Goal: Information Seeking & Learning: Learn about a topic

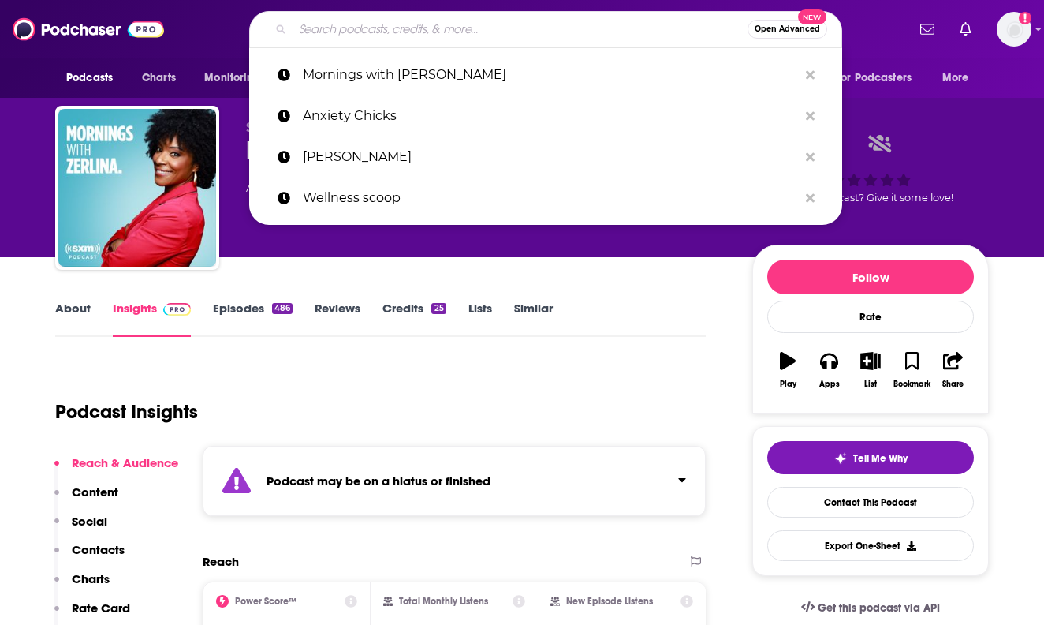
click at [461, 22] on input "Search podcasts, credits, & more..." at bounding box center [520, 29] width 455 height 25
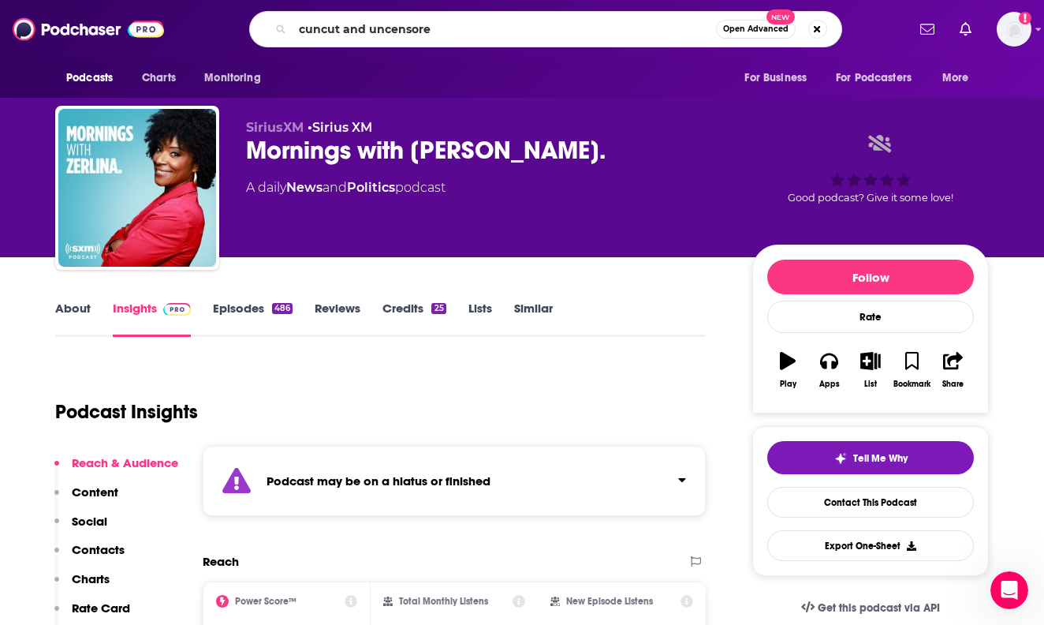
type input "cuncut and uncensored"
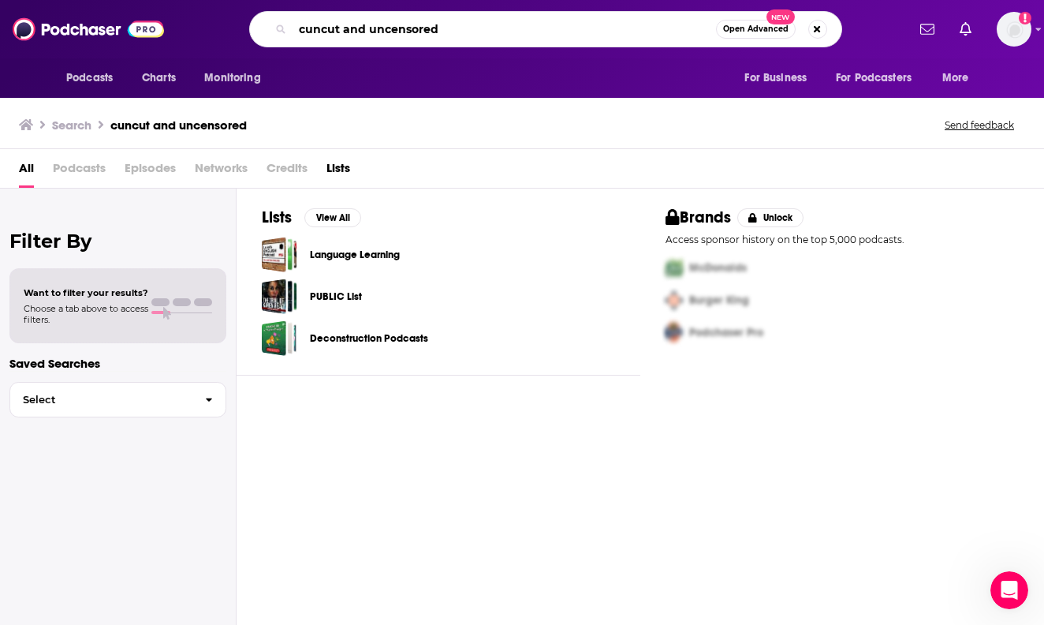
click at [357, 22] on input "cuncut and uncensored" at bounding box center [505, 29] width 424 height 25
click at [301, 28] on input "cuncut and uncensored" at bounding box center [505, 29] width 424 height 25
click at [305, 28] on input "cuncut and uncensored" at bounding box center [505, 29] width 424 height 25
type input "uncut and uncensored"
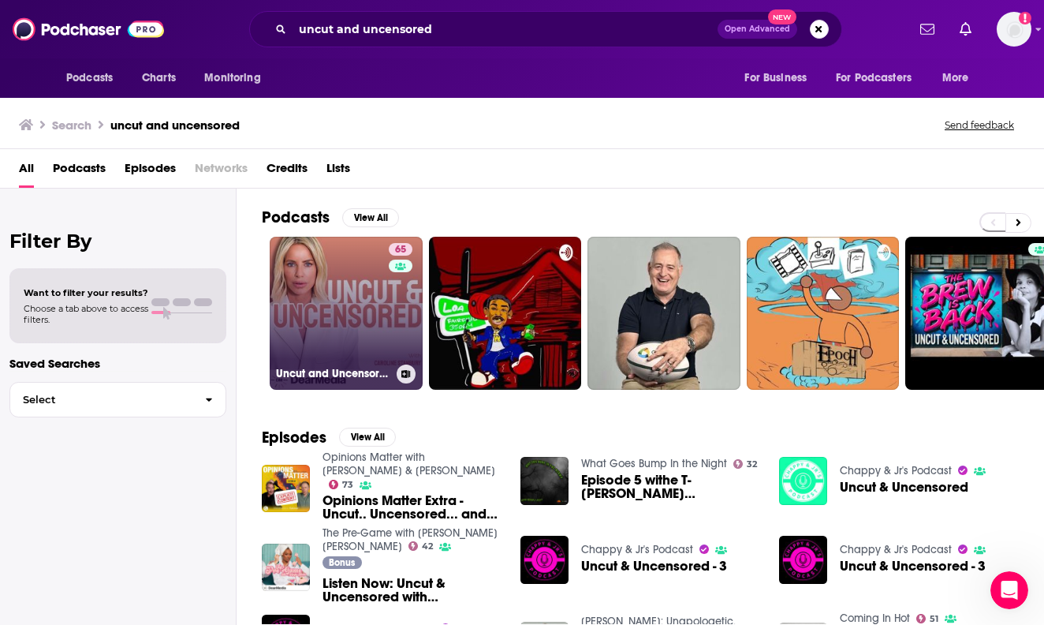
click at [359, 330] on link "65 Uncut and Uncensored with Caroline Stanbury" at bounding box center [346, 313] width 153 height 153
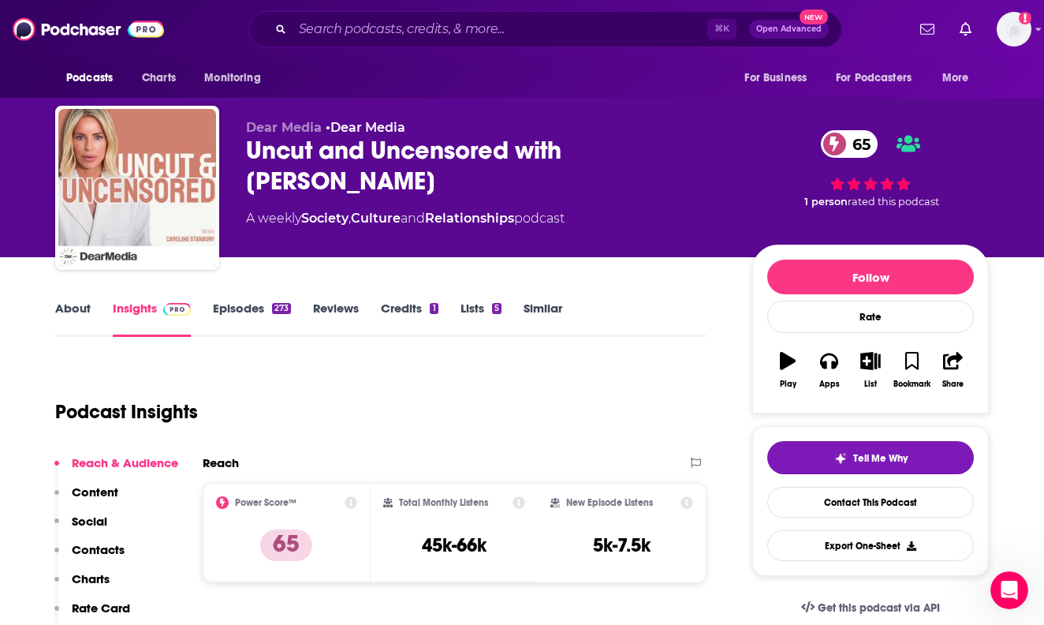
click at [106, 551] on p "Contacts" at bounding box center [98, 549] width 53 height 15
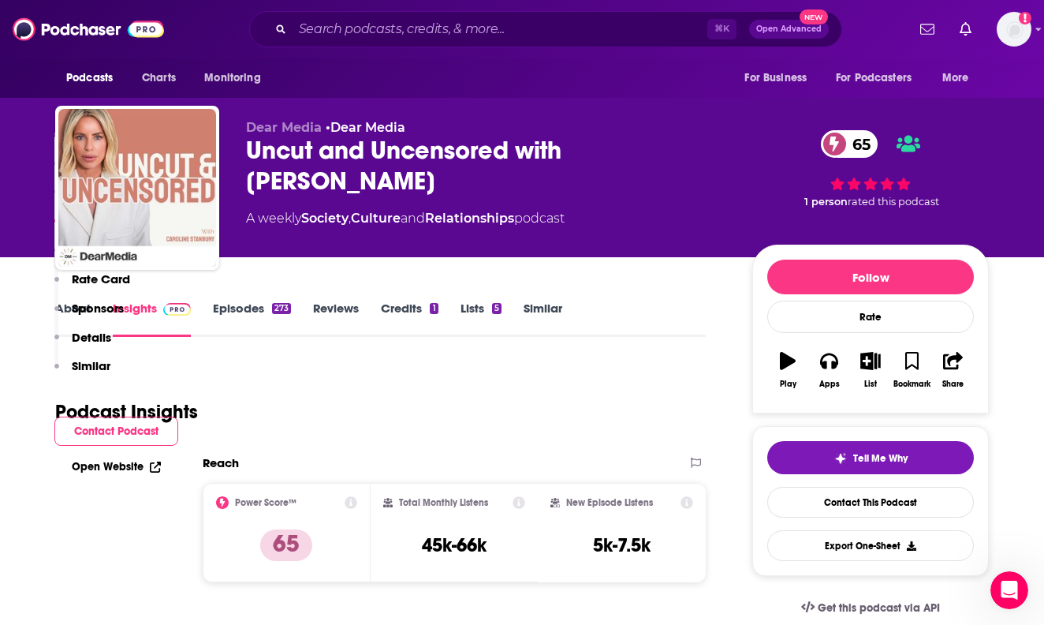
scroll to position [1317, 0]
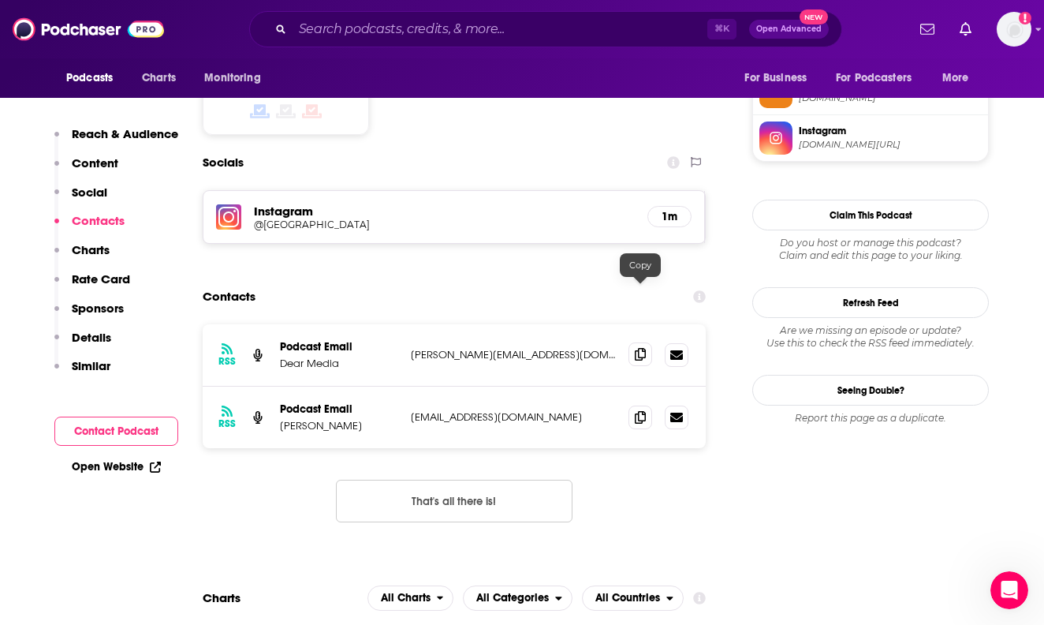
click at [635, 348] on icon at bounding box center [640, 354] width 11 height 13
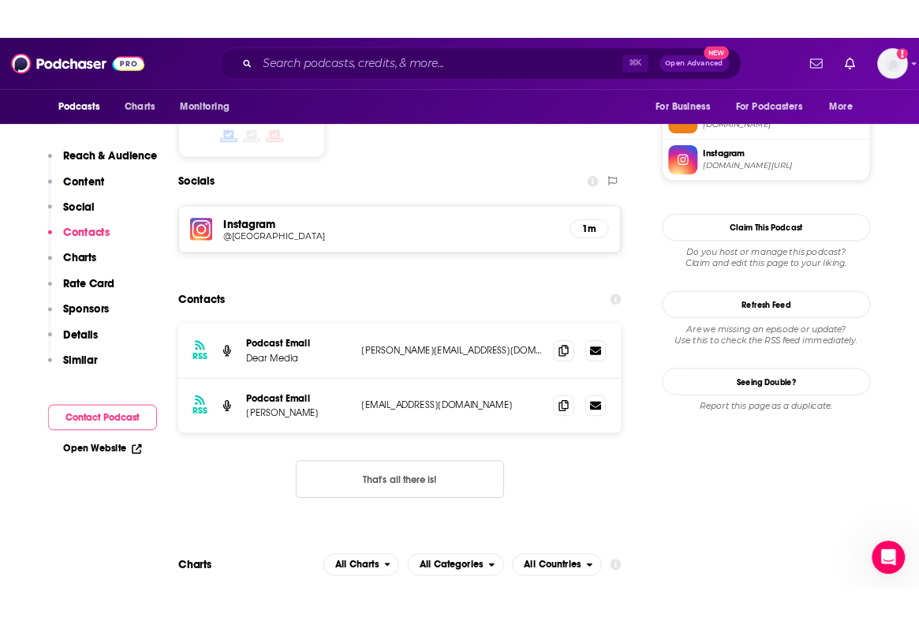
scroll to position [0, 0]
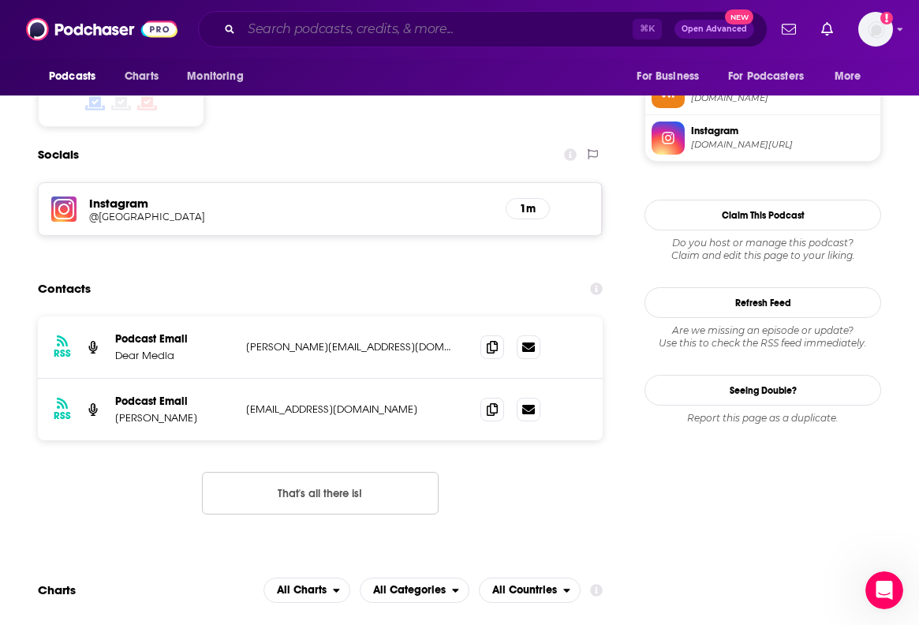
click at [398, 35] on input "Search podcasts, credits, & more..." at bounding box center [436, 29] width 391 height 25
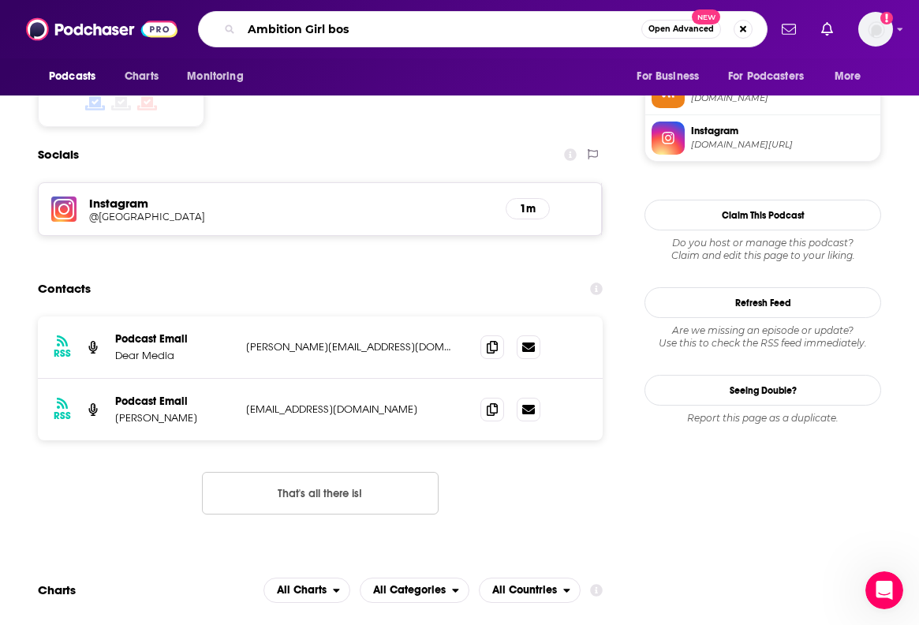
type input "Ambition Girl boss"
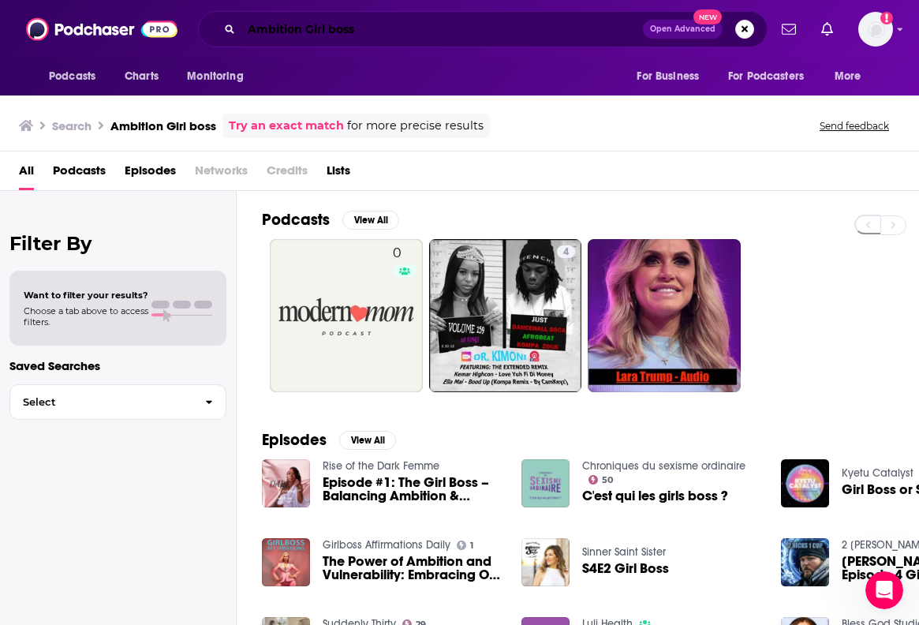
click at [313, 37] on input "Ambition Girl boss" at bounding box center [441, 29] width 401 height 25
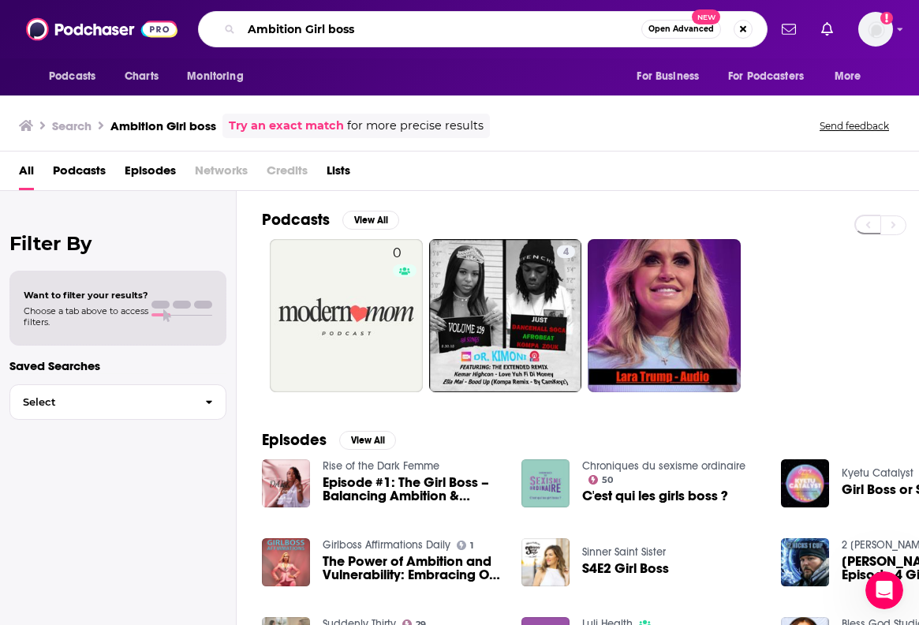
click at [313, 37] on input "Ambition Girl boss" at bounding box center [441, 29] width 400 height 25
type input "Ambition"
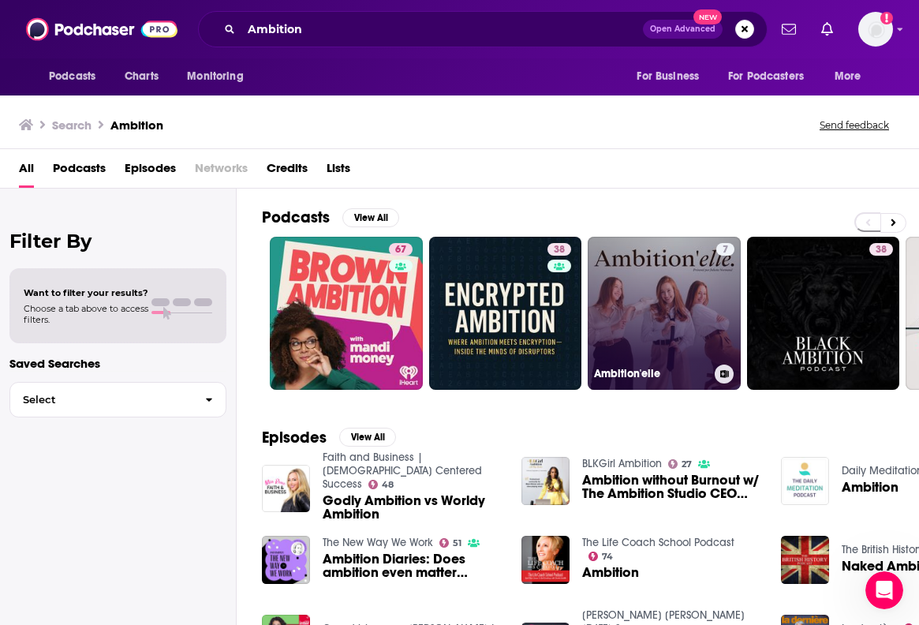
click at [622, 307] on link "7 Ambition'elle" at bounding box center [664, 313] width 153 height 153
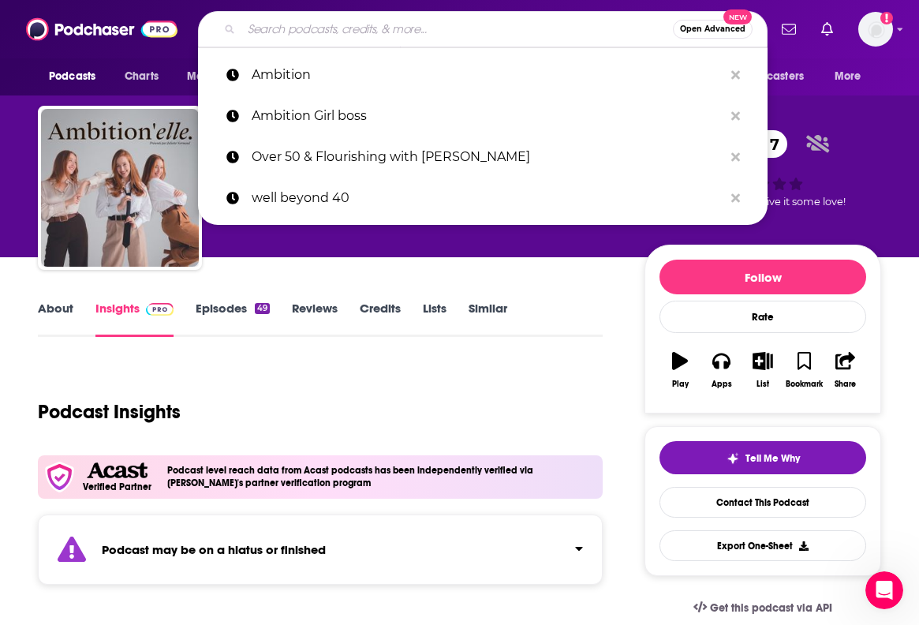
click at [271, 31] on input "Search podcasts, credits, & more..." at bounding box center [456, 29] width 431 height 25
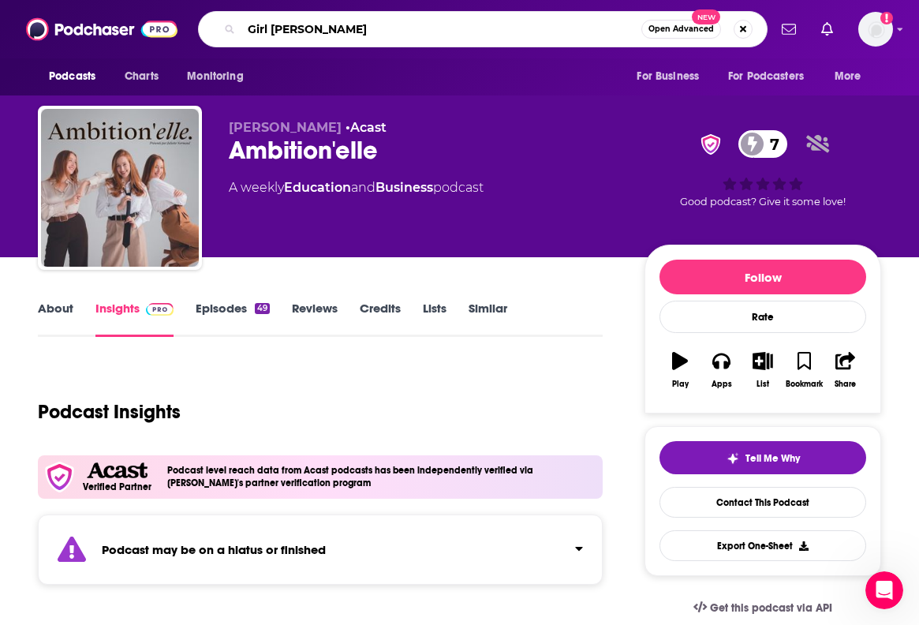
type input "Girl boss"
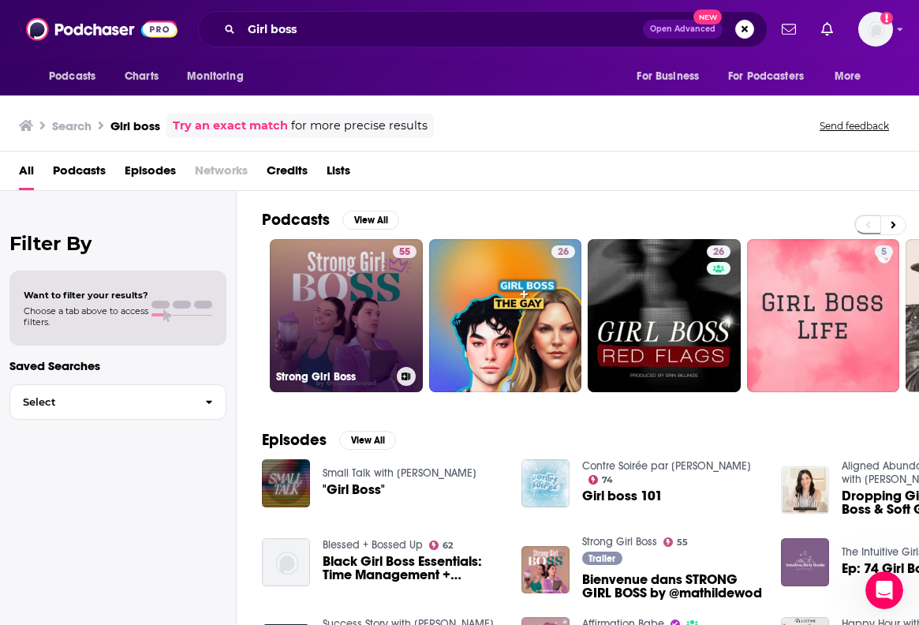
click at [368, 291] on link "55 Strong Girl Boss" at bounding box center [346, 315] width 153 height 153
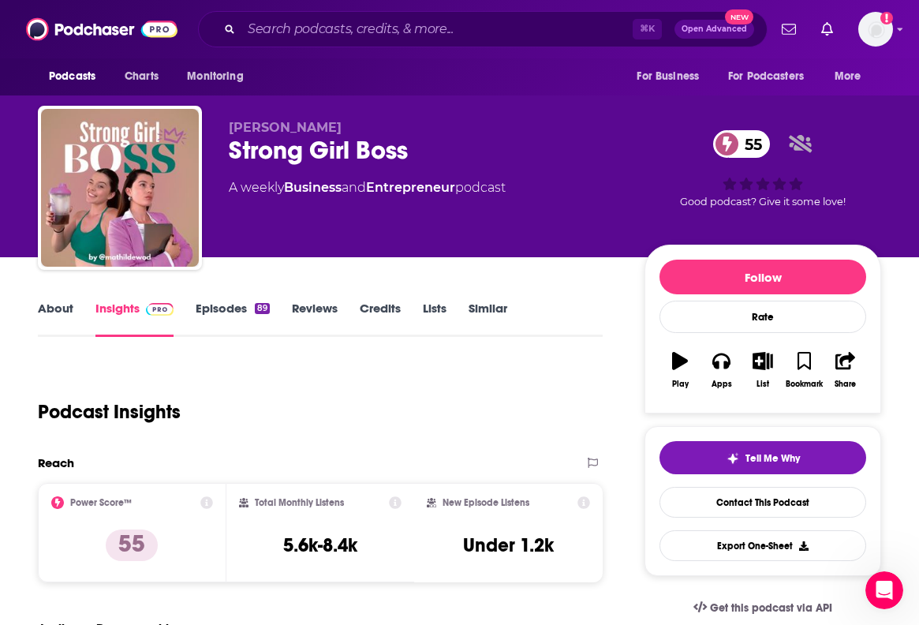
click at [57, 312] on link "About" at bounding box center [55, 319] width 35 height 36
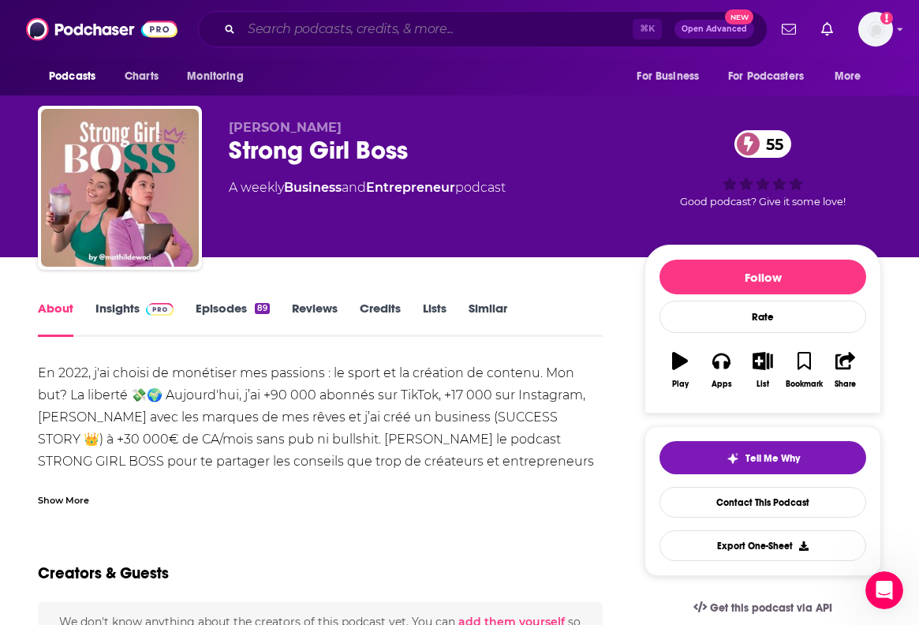
click at [267, 32] on input "Search podcasts, credits, & more..." at bounding box center [436, 29] width 391 height 25
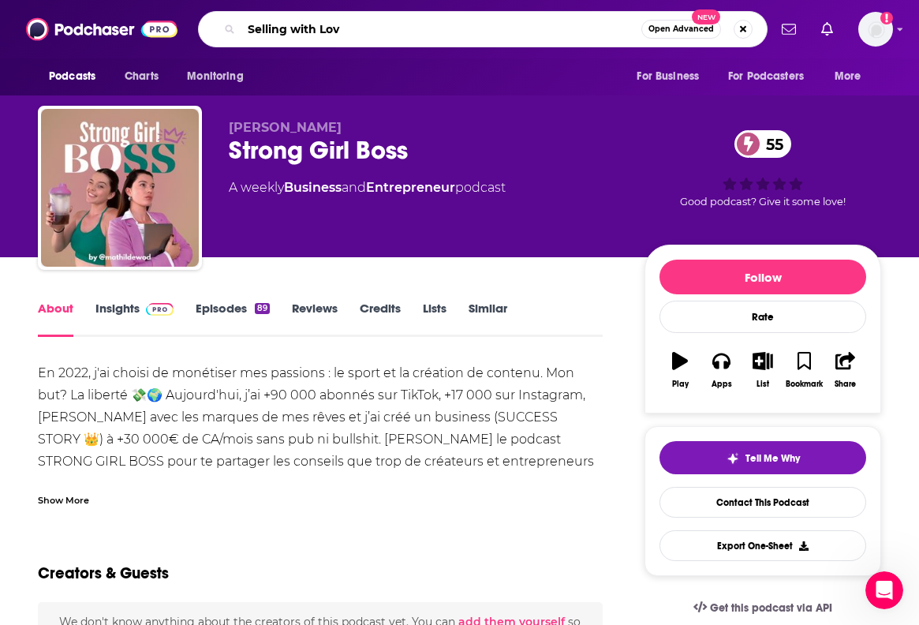
type input "Selling with Love"
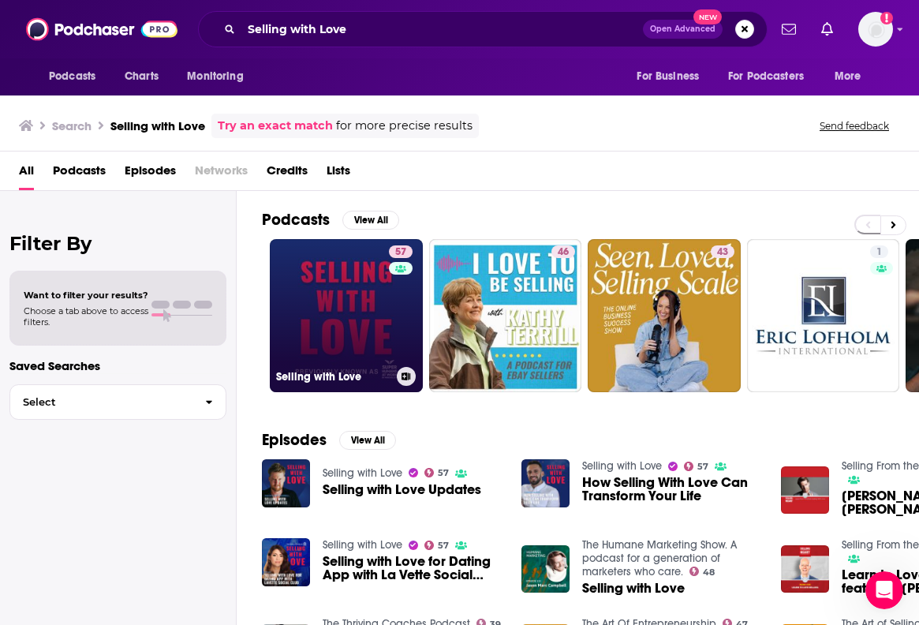
click at [382, 323] on link "57 Selling with Love" at bounding box center [346, 315] width 153 height 153
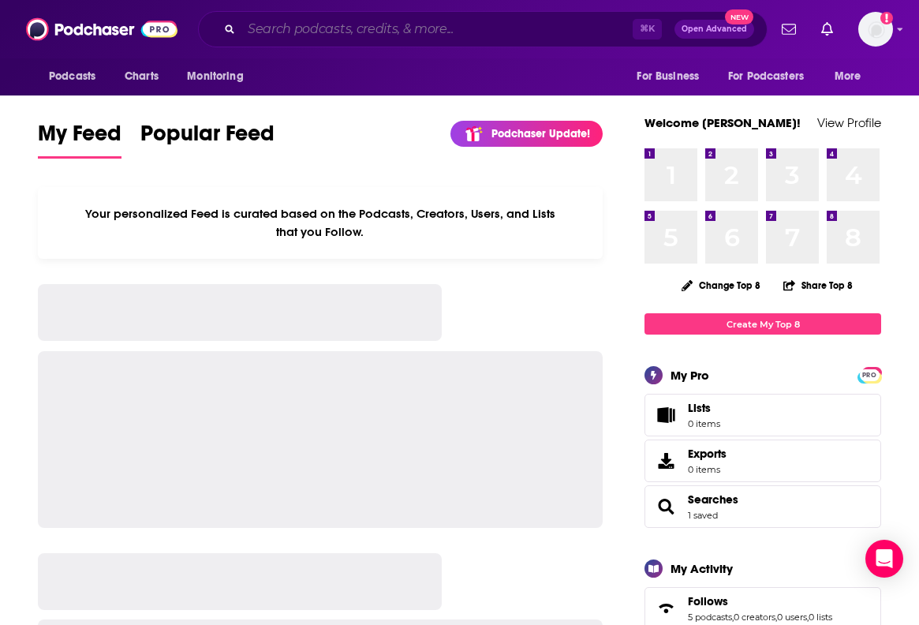
click at [301, 21] on input "Search podcasts, credits, & more..." at bounding box center [436, 29] width 391 height 25
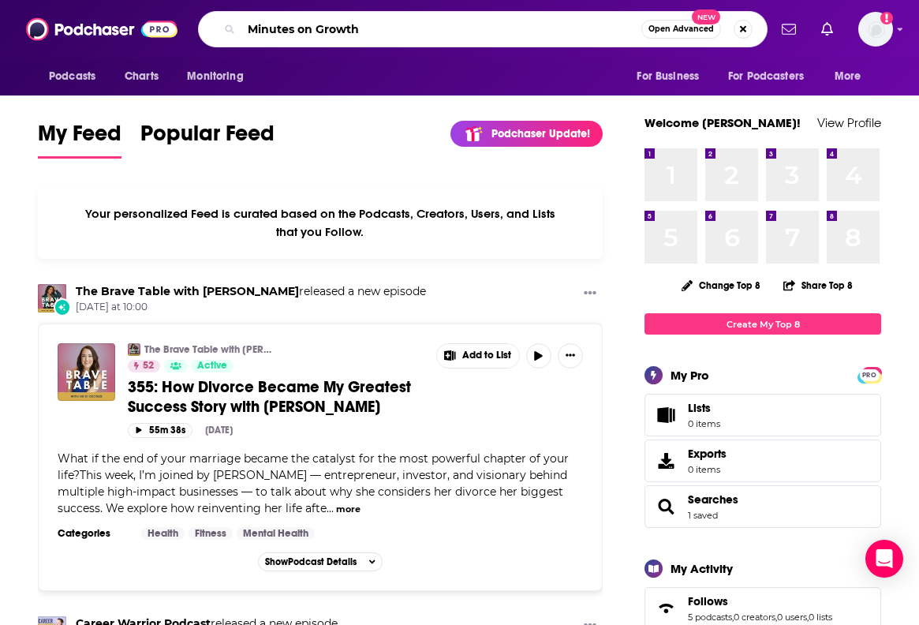
type input "Minutes on Growth"
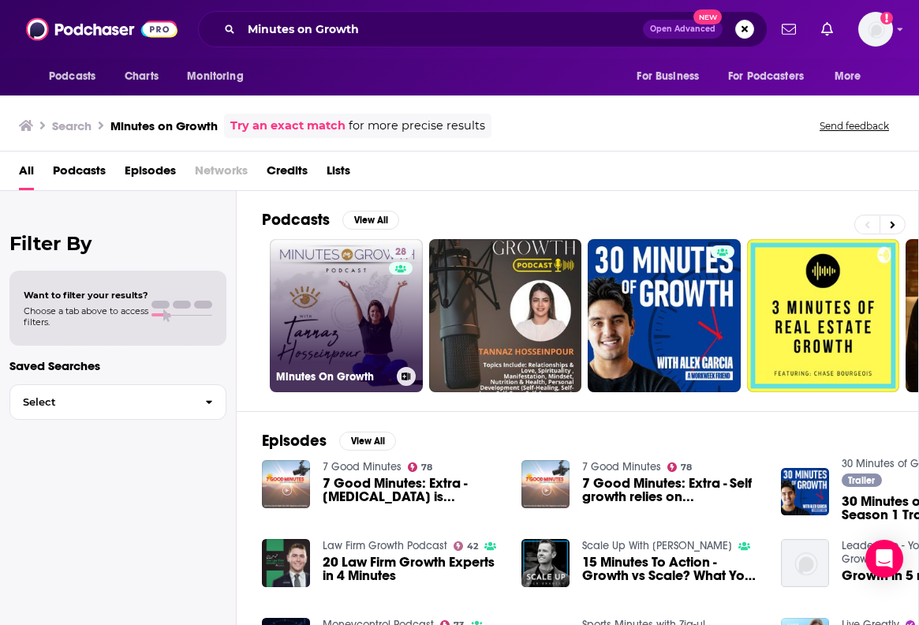
click at [365, 328] on link "28 Minutes On Growth" at bounding box center [346, 315] width 153 height 153
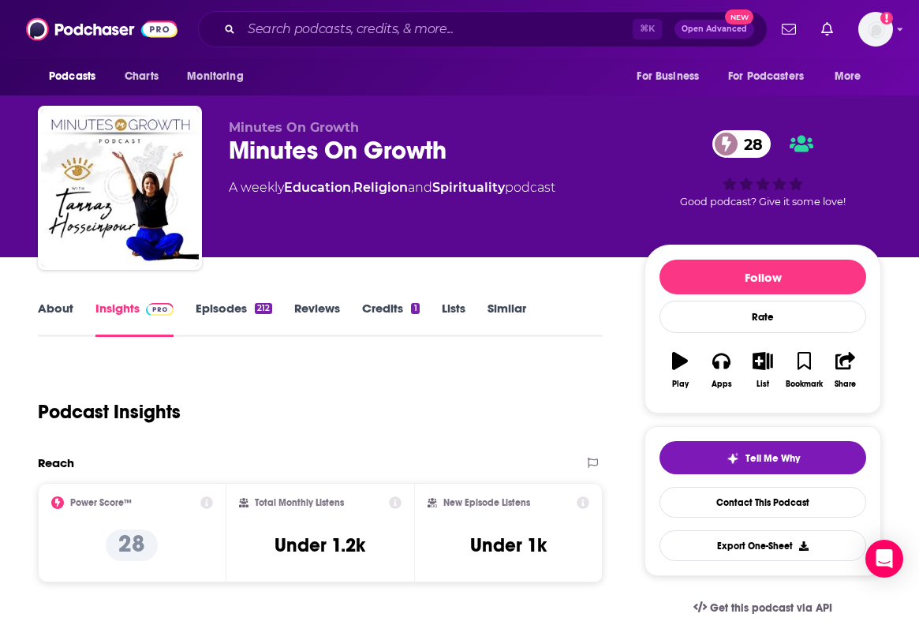
click at [57, 312] on link "About" at bounding box center [55, 319] width 35 height 36
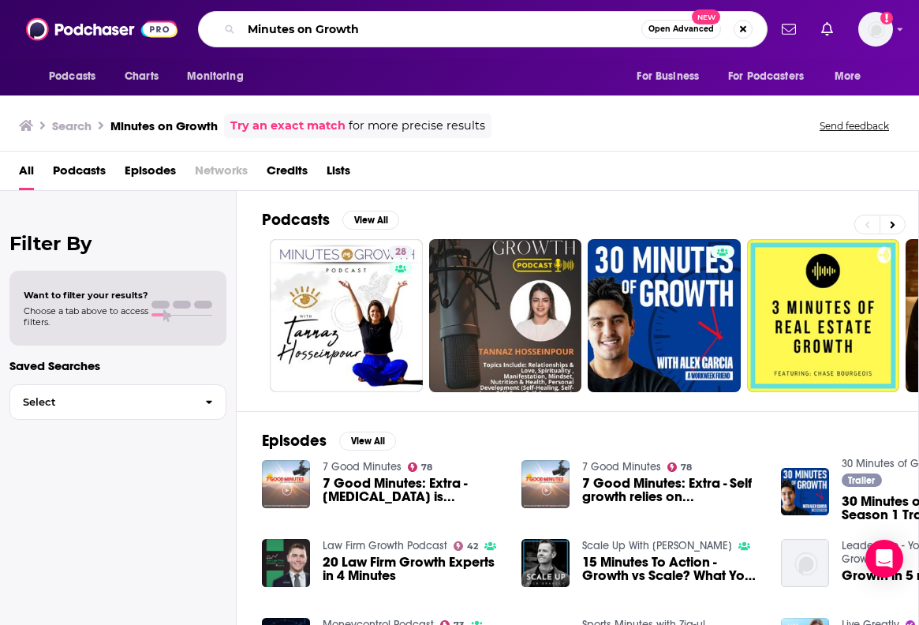
click at [468, 35] on input "Minutes on Growth" at bounding box center [441, 29] width 400 height 25
type input "Therapy in a nutshell"
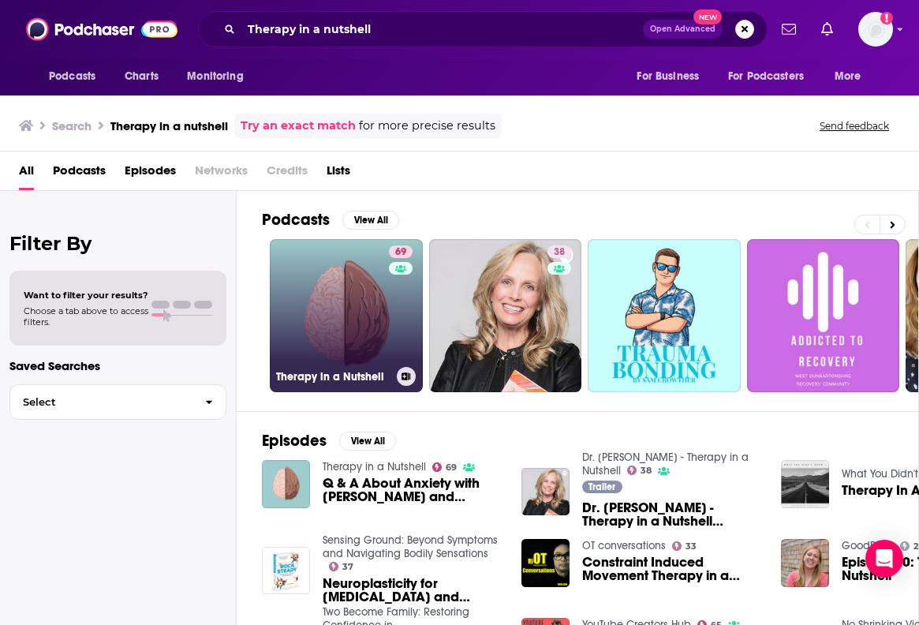
click at [358, 319] on link "69 Therapy in a Nutshell" at bounding box center [346, 315] width 153 height 153
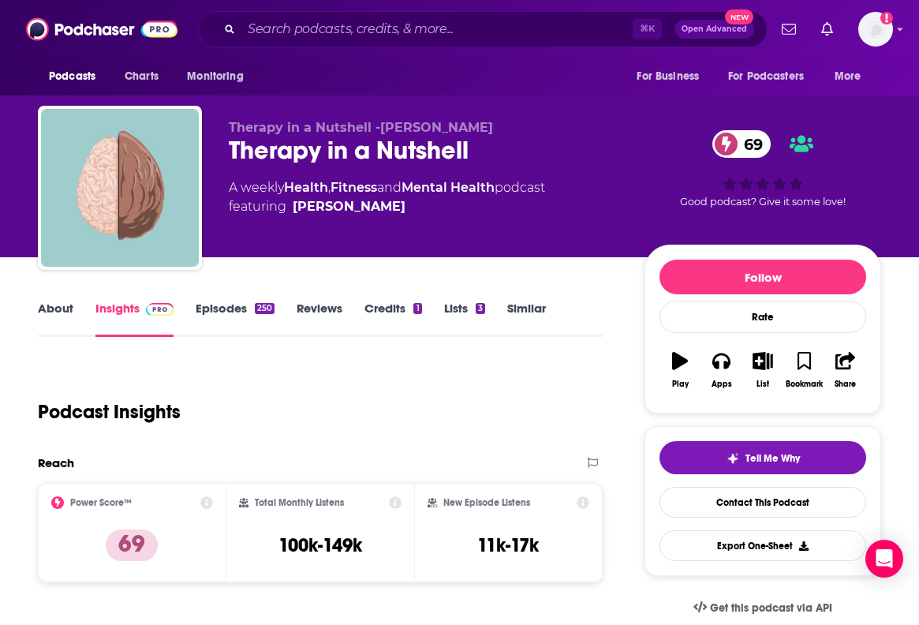
click at [70, 312] on link "About" at bounding box center [55, 319] width 35 height 36
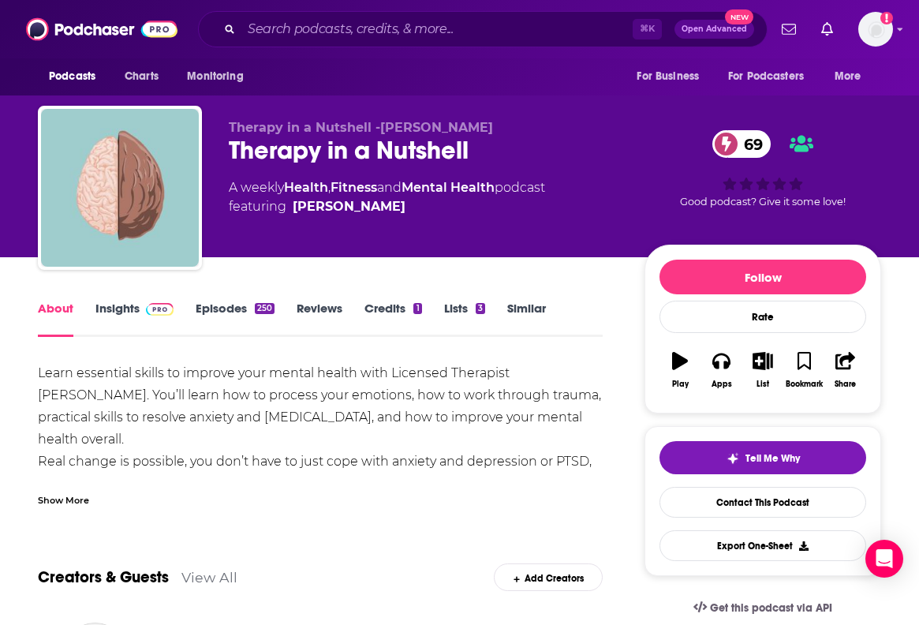
click at [119, 314] on link "Insights" at bounding box center [134, 319] width 78 height 36
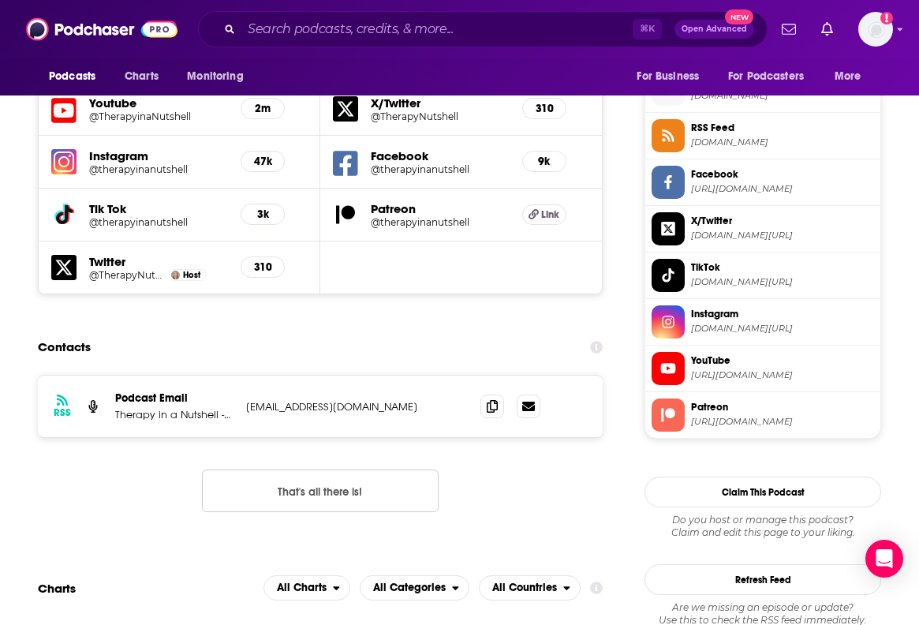
scroll to position [1423, 0]
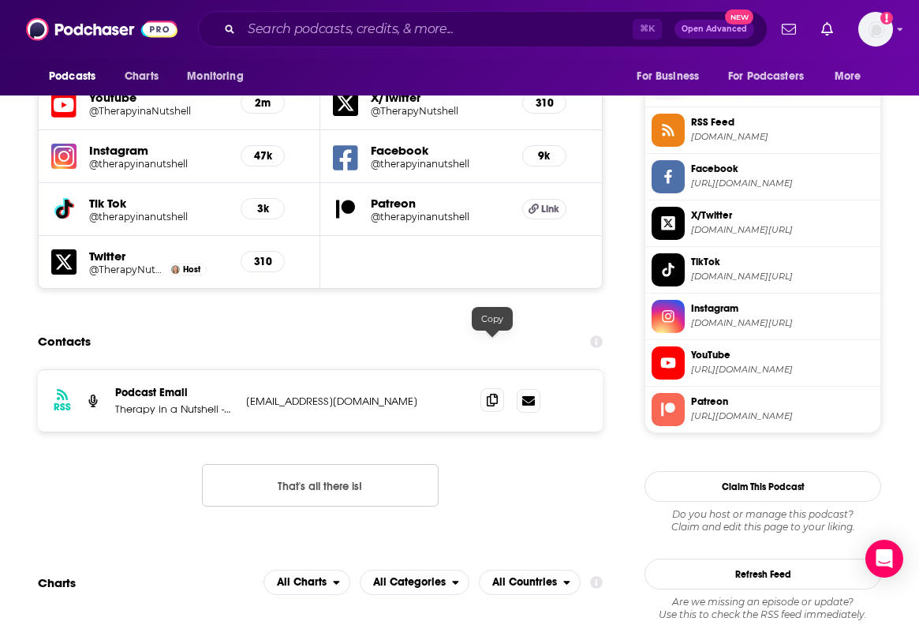
click at [490, 394] on icon at bounding box center [492, 400] width 11 height 13
click at [379, 35] on input "Search podcasts, credits, & more..." at bounding box center [436, 29] width 391 height 25
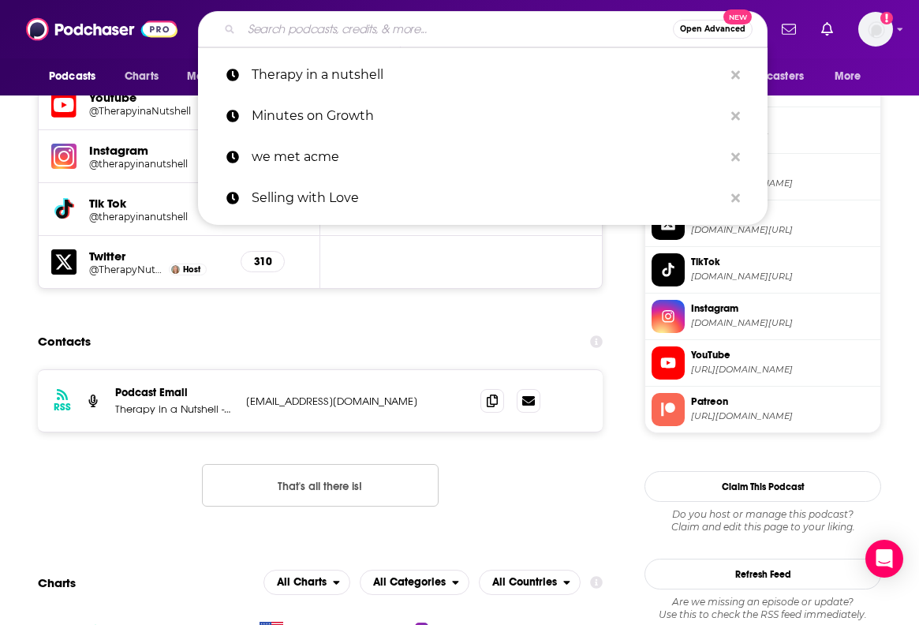
click at [379, 35] on input "Search podcasts, credits, & more..." at bounding box center [456, 29] width 431 height 25
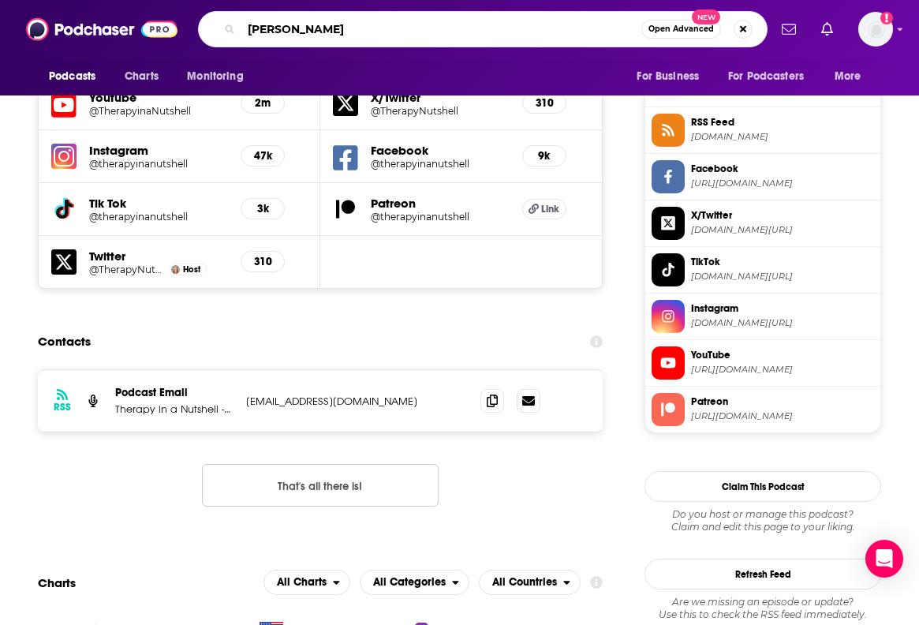
type input "[PERSON_NAME]"
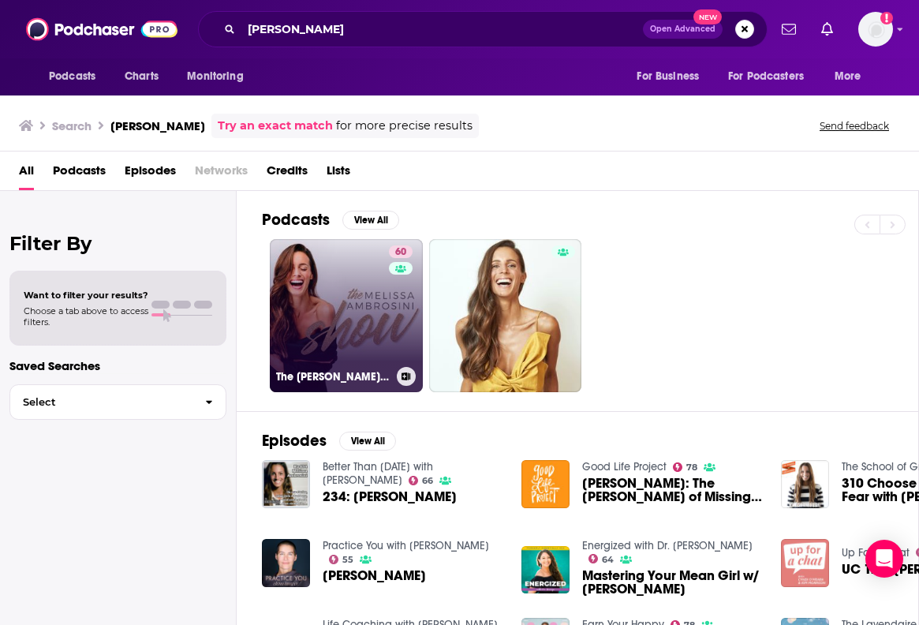
click at [308, 293] on link "60 The [PERSON_NAME] Show" at bounding box center [346, 315] width 153 height 153
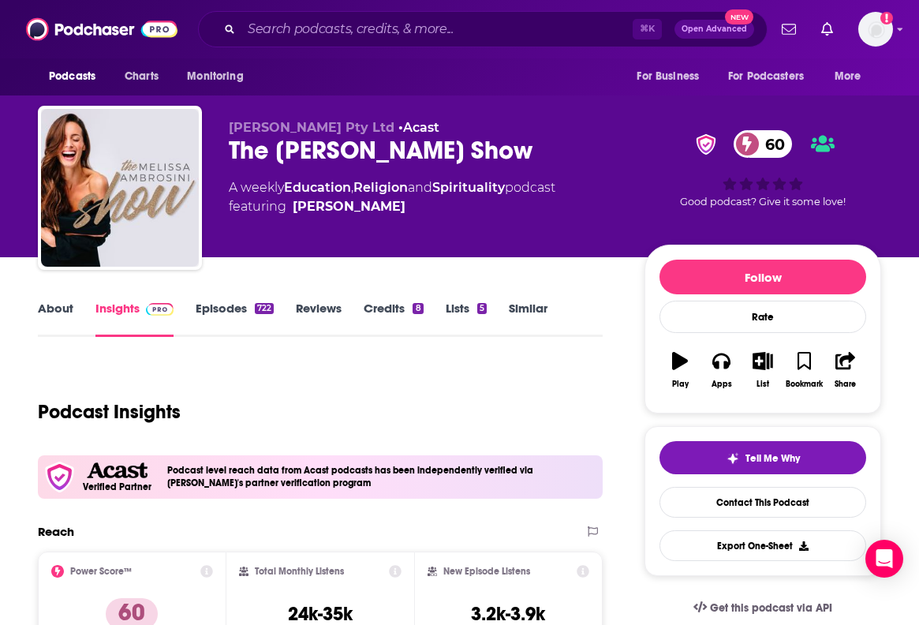
click at [276, 162] on div "The [PERSON_NAME] Show 60" at bounding box center [424, 150] width 390 height 31
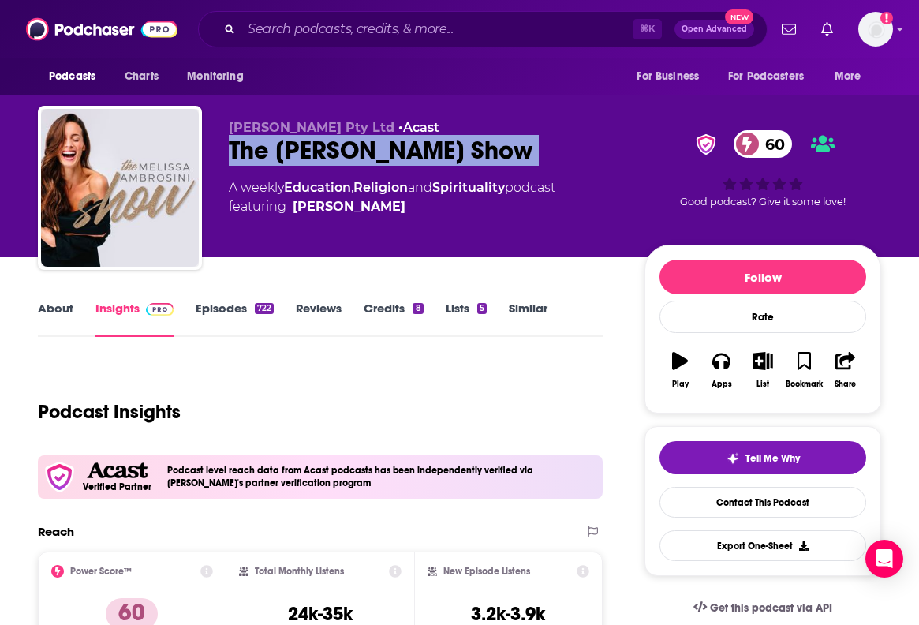
click at [276, 162] on div "The [PERSON_NAME] Show 60" at bounding box center [424, 150] width 390 height 31
copy div "The [PERSON_NAME] Show 60"
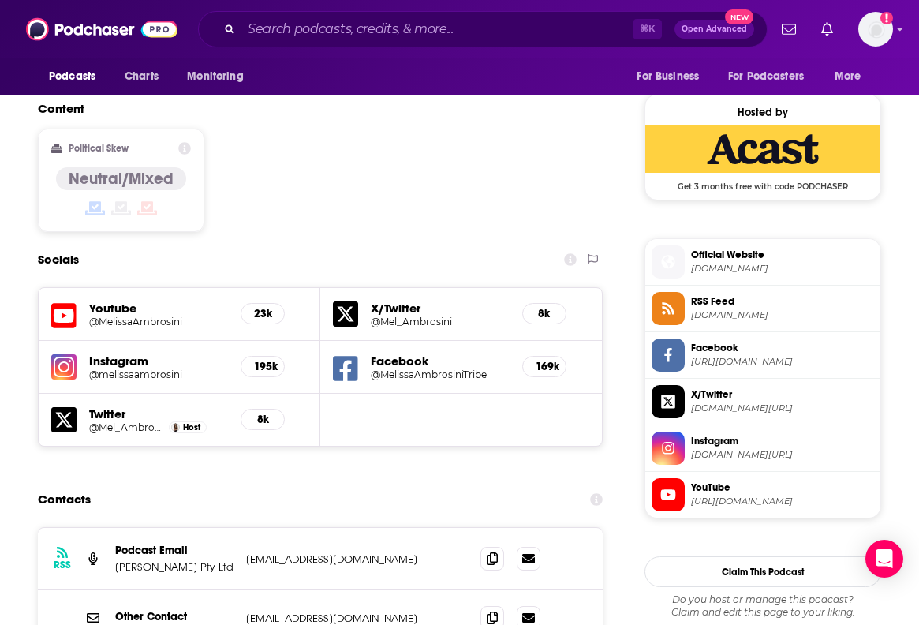
scroll to position [1442, 0]
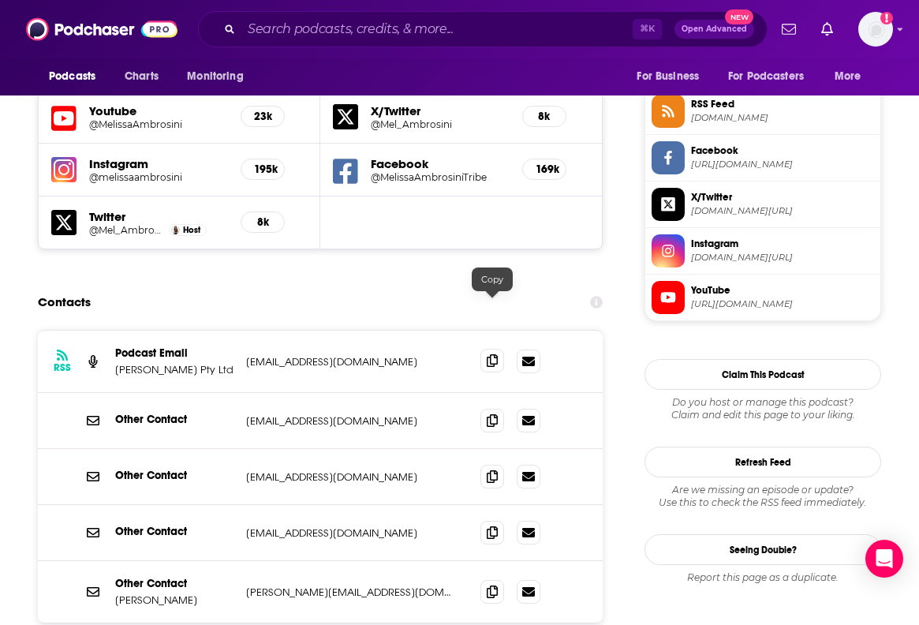
click at [486, 349] on span at bounding box center [492, 361] width 24 height 24
click at [490, 584] on icon at bounding box center [492, 590] width 11 height 13
click at [457, 29] on input "Search podcasts, credits, & more..." at bounding box center [436, 29] width 391 height 25
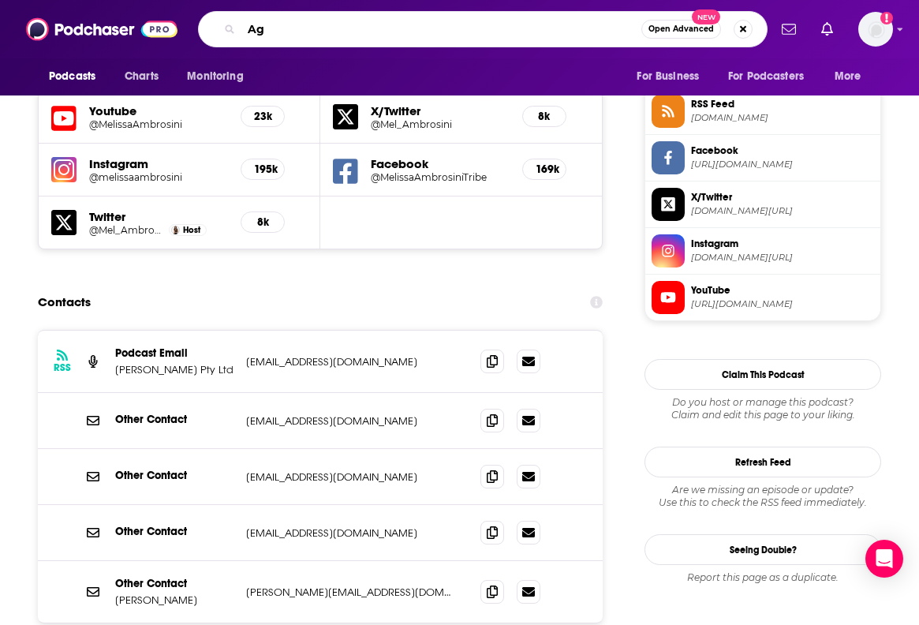
type input "A"
type input "She's so Lucky"
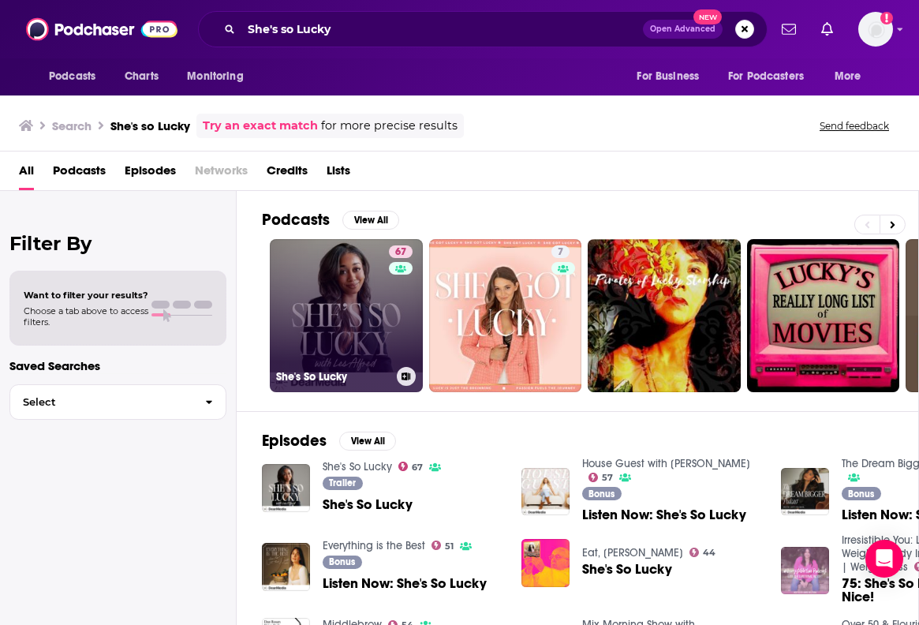
click at [301, 307] on link "67 She's So Lucky" at bounding box center [346, 315] width 153 height 153
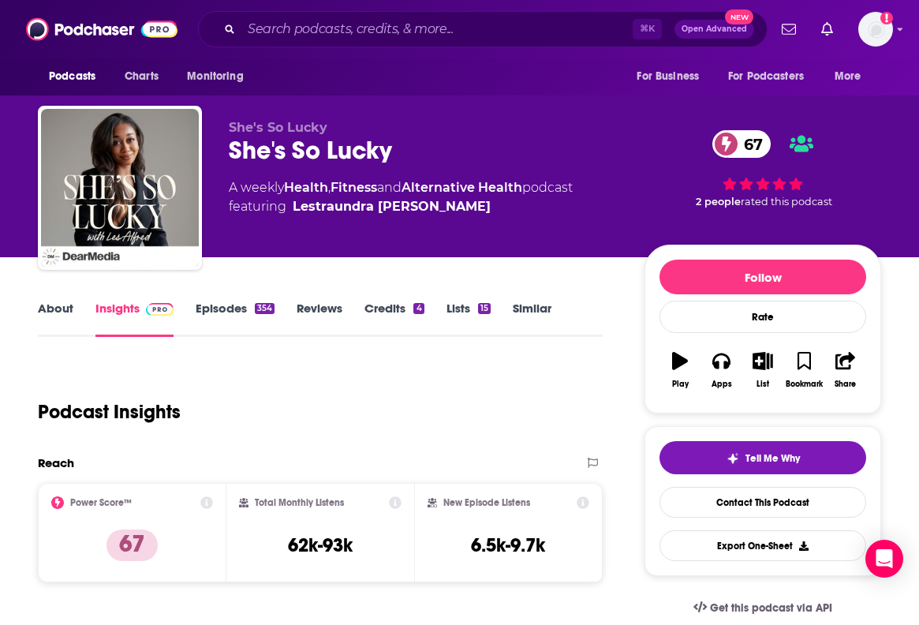
click at [65, 308] on link "About" at bounding box center [55, 319] width 35 height 36
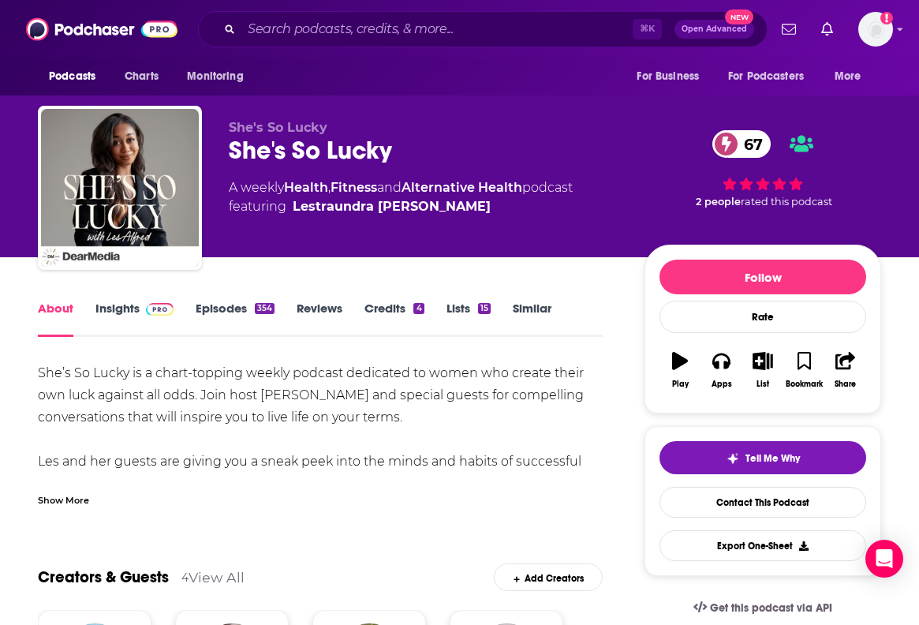
click at [270, 149] on div "She's So Lucky 67" at bounding box center [424, 150] width 390 height 31
copy div "She's So Lucky 67"
click at [114, 299] on div "About Insights Episodes 354 Reviews Credits 4 Lists 15 Similar" at bounding box center [320, 317] width 565 height 39
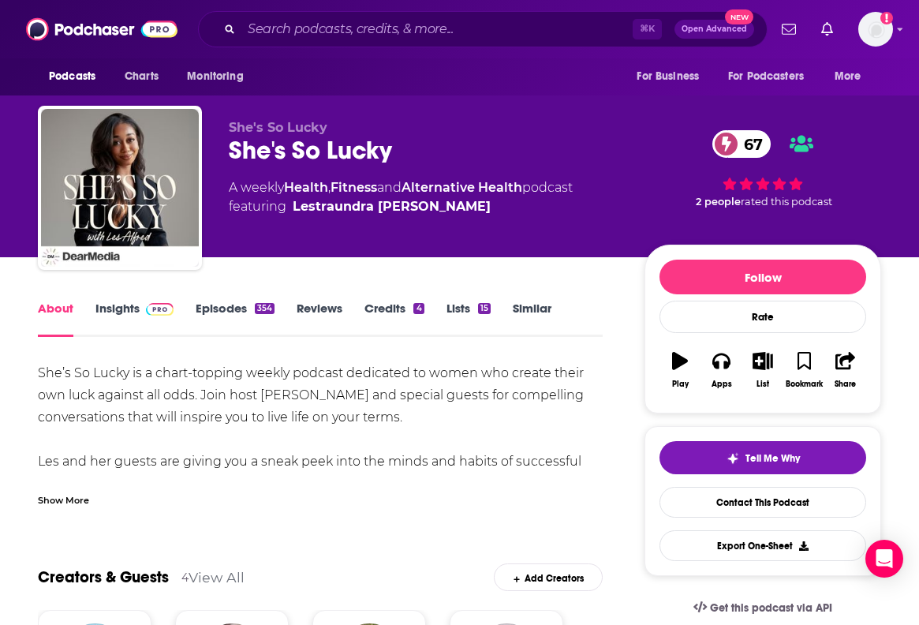
click at [110, 322] on link "Insights" at bounding box center [134, 319] width 78 height 36
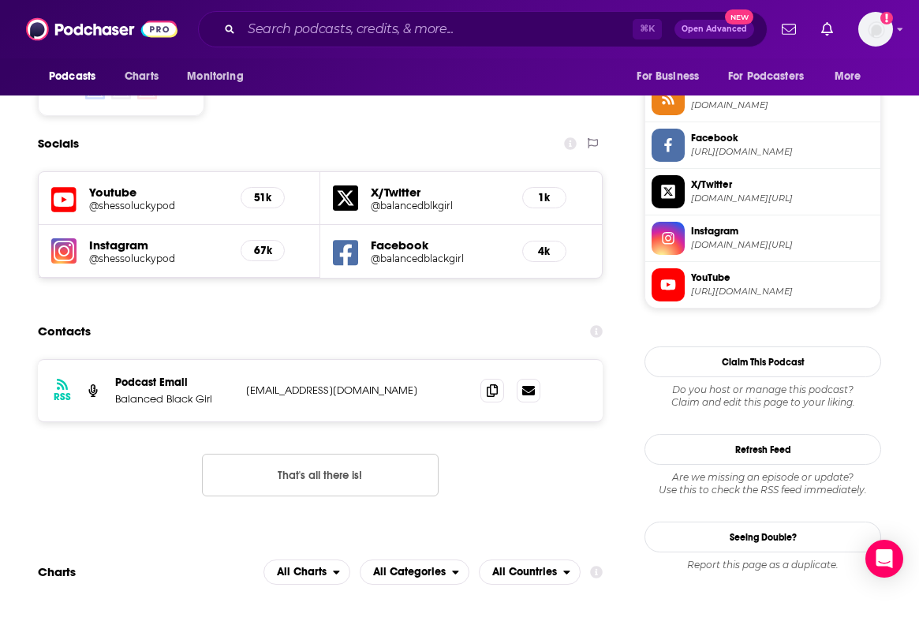
scroll to position [1341, 0]
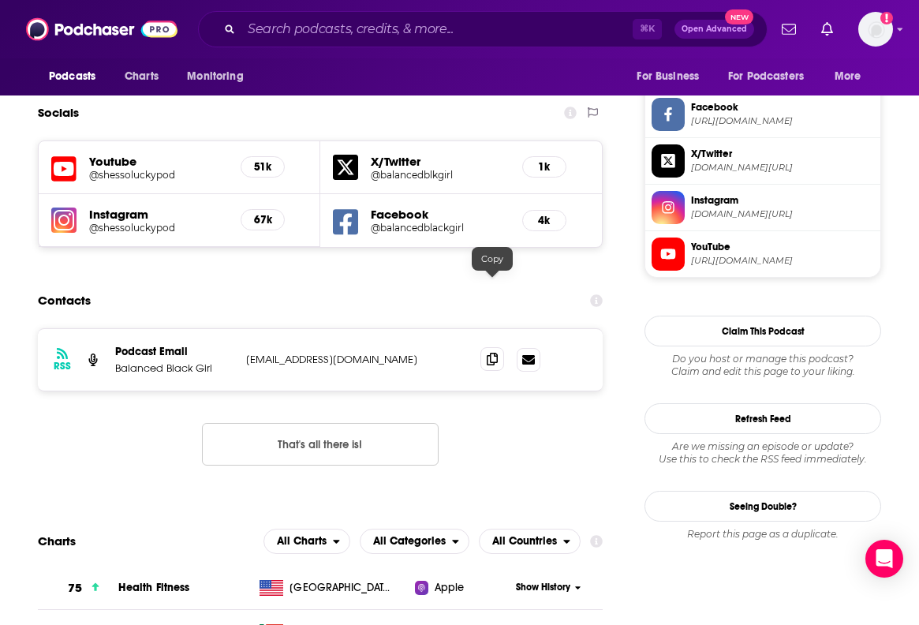
click at [487, 353] on icon at bounding box center [492, 359] width 11 height 13
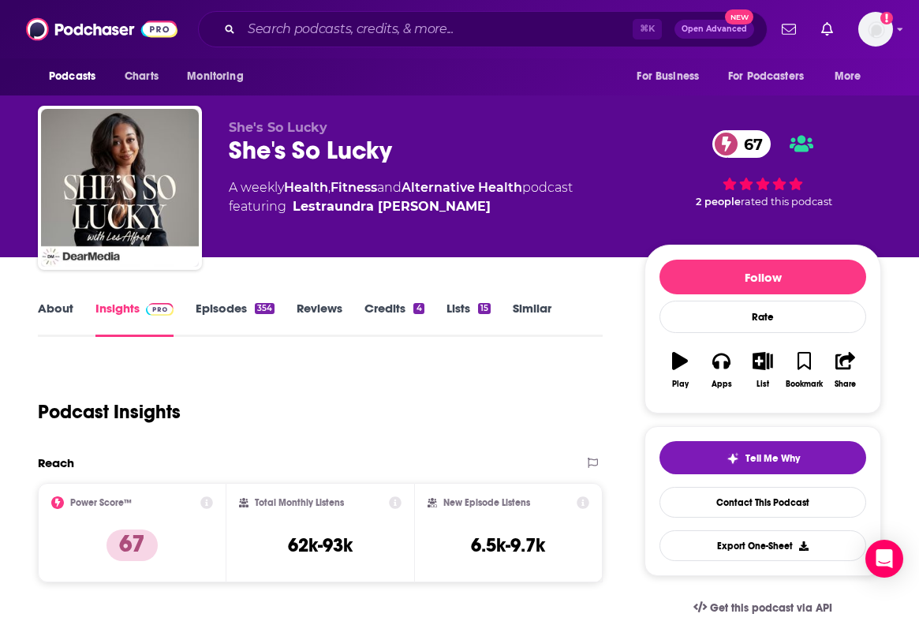
scroll to position [0, 0]
click at [229, 311] on link "Episodes 354" at bounding box center [235, 319] width 79 height 36
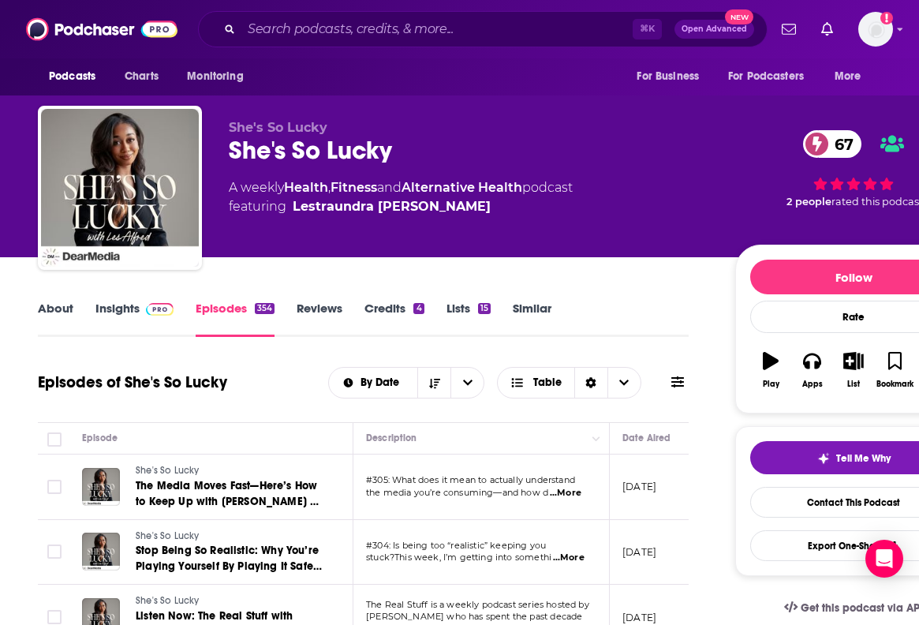
click at [65, 309] on link "About" at bounding box center [55, 319] width 35 height 36
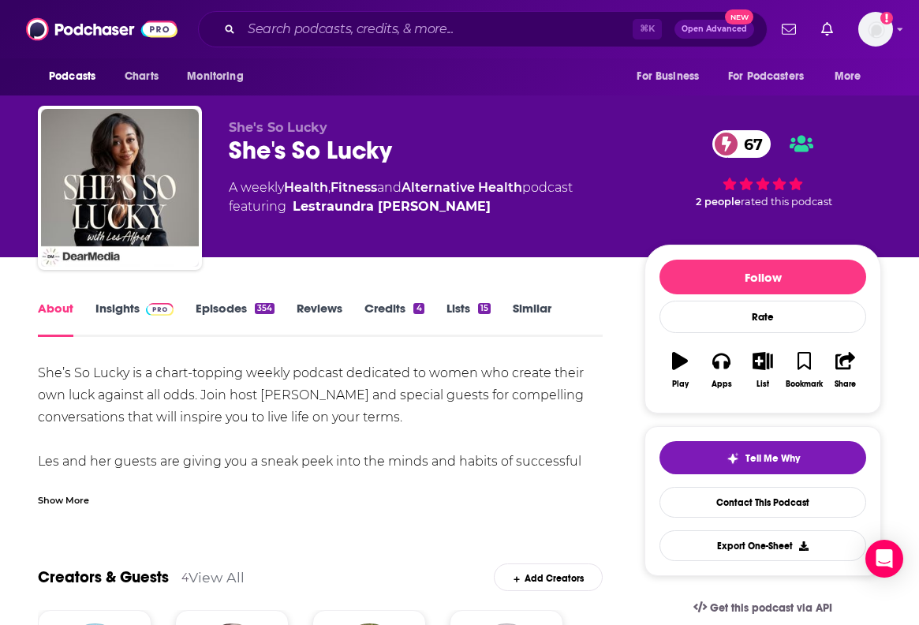
click at [70, 486] on div "Show More" at bounding box center [320, 493] width 565 height 27
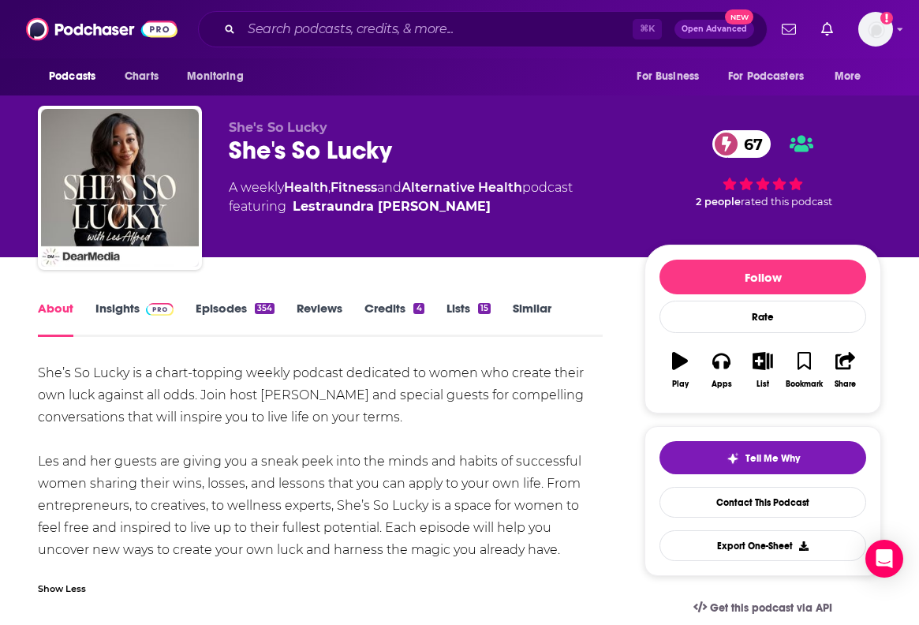
click at [207, 318] on link "Episodes 354" at bounding box center [235, 319] width 79 height 36
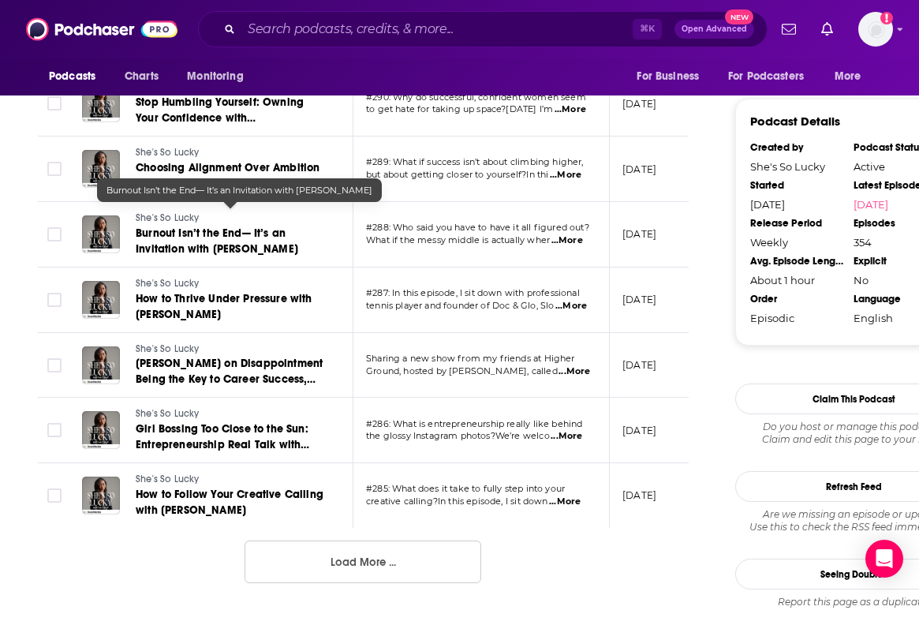
scroll to position [1559, 0]
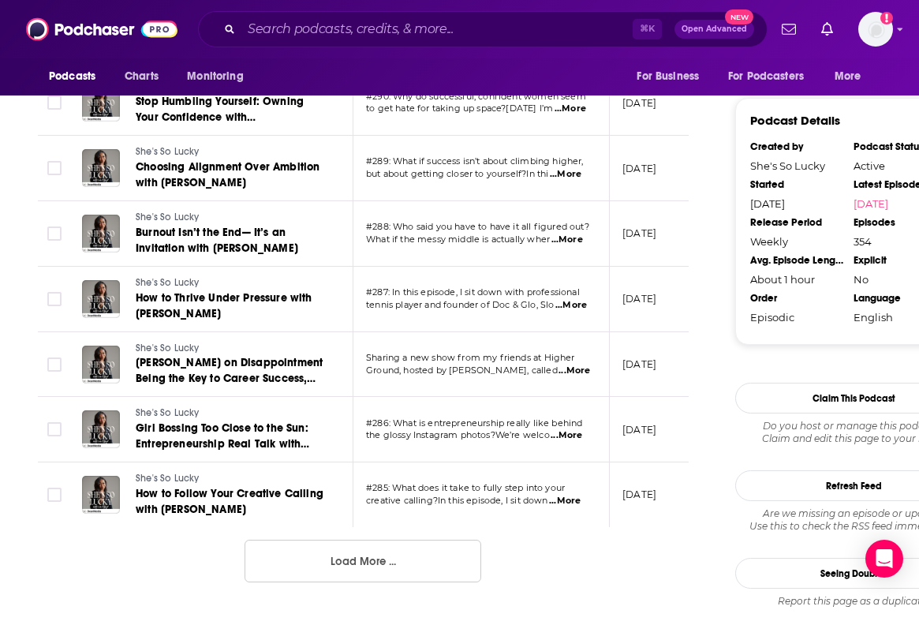
click at [286, 539] on button "Load More ..." at bounding box center [363, 560] width 237 height 43
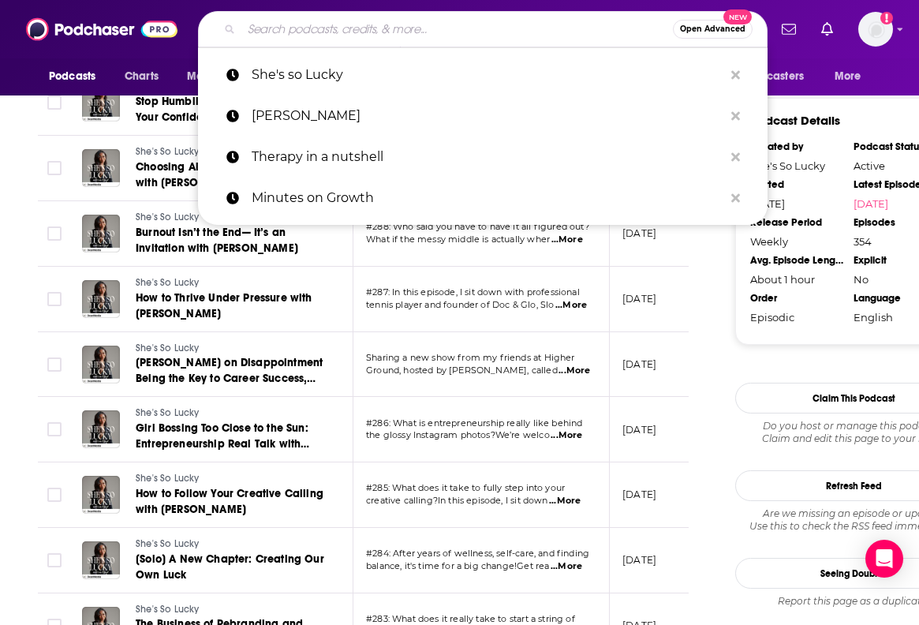
click at [389, 33] on input "Search podcasts, credits, & more..." at bounding box center [456, 29] width 431 height 25
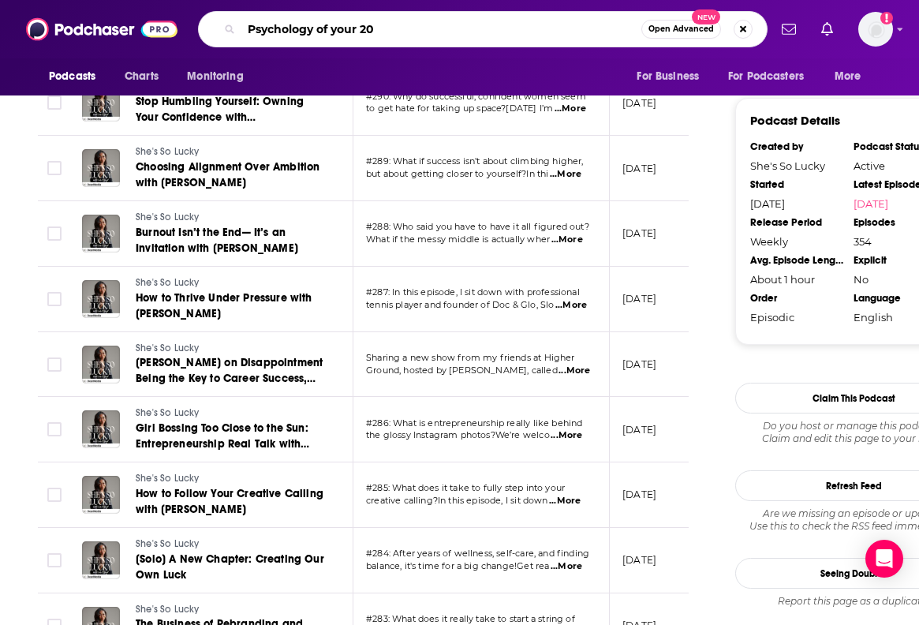
type input "Psychology of your 20s"
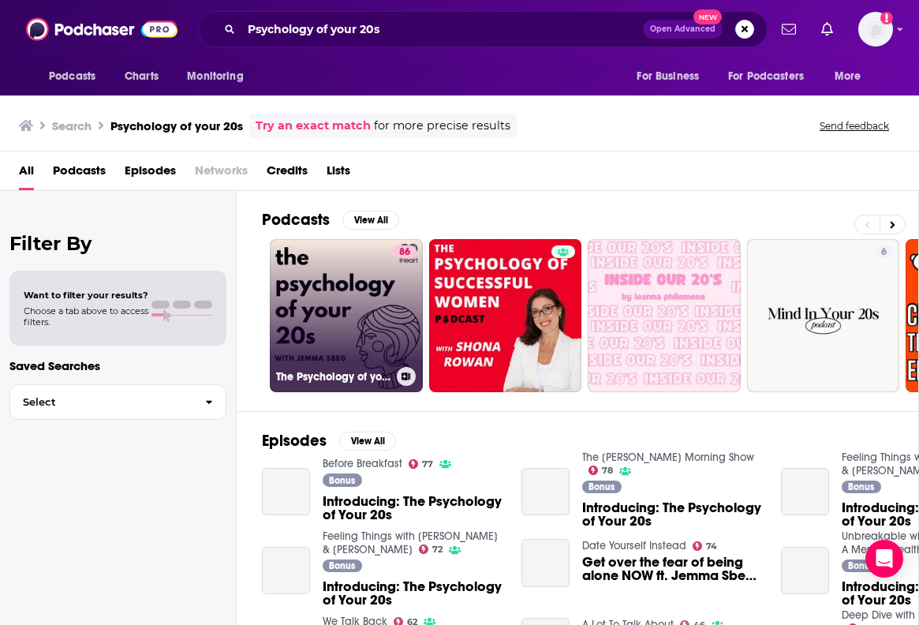
click at [339, 332] on link "86 The Psychology of your 20s" at bounding box center [346, 315] width 153 height 153
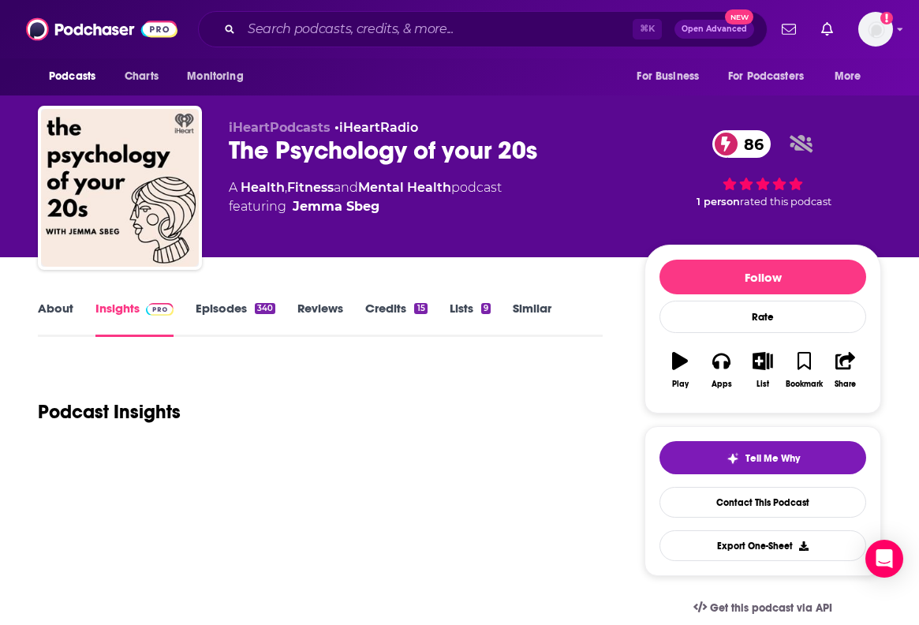
click at [261, 136] on div "The Psychology of your 20s 86" at bounding box center [424, 150] width 390 height 31
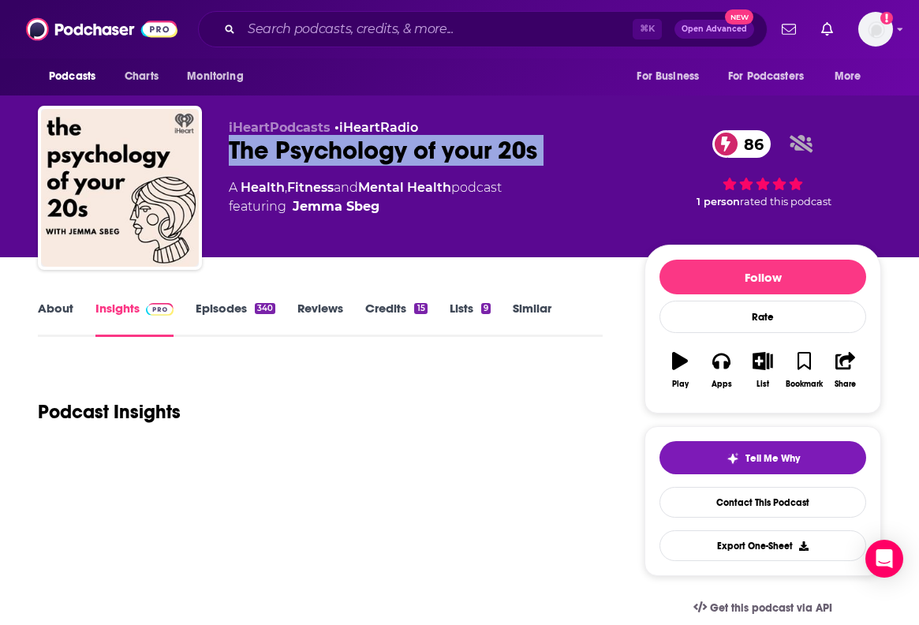
click at [261, 136] on div "The Psychology of your 20s 86" at bounding box center [424, 150] width 390 height 31
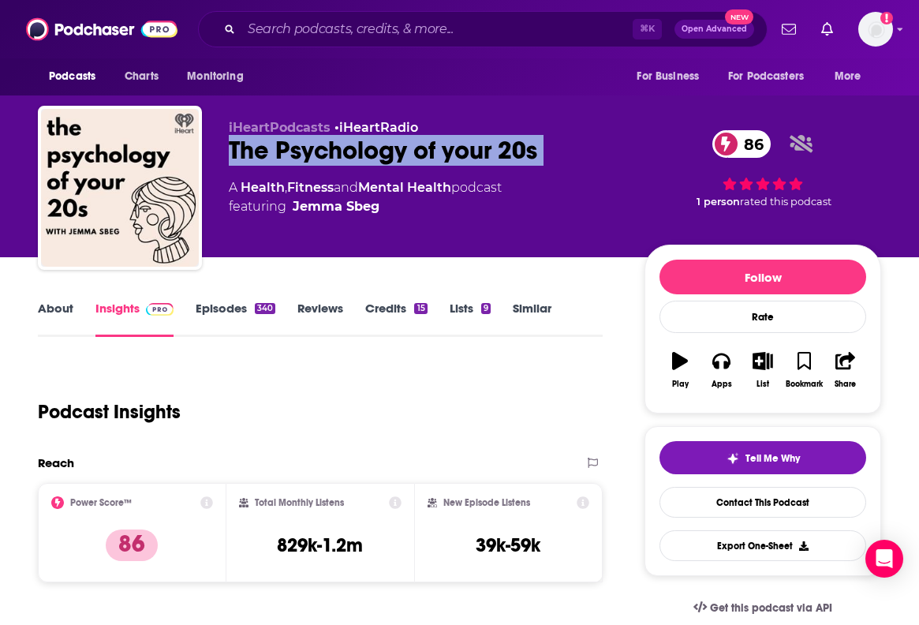
copy div "The Psychology of your 20s 86"
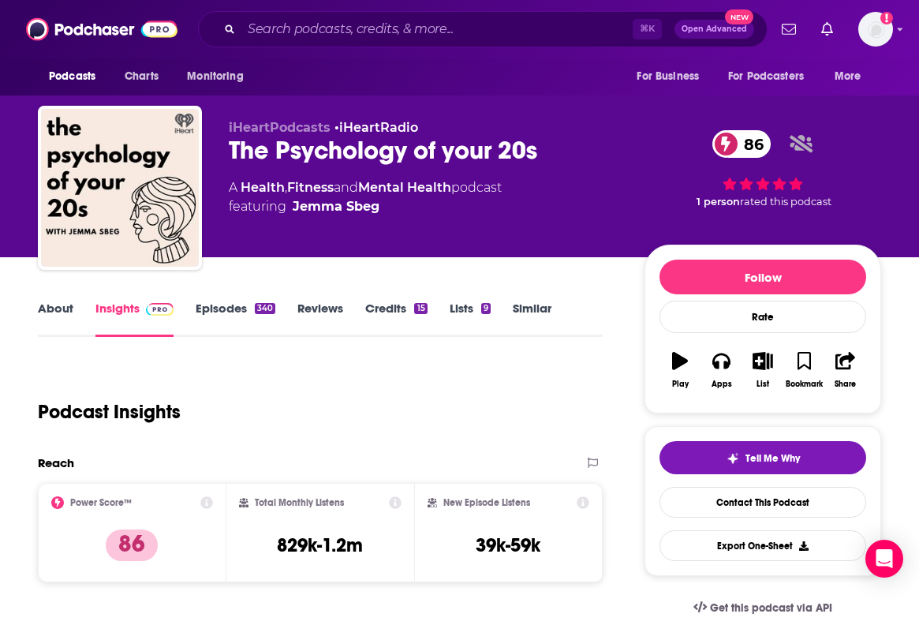
click at [62, 304] on link "About" at bounding box center [55, 319] width 35 height 36
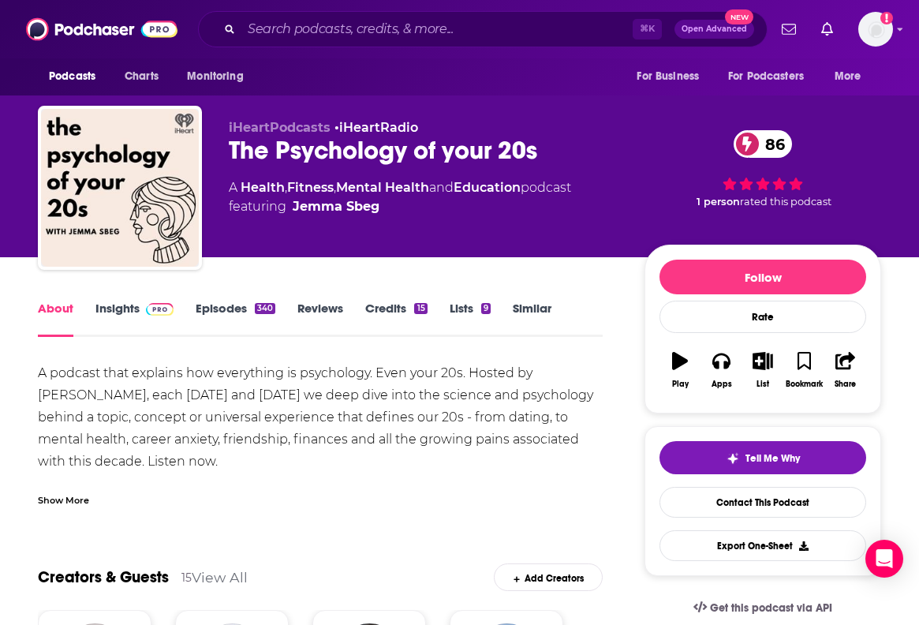
click at [115, 319] on link "Insights" at bounding box center [134, 319] width 78 height 36
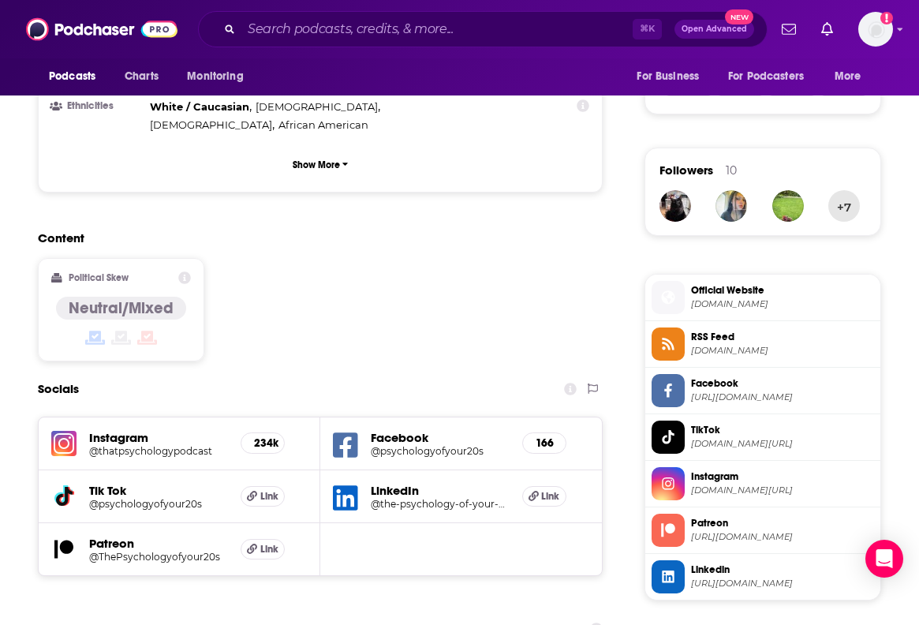
scroll to position [1190, 0]
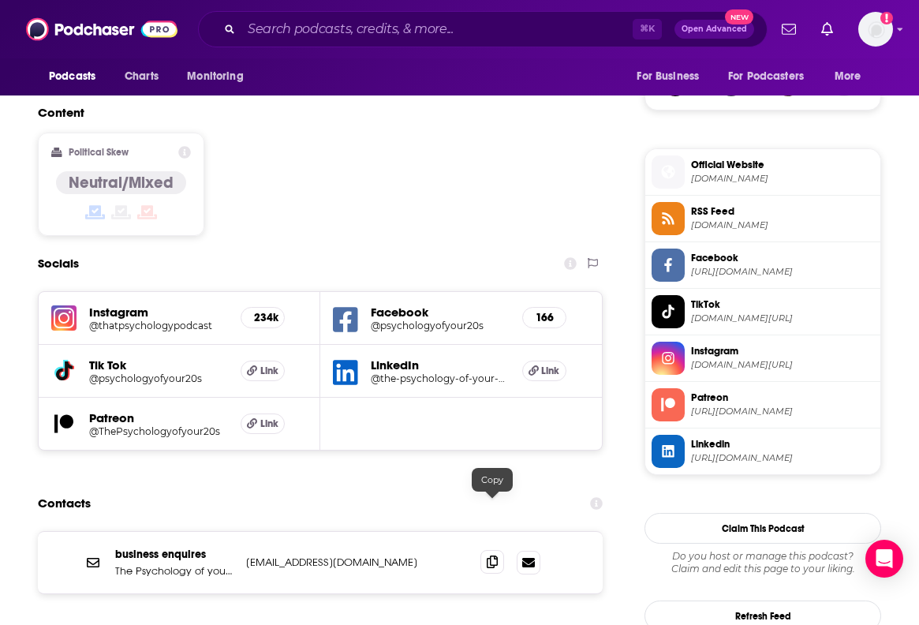
click at [490, 555] on icon at bounding box center [492, 561] width 11 height 13
click at [494, 555] on icon at bounding box center [492, 561] width 11 height 13
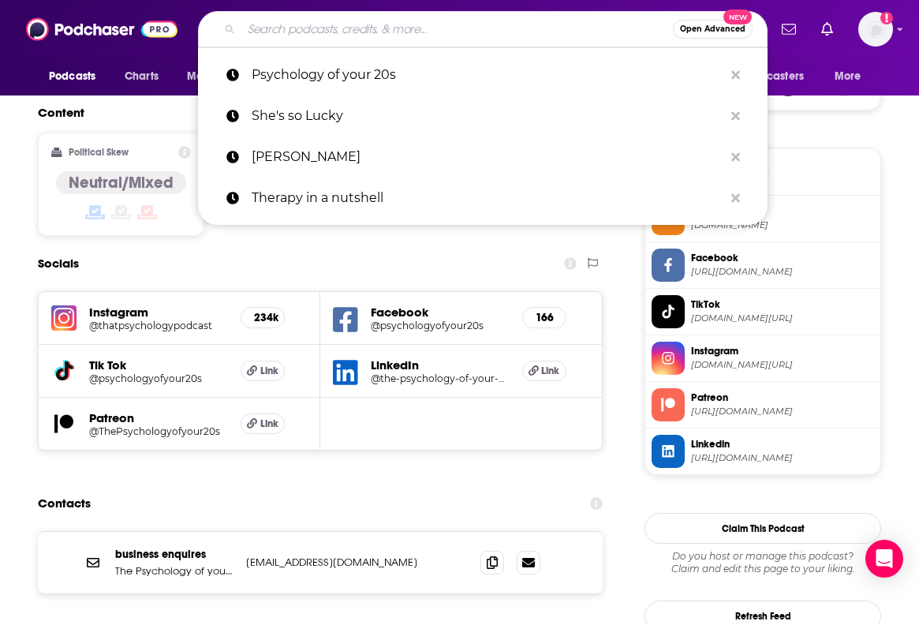
click at [457, 18] on input "Search podcasts, credits, & more..." at bounding box center [456, 29] width 431 height 25
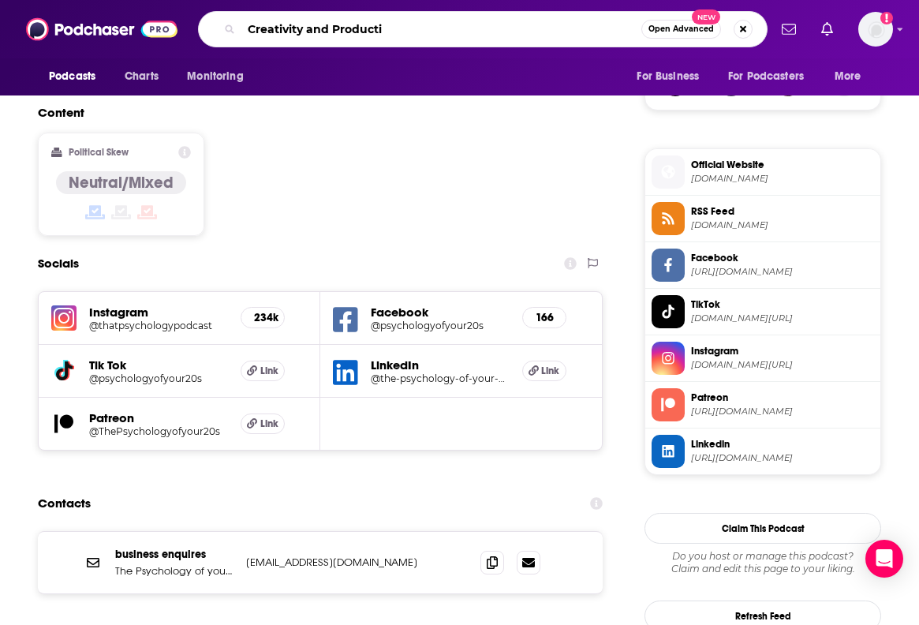
type input "Creativity and Productivity"
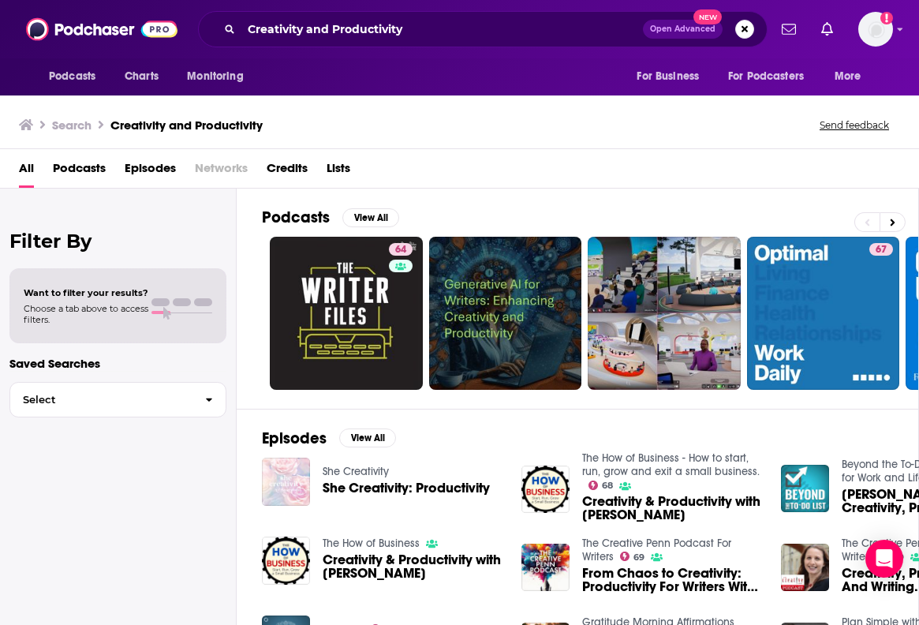
click at [486, 50] on div "Podcasts Charts Monitoring Creativity and Productivity Open Advanced New For Bu…" at bounding box center [459, 29] width 919 height 58
click at [474, 33] on input "Creativity and Productivity" at bounding box center [441, 29] width 401 height 25
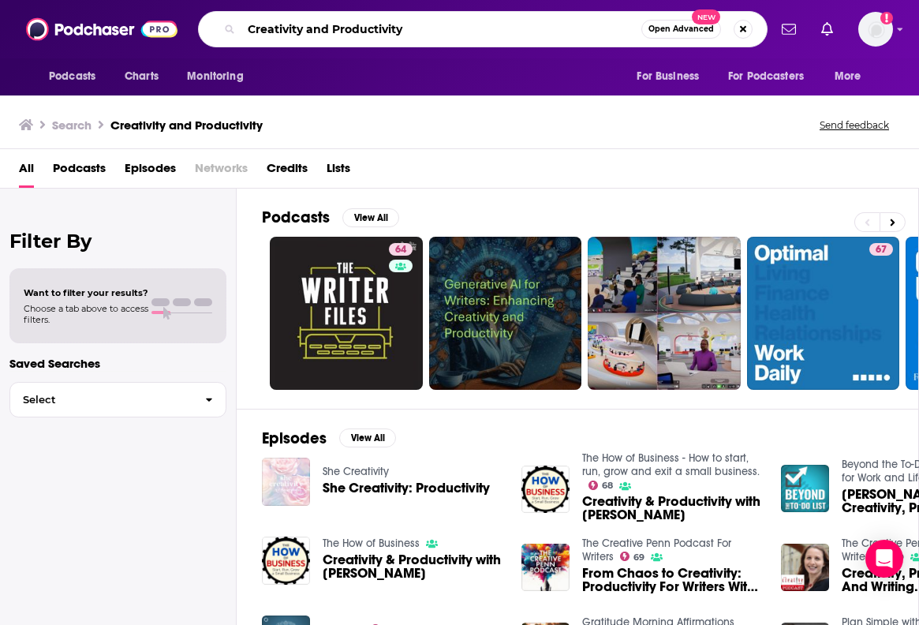
click at [474, 33] on input "Creativity and Productivity" at bounding box center [441, 29] width 400 height 25
type input "I"
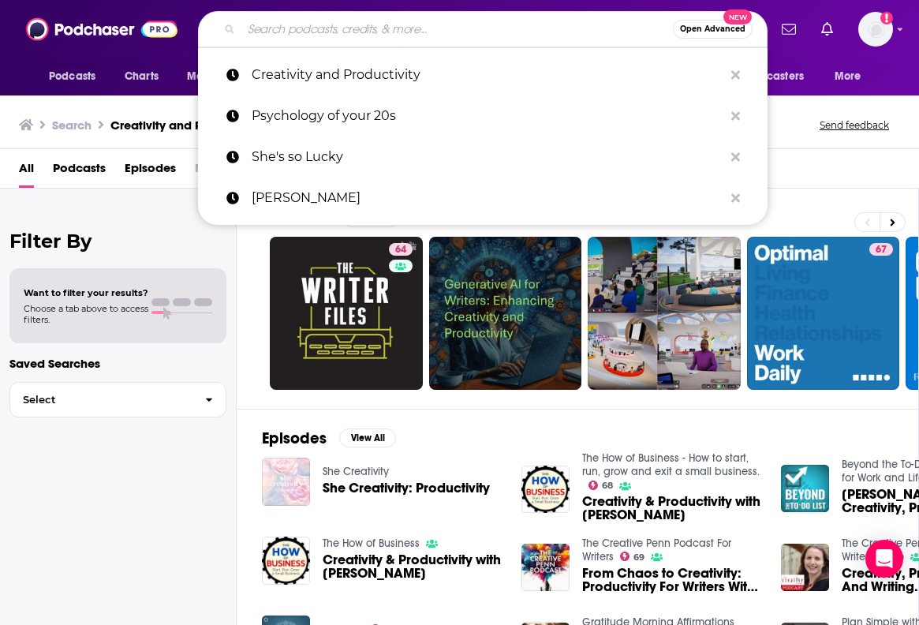
type input "O"
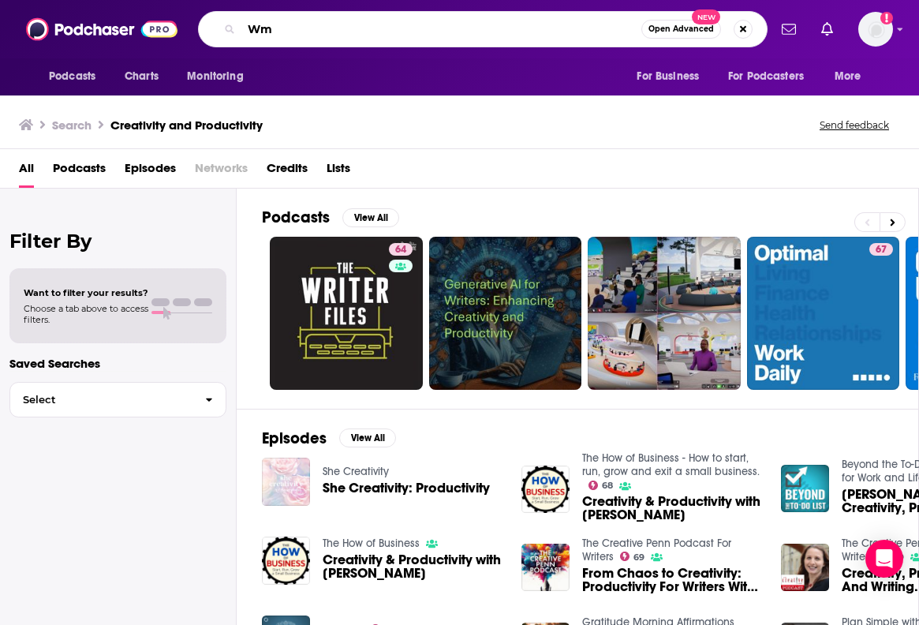
type input "W"
type input "Empowered Couples"
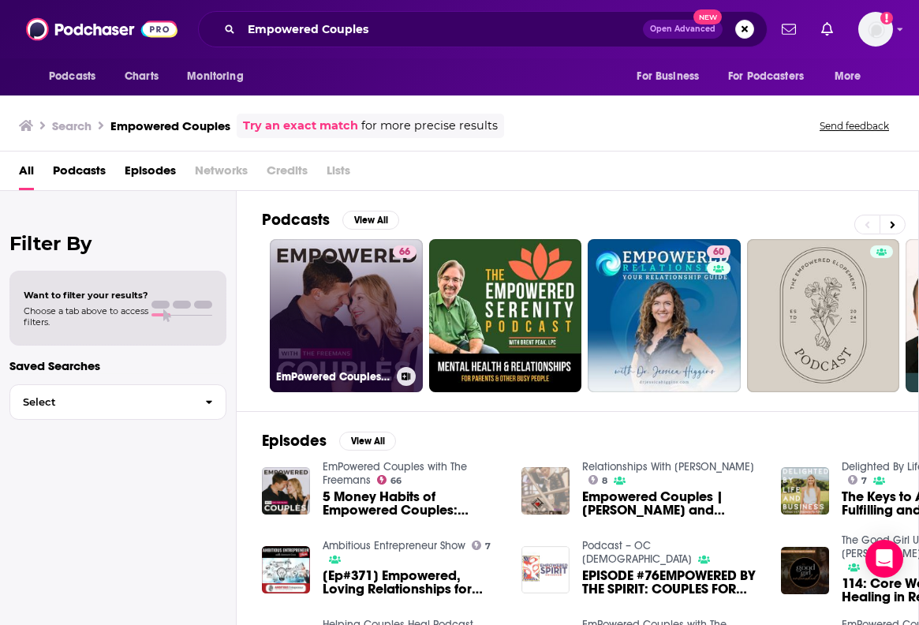
click at [356, 281] on link "66 EmPowered Couples with The Freemans" at bounding box center [346, 315] width 153 height 153
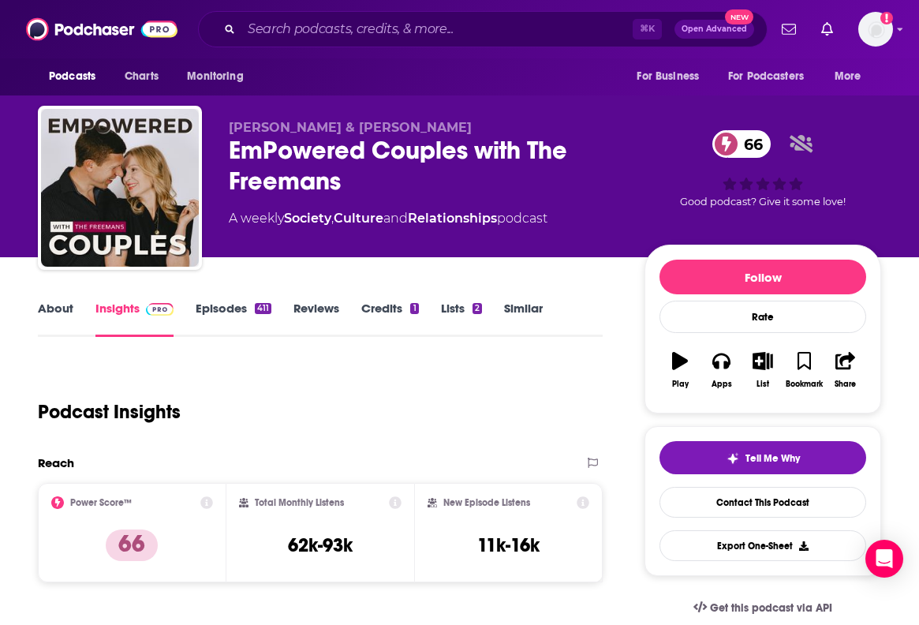
click at [61, 307] on link "About" at bounding box center [55, 319] width 35 height 36
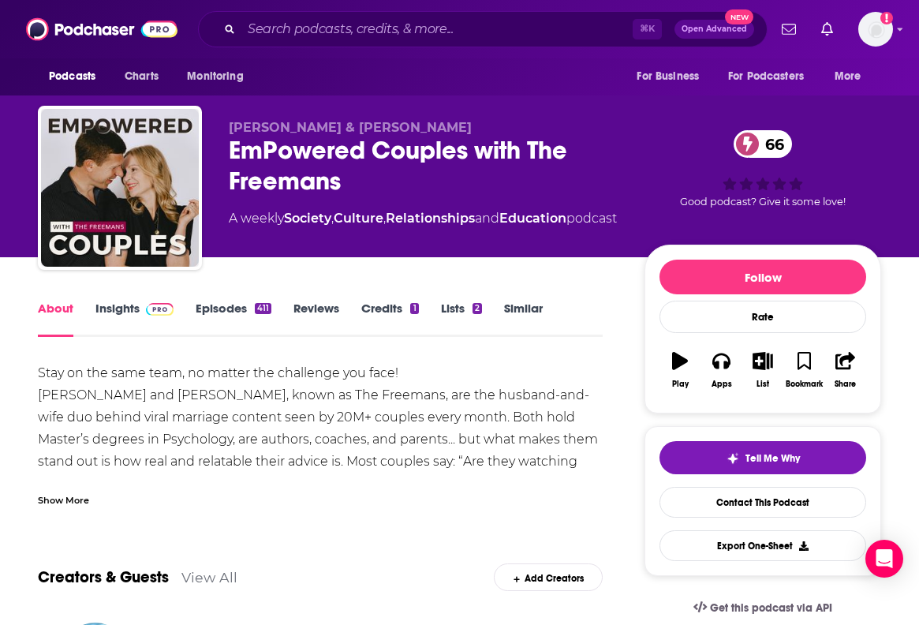
click at [122, 316] on link "Insights" at bounding box center [134, 319] width 78 height 36
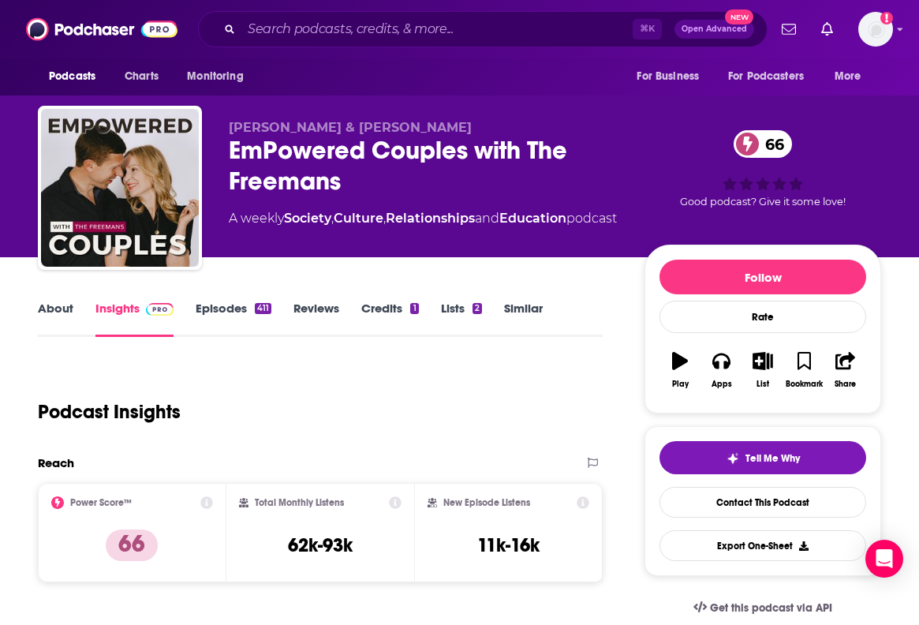
click at [200, 315] on link "Episodes 411" at bounding box center [234, 319] width 76 height 36
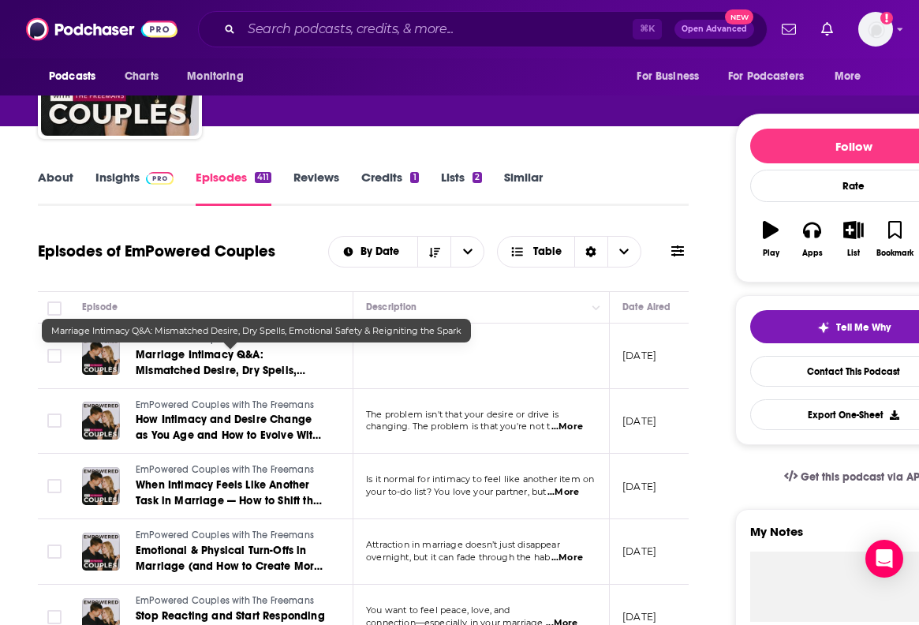
scroll to position [161, 0]
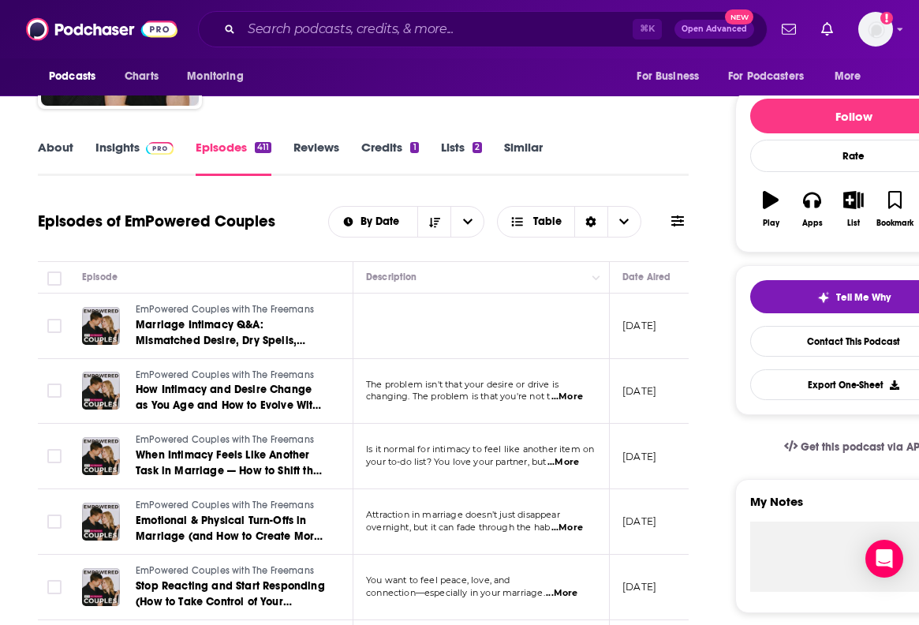
click at [546, 457] on span "your to-do list? You love your partner, but" at bounding box center [456, 461] width 180 height 11
click at [562, 459] on span "...More" at bounding box center [563, 462] width 32 height 13
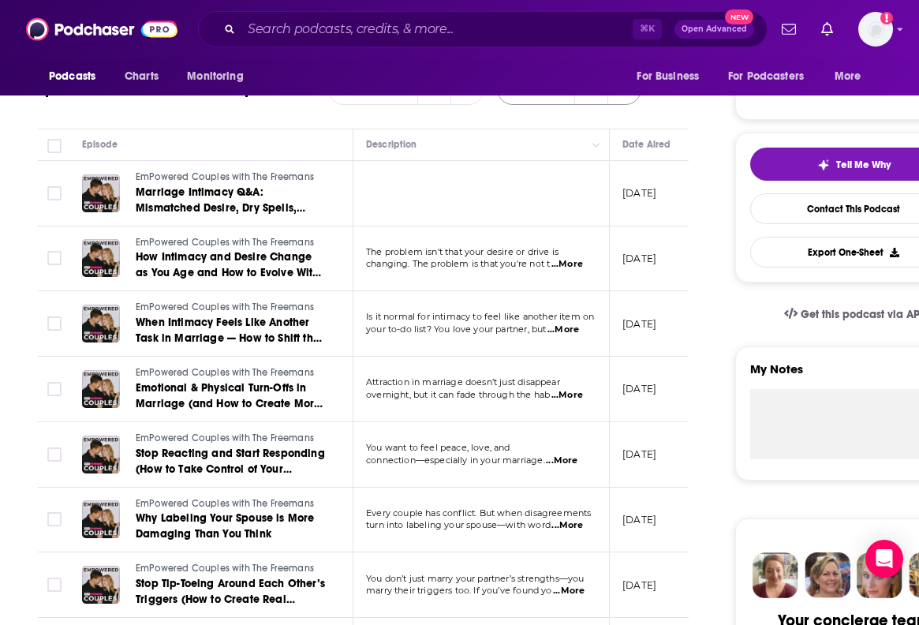
scroll to position [421, 0]
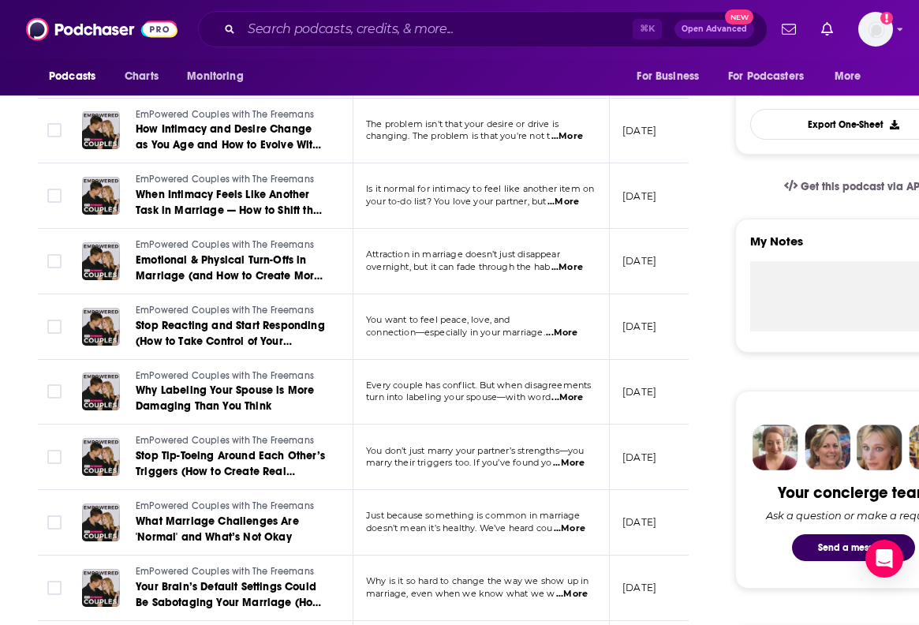
click at [569, 394] on span "...More" at bounding box center [567, 397] width 32 height 13
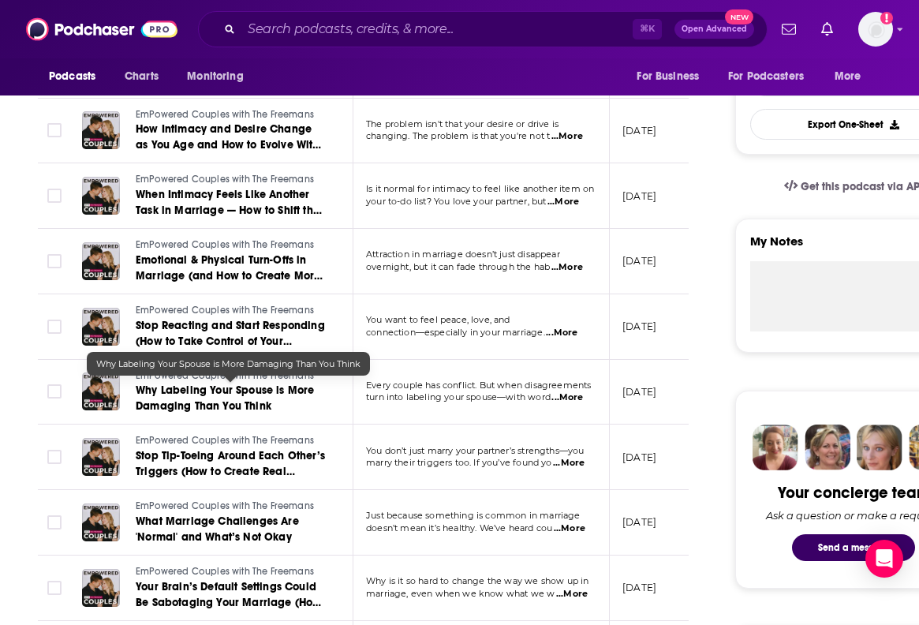
click at [302, 413] on td "EmPowered Couples with The Freemans Why Labeling Your Spouse is More Damaging T…" at bounding box center [211, 392] width 284 height 65
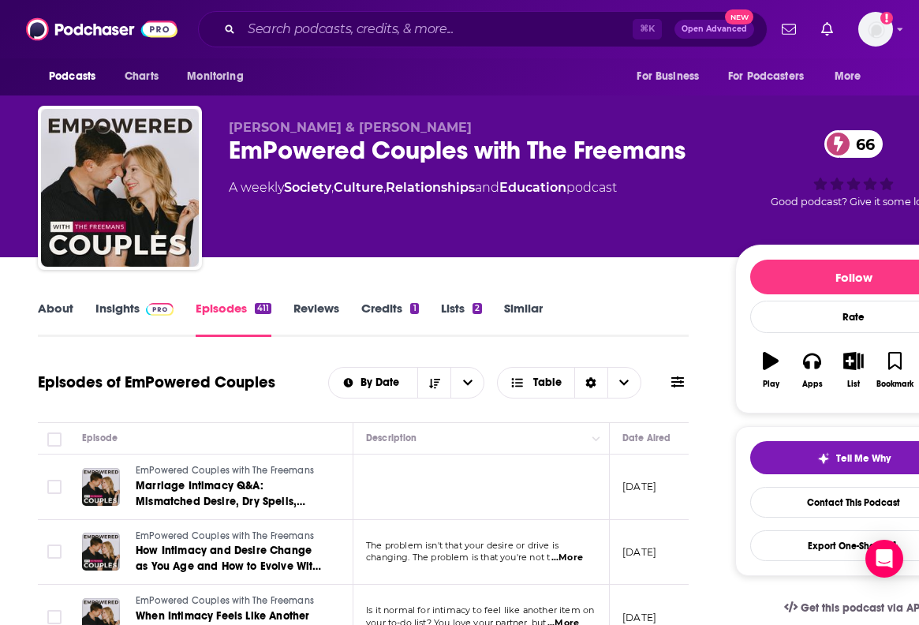
scroll to position [0, 0]
click at [480, 144] on div "EmPowered Couples with The Freemans 66" at bounding box center [469, 150] width 481 height 31
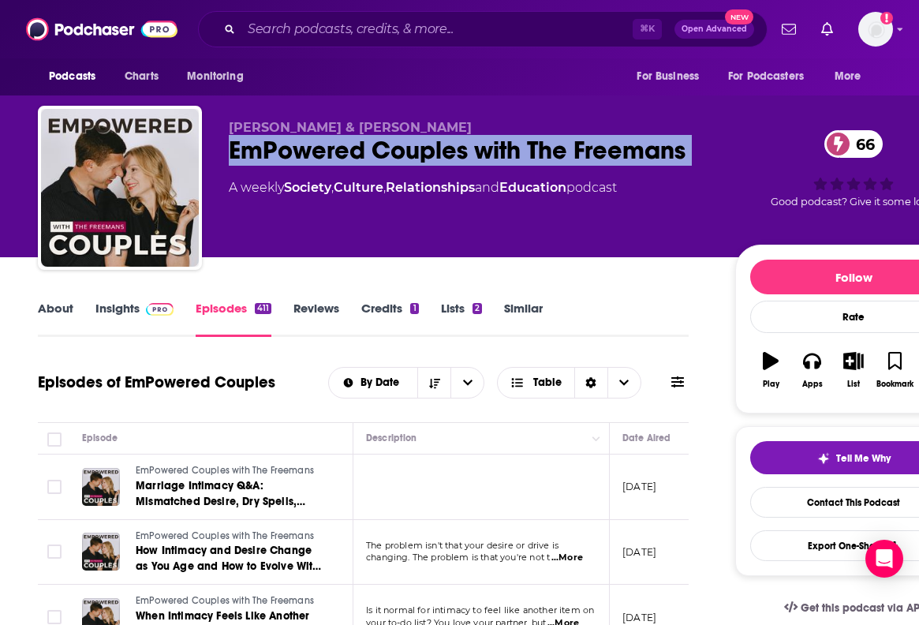
click at [480, 144] on div "EmPowered Couples with The Freemans 66" at bounding box center [469, 150] width 481 height 31
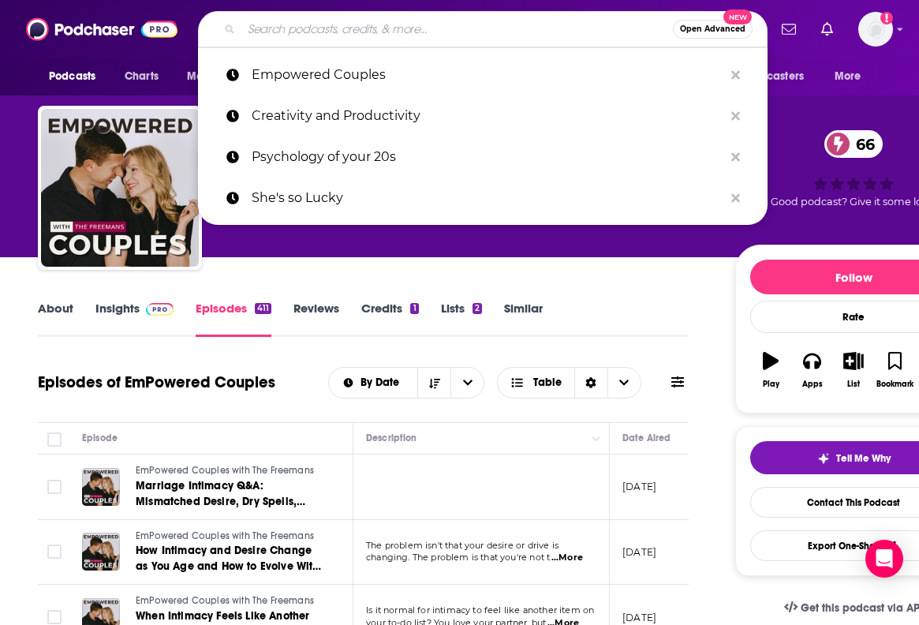
click at [516, 27] on input "Search podcasts, credits, & more..." at bounding box center [456, 29] width 431 height 25
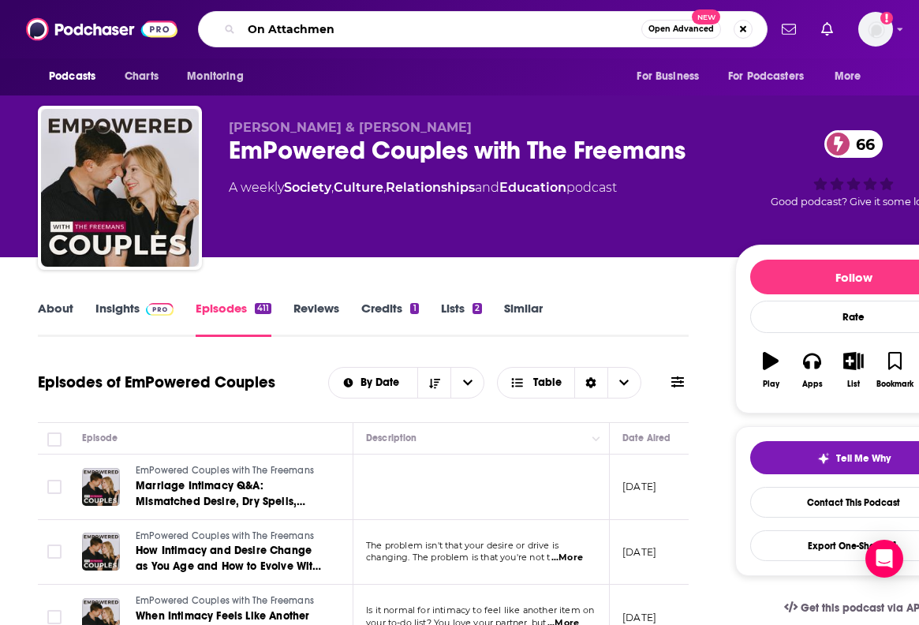
type input "On Attachment"
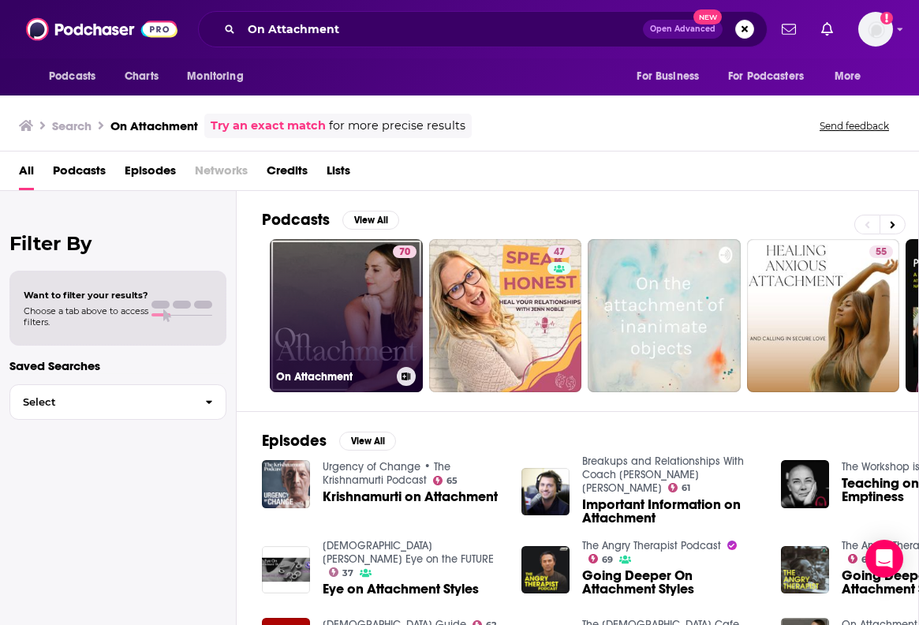
click at [342, 289] on link "70 On Attachment" at bounding box center [346, 315] width 153 height 153
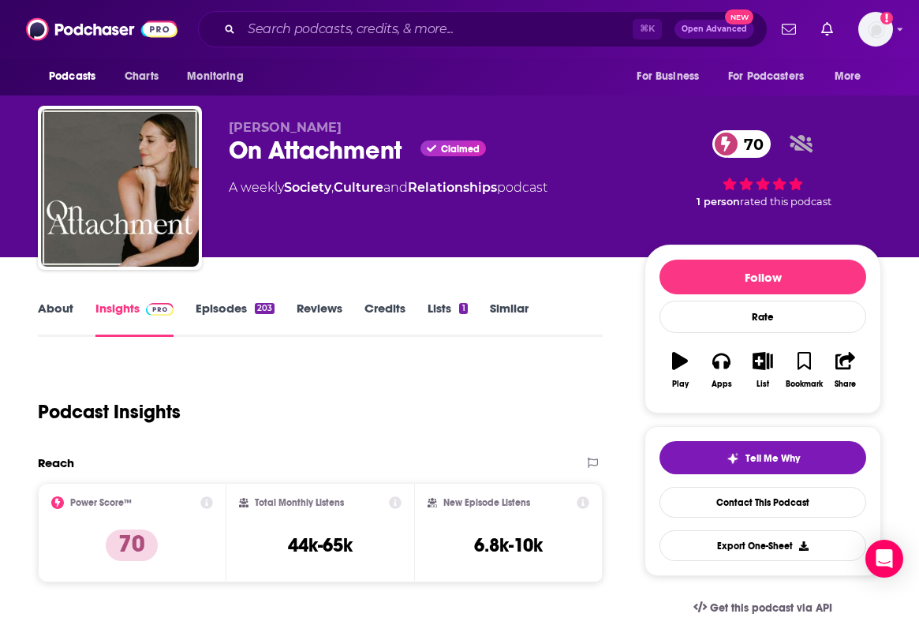
click at [50, 312] on link "About" at bounding box center [55, 319] width 35 height 36
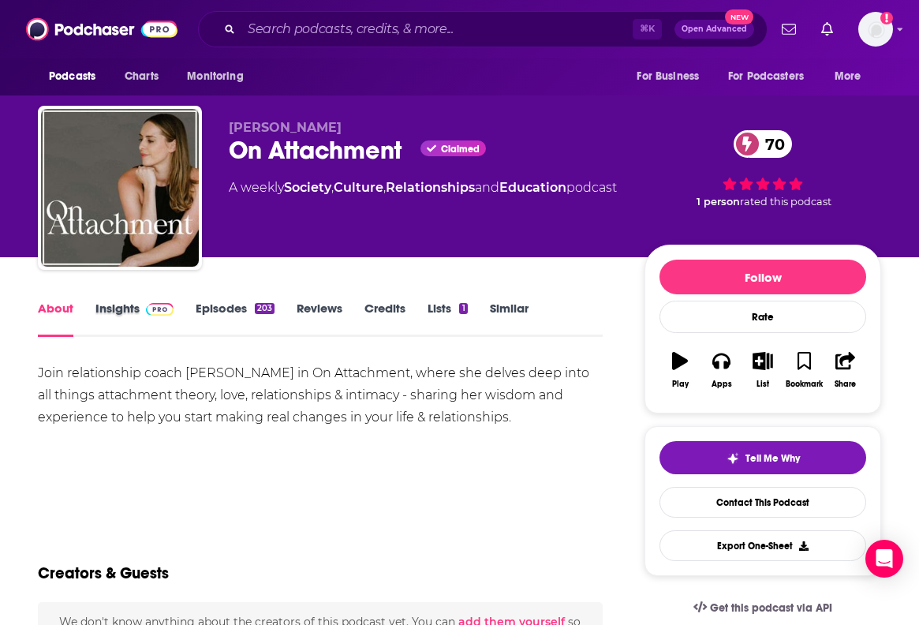
click at [192, 324] on div "Insights" at bounding box center [145, 319] width 100 height 36
click at [205, 312] on link "Episodes 203" at bounding box center [235, 319] width 79 height 36
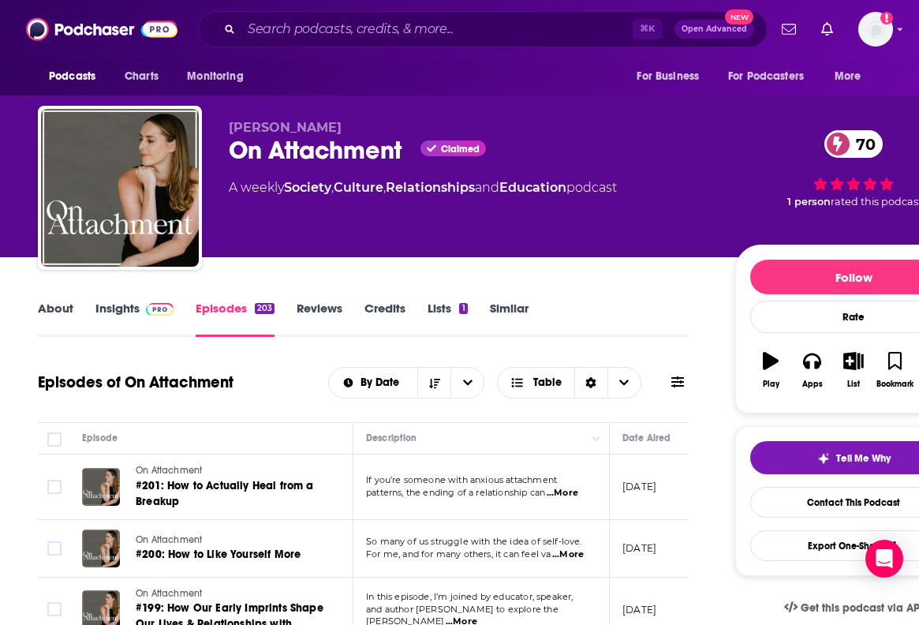
click at [275, 149] on div "On Attachment Claimed 70" at bounding box center [469, 150] width 481 height 31
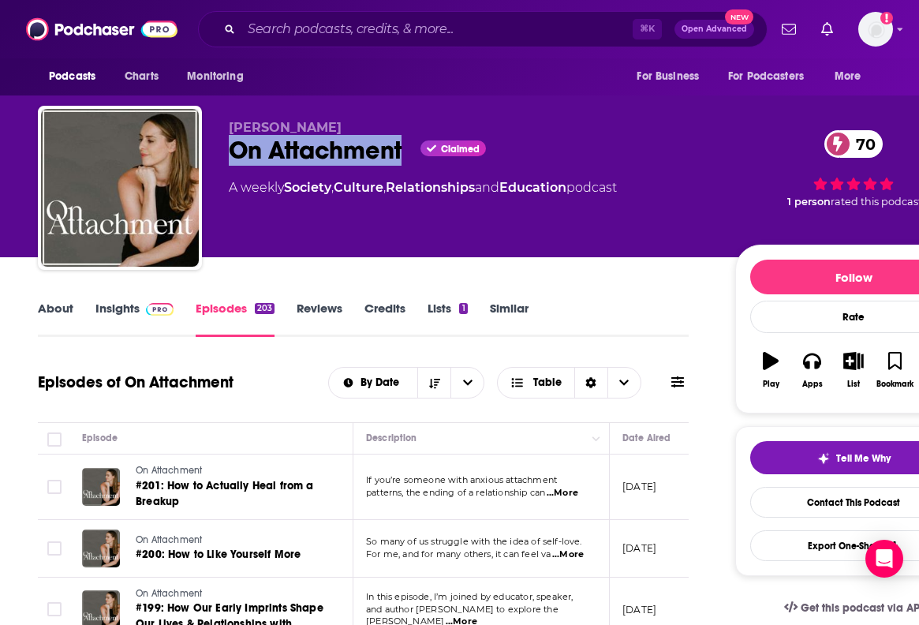
click at [275, 149] on div "On Attachment Claimed 70" at bounding box center [469, 150] width 481 height 31
copy h2 "On Attachment"
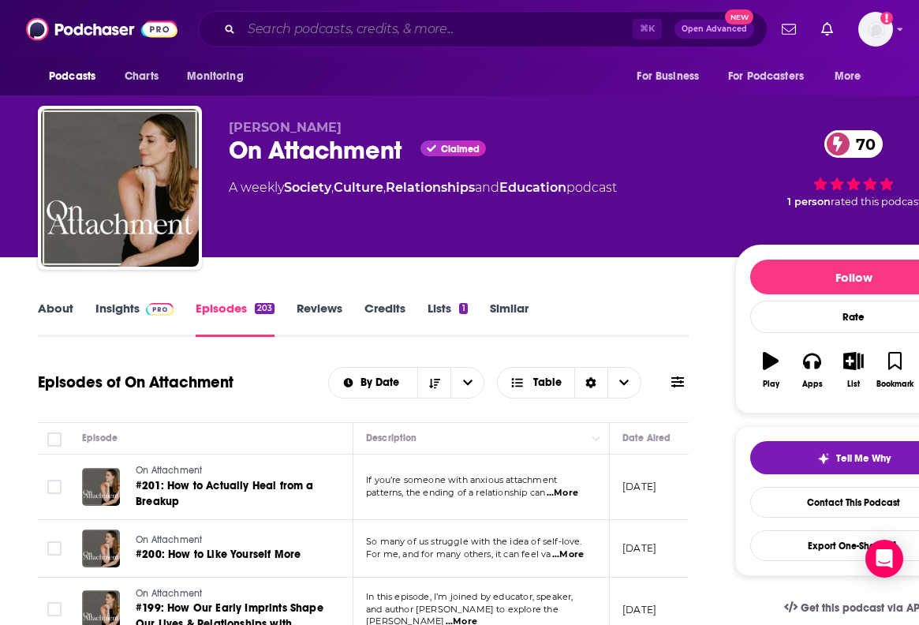
click at [480, 19] on input "Search podcasts, credits, & more..." at bounding box center [436, 29] width 391 height 25
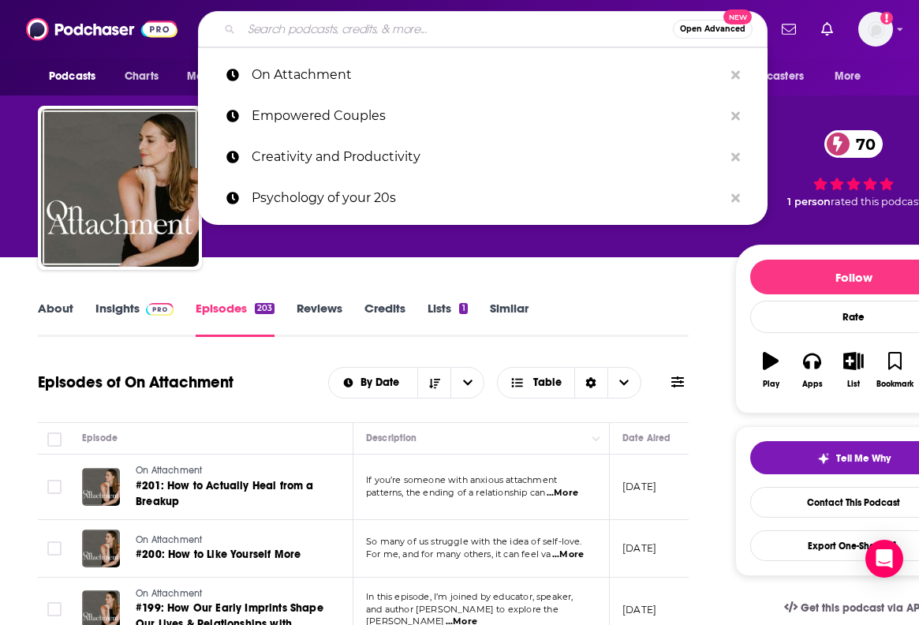
paste input "On Attachment"
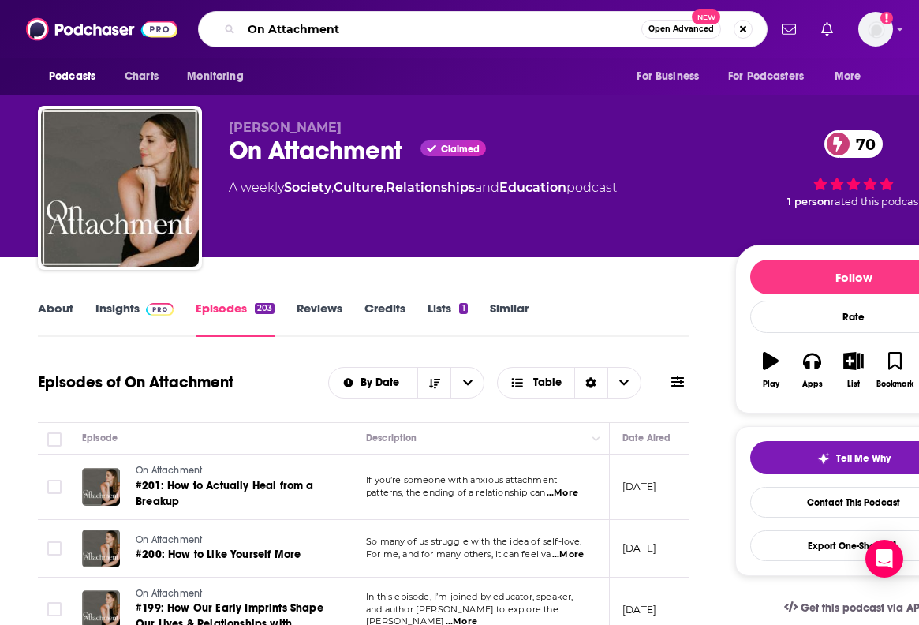
type input "On Attachment"
click at [124, 304] on link "Insights" at bounding box center [134, 319] width 78 height 36
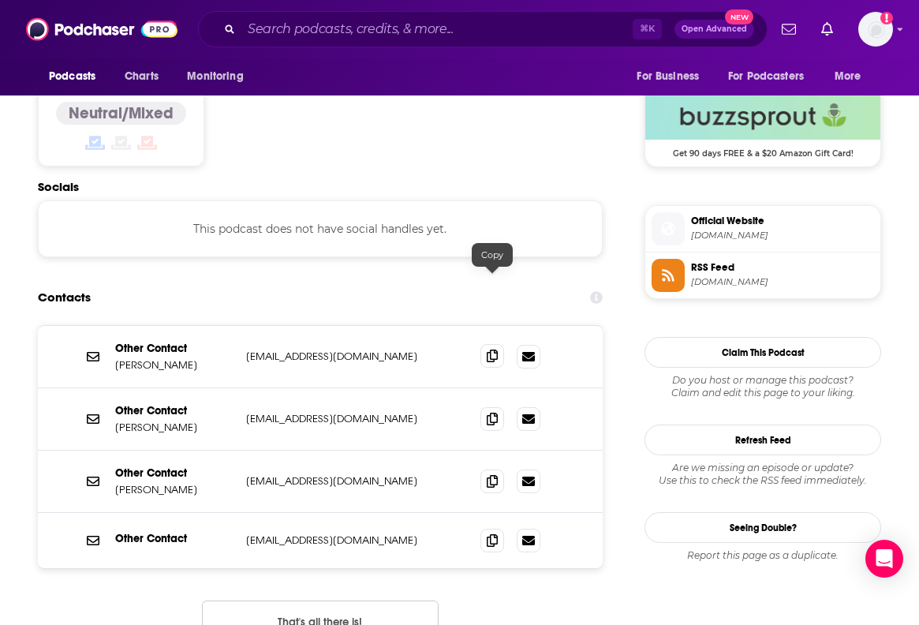
scroll to position [1287, 0]
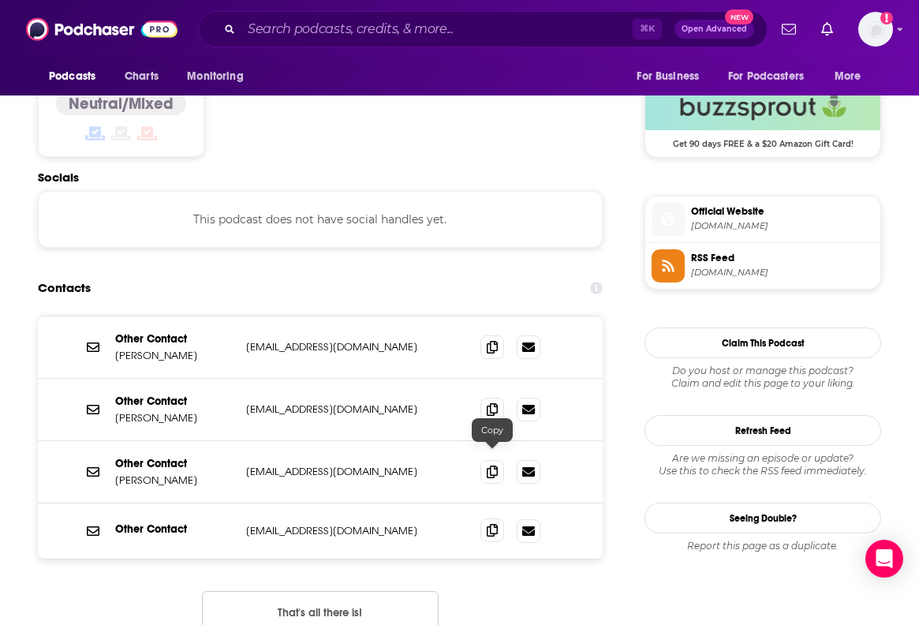
click at [487, 518] on span at bounding box center [492, 530] width 24 height 24
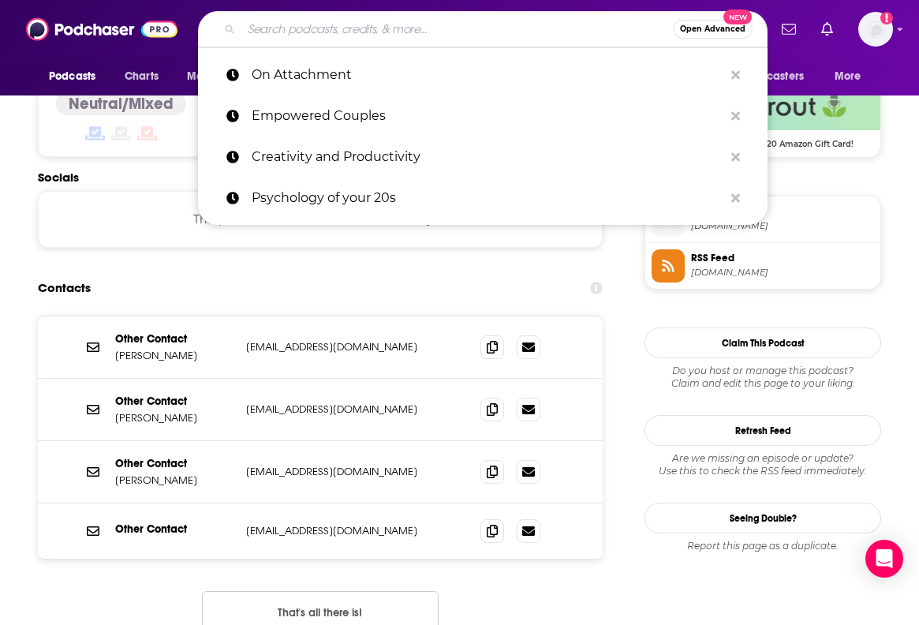
click at [477, 32] on input "Search podcasts, credits, & more..." at bounding box center [456, 29] width 431 height 25
click at [491, 39] on input "Search podcasts, credits, & more..." at bounding box center [456, 29] width 431 height 25
paste input "The Tamsen Show Podcast"
type input "The Tamsen Show Podcast"
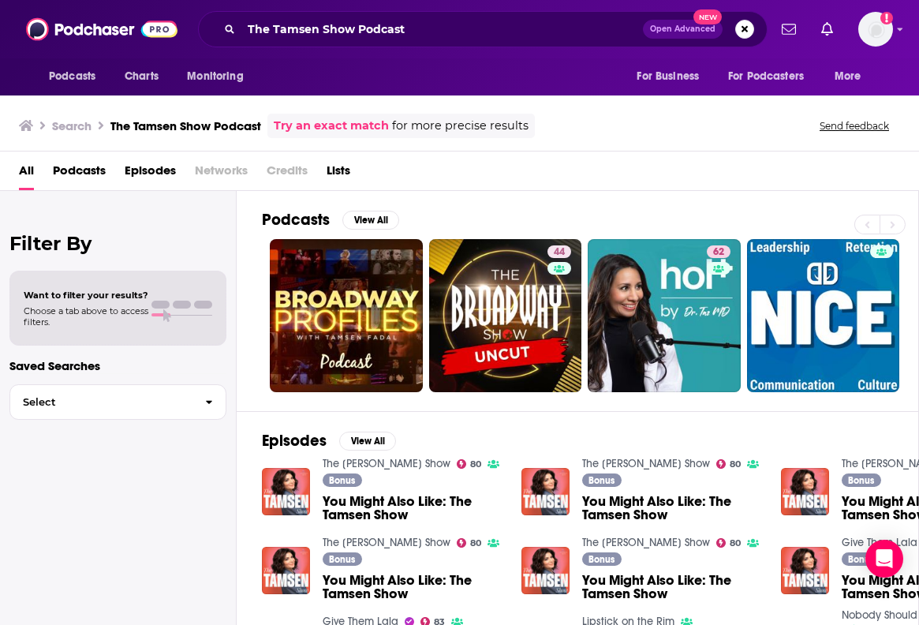
click at [289, 486] on img "You Might Also Like: The Tamsen Show" at bounding box center [286, 492] width 48 height 48
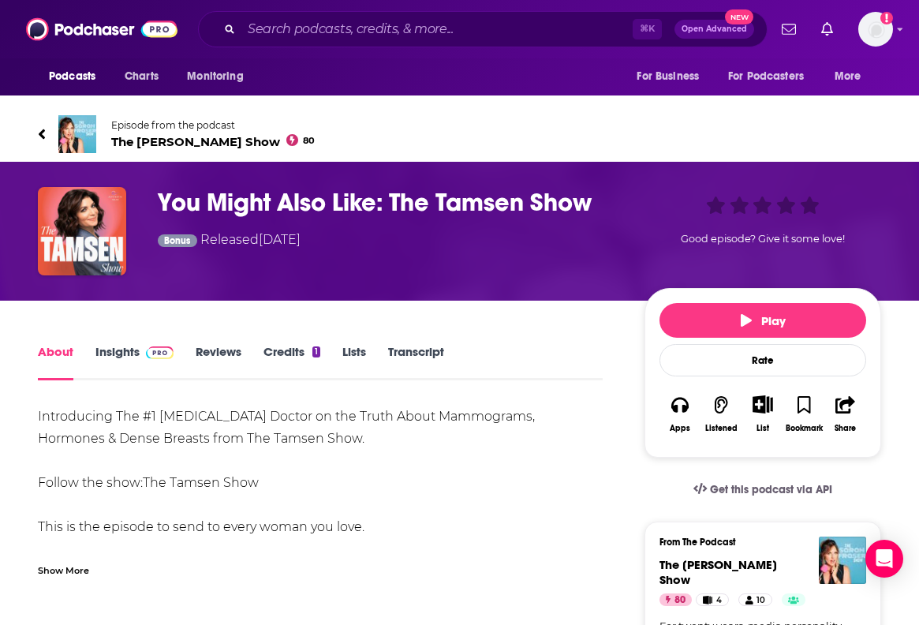
click at [87, 146] on img at bounding box center [77, 134] width 38 height 38
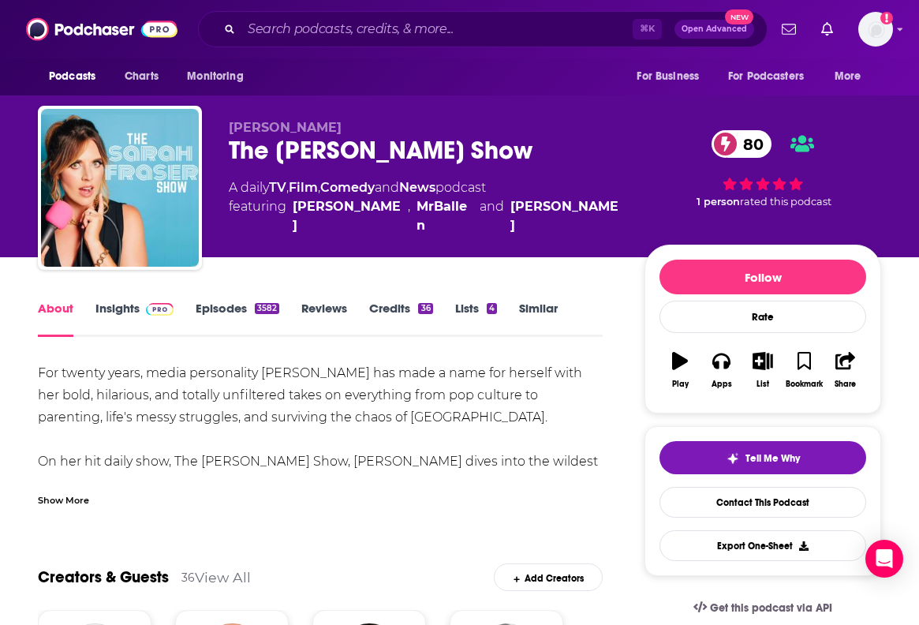
click at [70, 486] on div "Show More" at bounding box center [320, 493] width 565 height 27
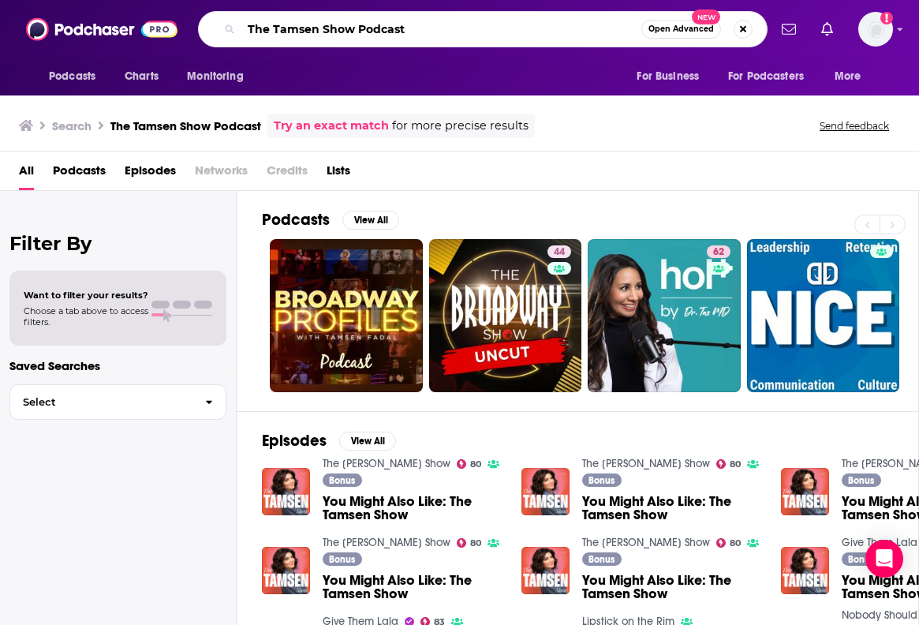
click at [356, 28] on input "The Tamsen Show Podcast" at bounding box center [441, 29] width 400 height 25
click at [366, 29] on input "The Tamsen Show Podcast" at bounding box center [441, 29] width 400 height 25
type input "The Tamsen"
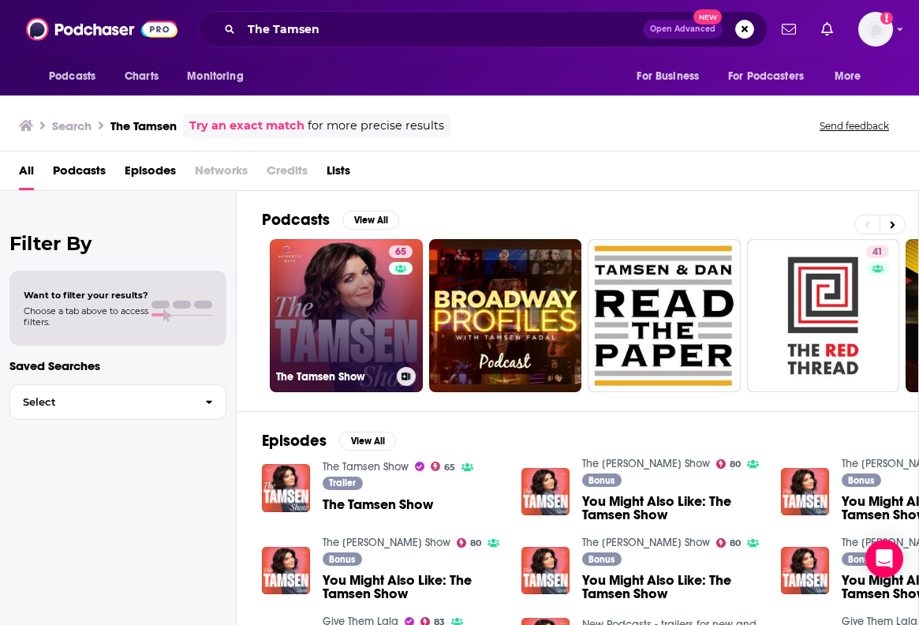
click at [280, 302] on link "65 The Tamsen Show" at bounding box center [346, 315] width 153 height 153
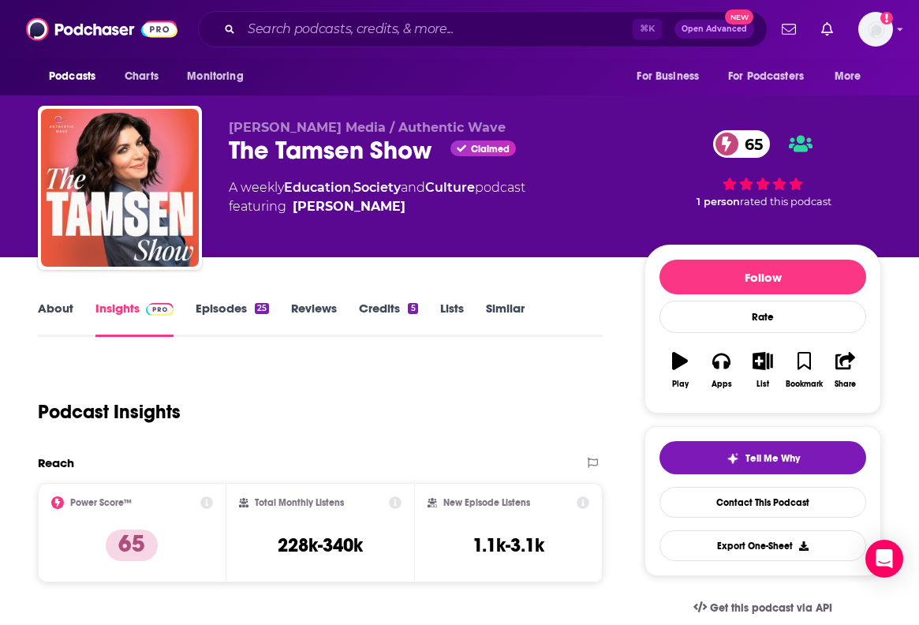
click at [65, 311] on link "About" at bounding box center [55, 319] width 35 height 36
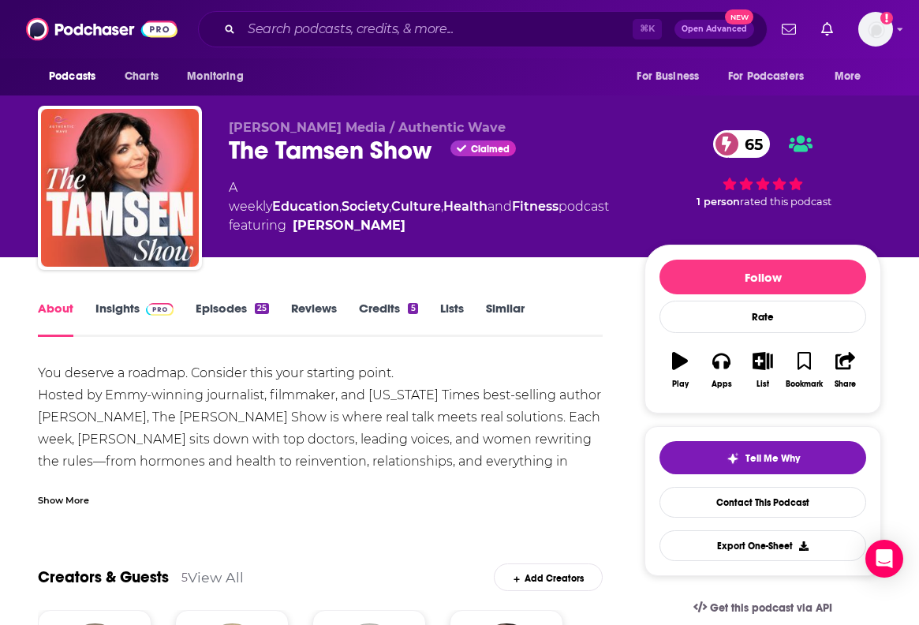
click at [102, 304] on link "Insights" at bounding box center [134, 319] width 78 height 36
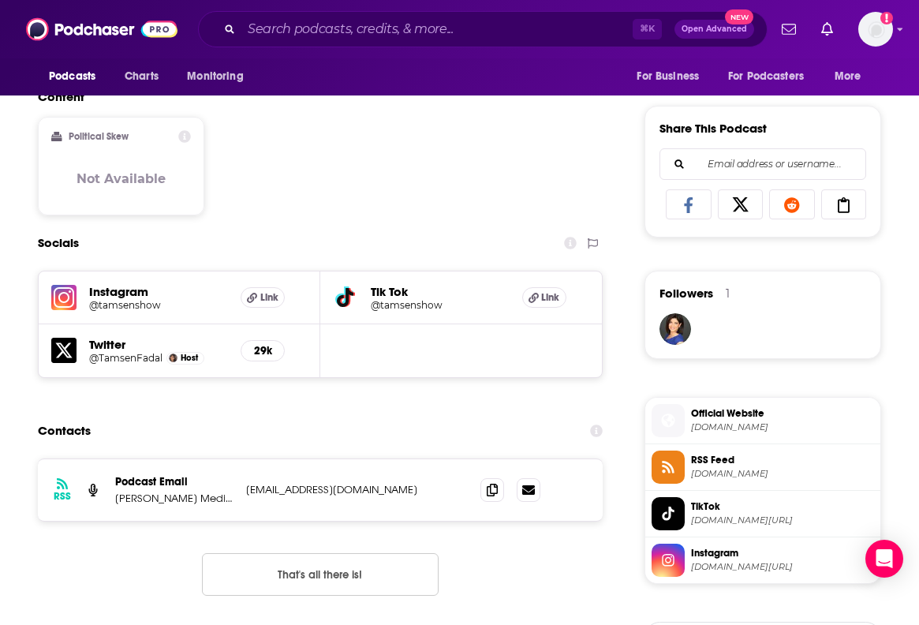
scroll to position [1094, 0]
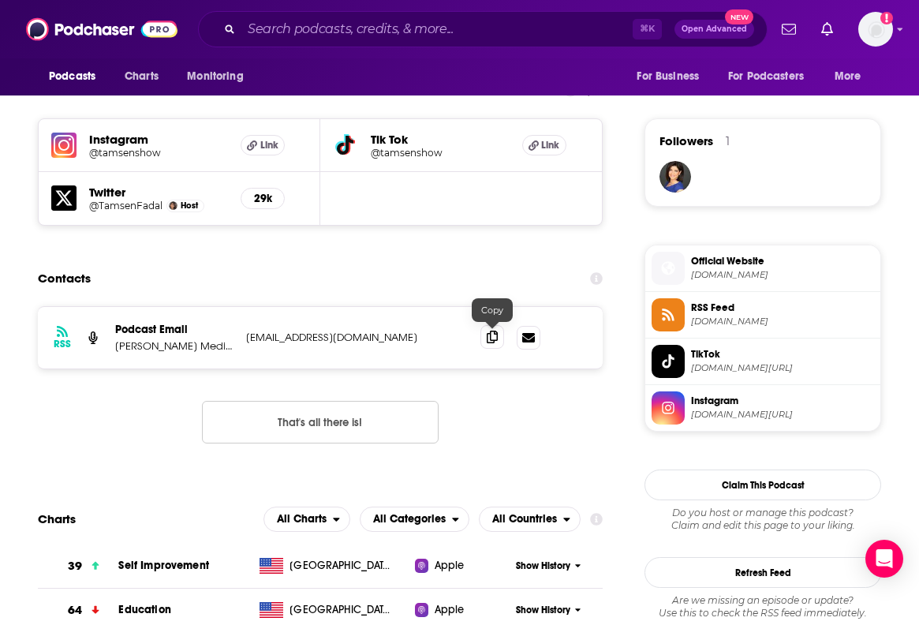
click at [490, 346] on span at bounding box center [492, 337] width 24 height 24
click at [251, 35] on input "Search podcasts, credits, & more..." at bounding box center [436, 29] width 391 height 25
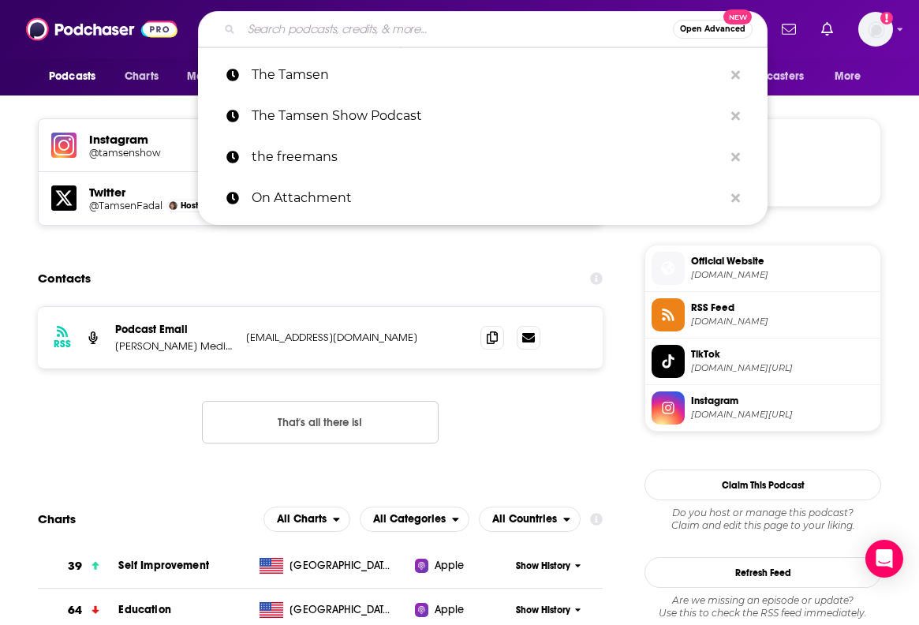
paste input "Broad Ideas with [PERSON_NAME] & [PERSON_NAME]"
type input "Broad Ideas with [PERSON_NAME] & [PERSON_NAME]"
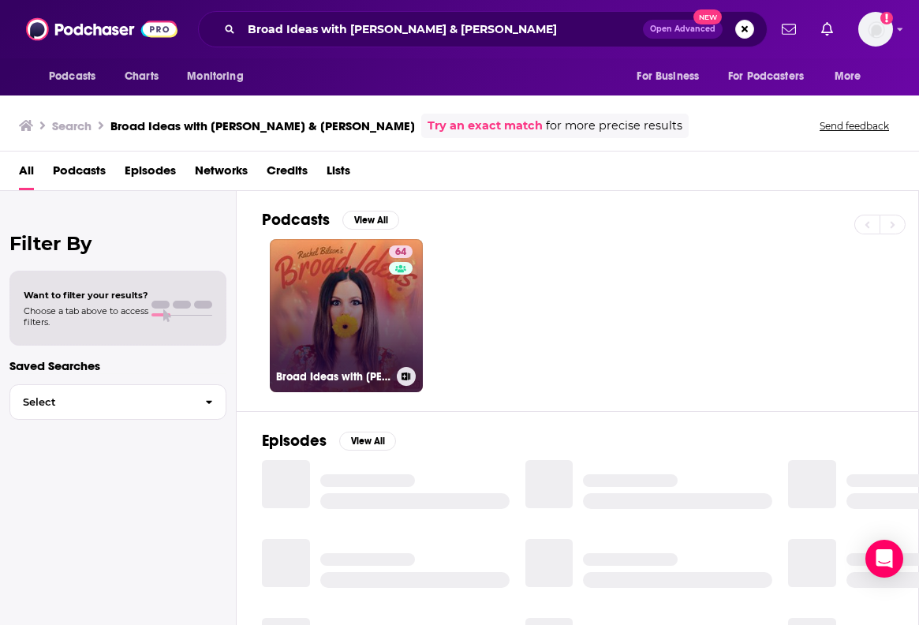
click at [317, 291] on link "64 Broad Ideas with [PERSON_NAME] & [PERSON_NAME]" at bounding box center [346, 315] width 153 height 153
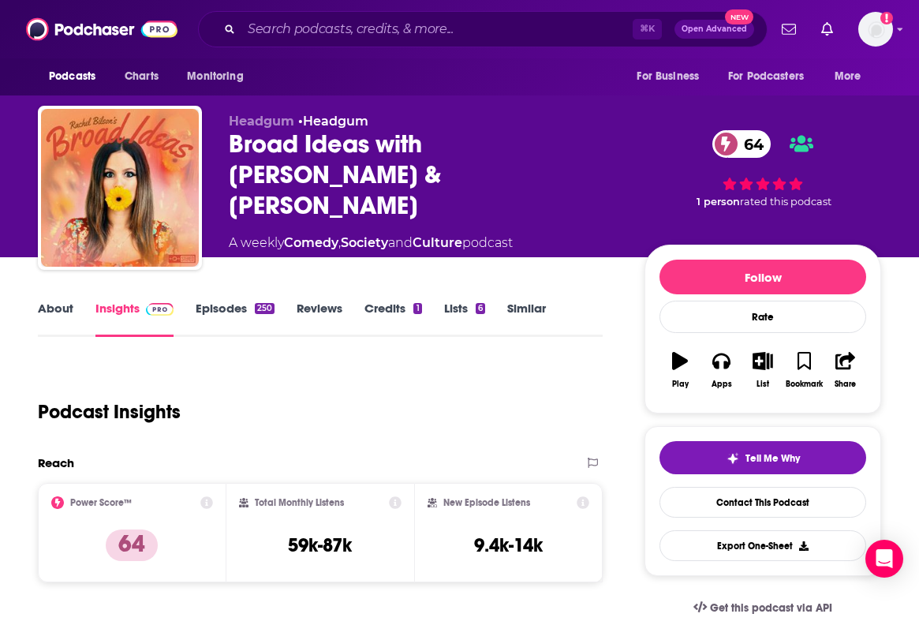
click at [62, 308] on link "About" at bounding box center [55, 319] width 35 height 36
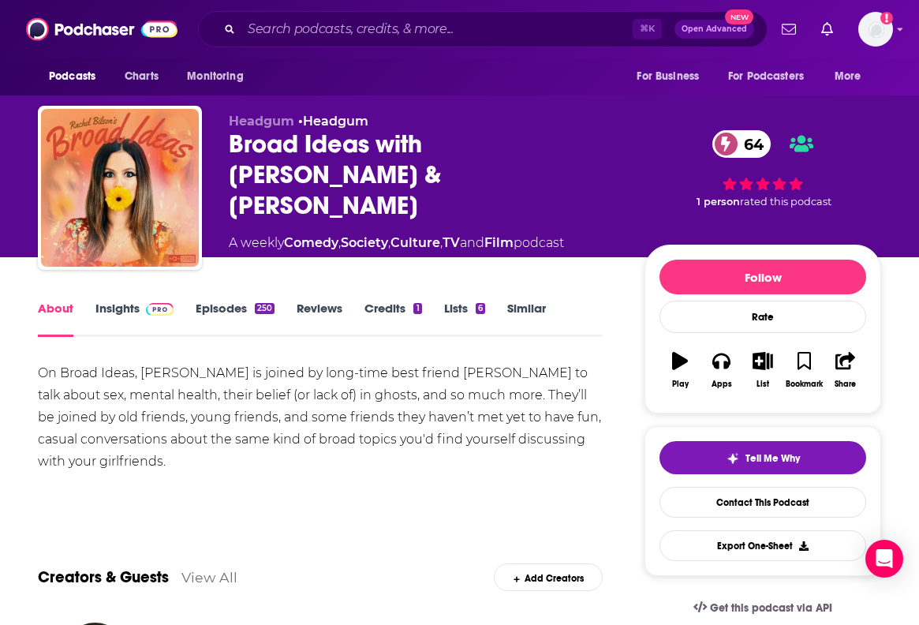
click at [103, 308] on link "Insights" at bounding box center [134, 319] width 78 height 36
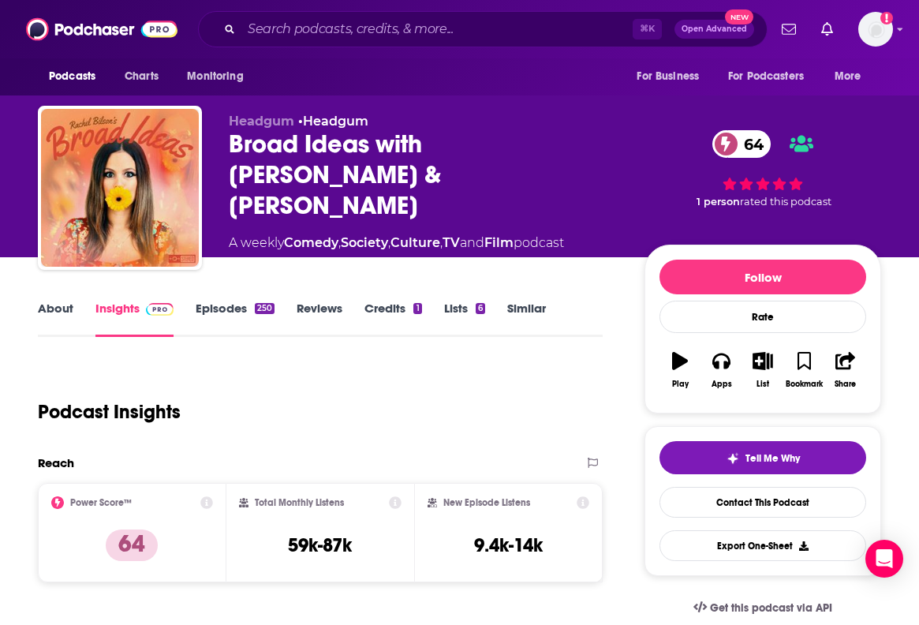
click at [55, 306] on link "About" at bounding box center [55, 319] width 35 height 36
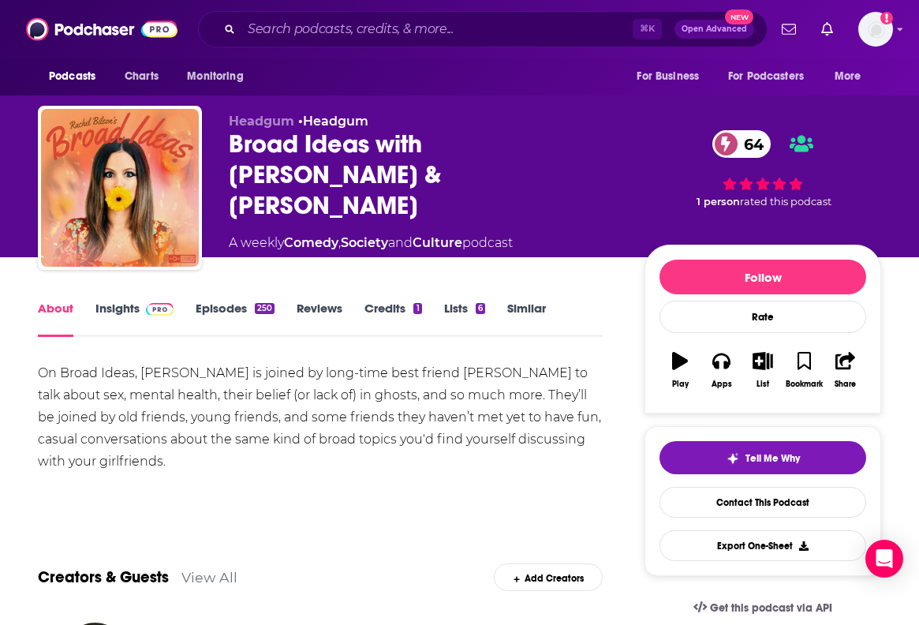
click at [107, 308] on link "Insights" at bounding box center [134, 319] width 78 height 36
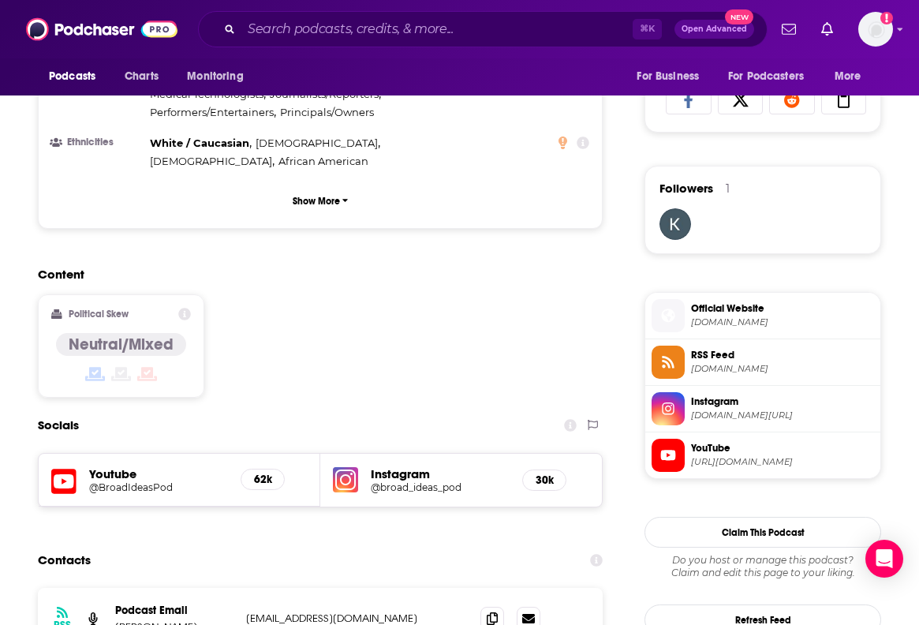
scroll to position [1101, 0]
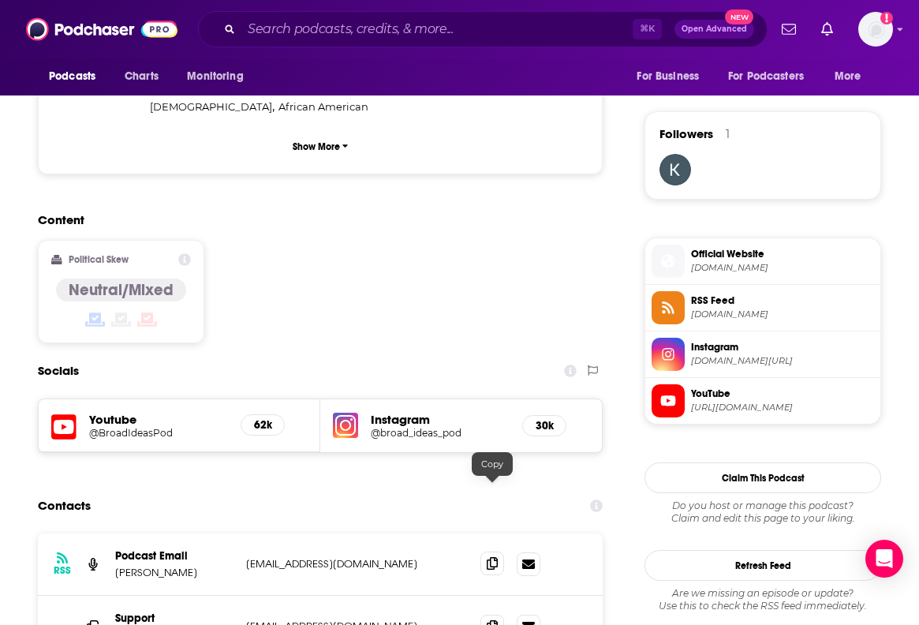
click at [492, 551] on span at bounding box center [492, 563] width 24 height 24
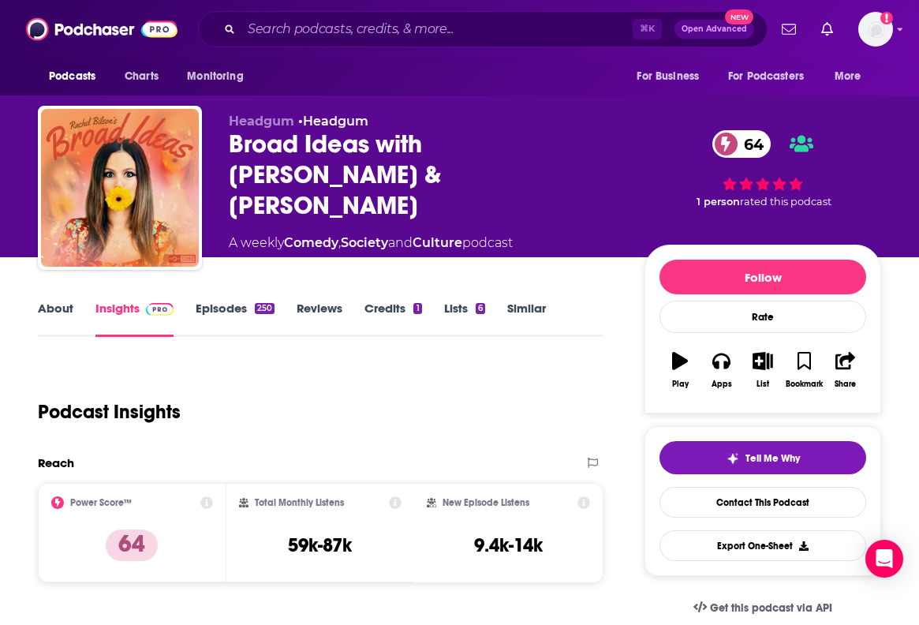
scroll to position [0, 0]
click at [235, 322] on link "Episodes 250" at bounding box center [235, 319] width 79 height 36
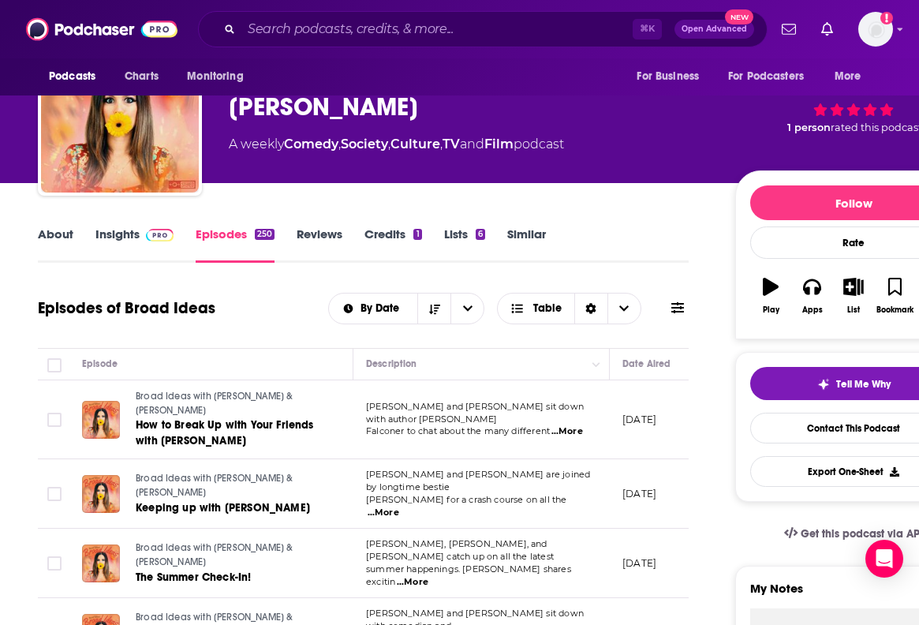
scroll to position [77, 0]
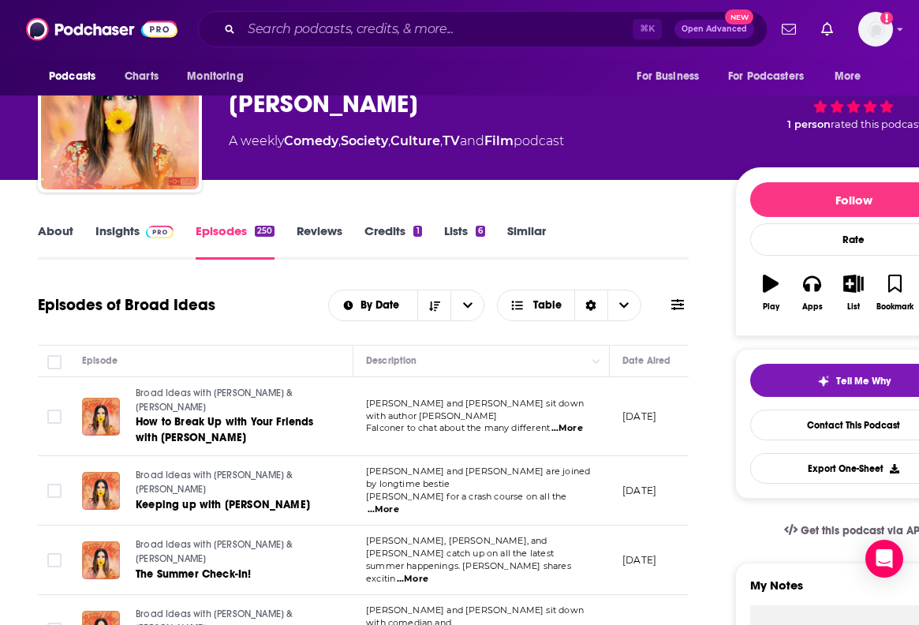
click at [108, 237] on link "Insights" at bounding box center [134, 241] width 78 height 36
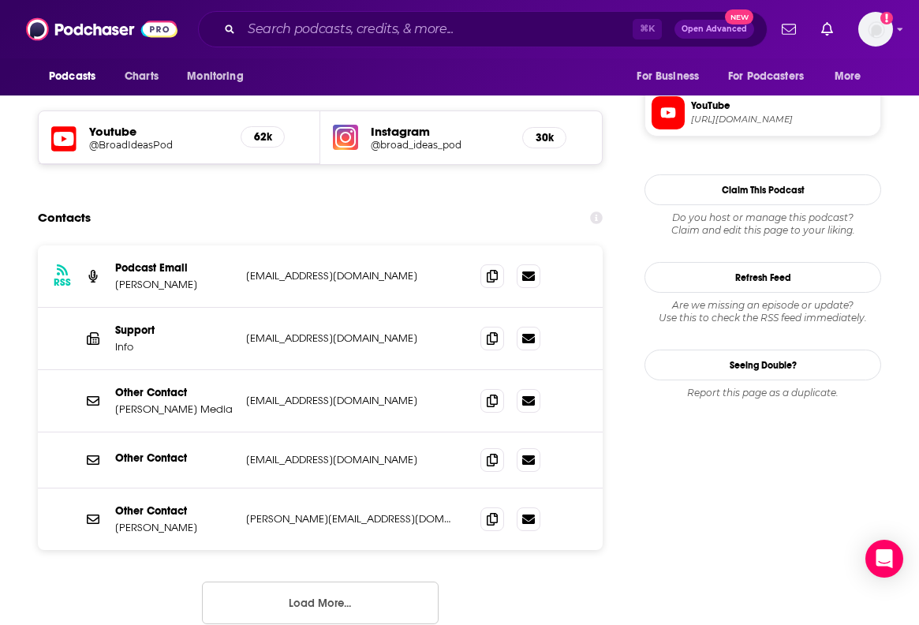
scroll to position [1400, 0]
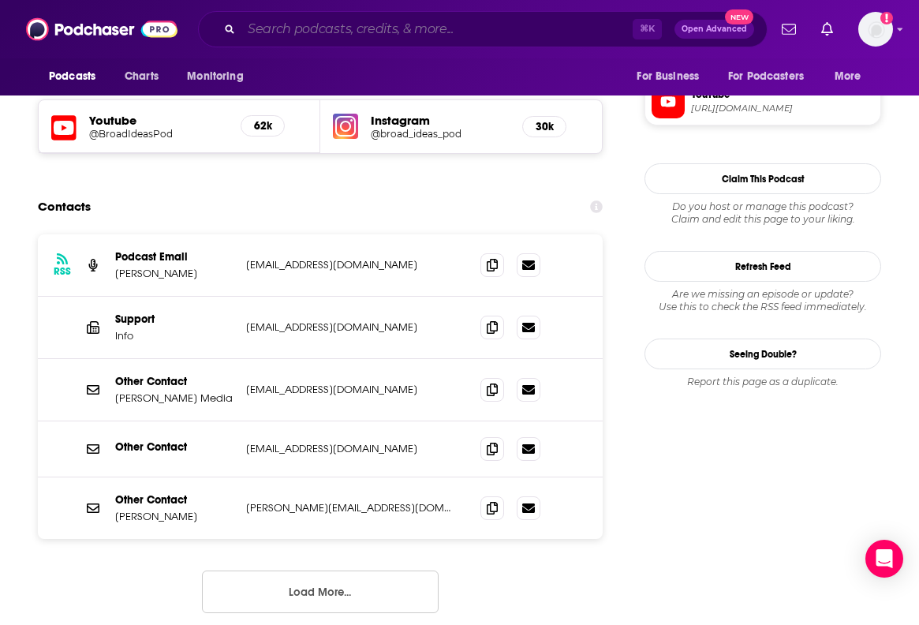
click at [435, 17] on input "Search podcasts, credits, & more..." at bounding box center [436, 29] width 391 height 25
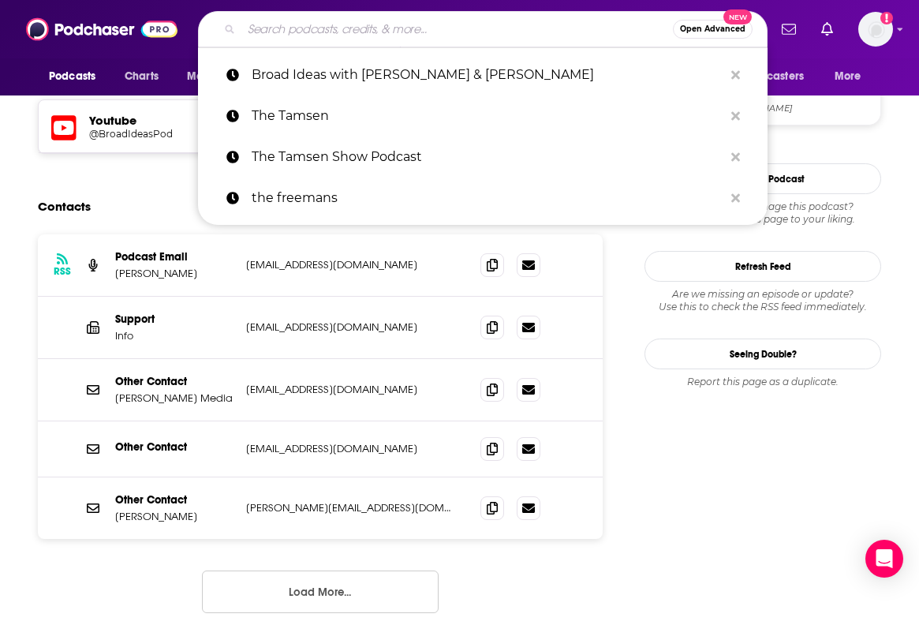
paste input "Juicy Scoop Podcast"
type input "Juicy Scoop Podcast"
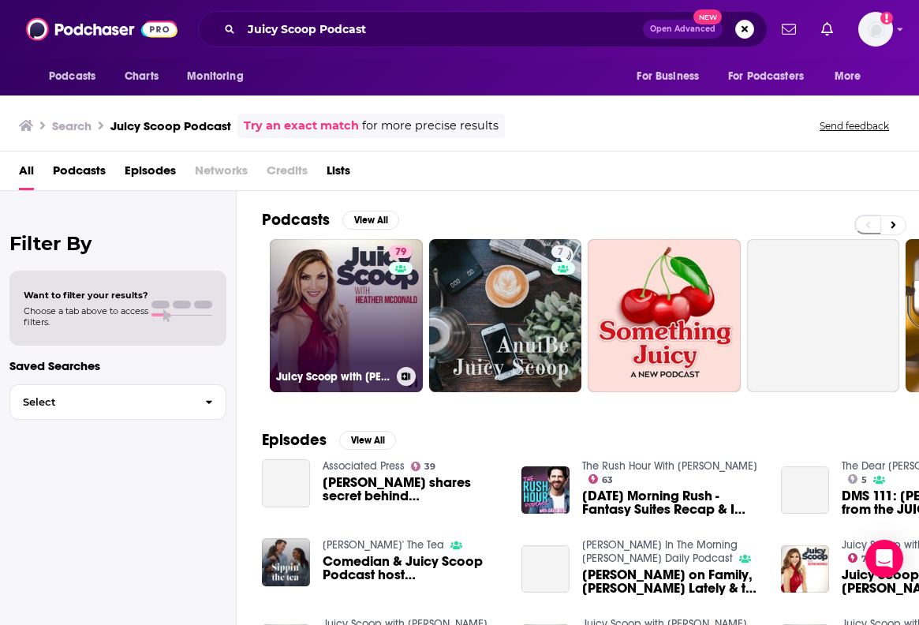
click at [301, 274] on link "79 Juicy Scoop with Heather McDonald" at bounding box center [346, 315] width 153 height 153
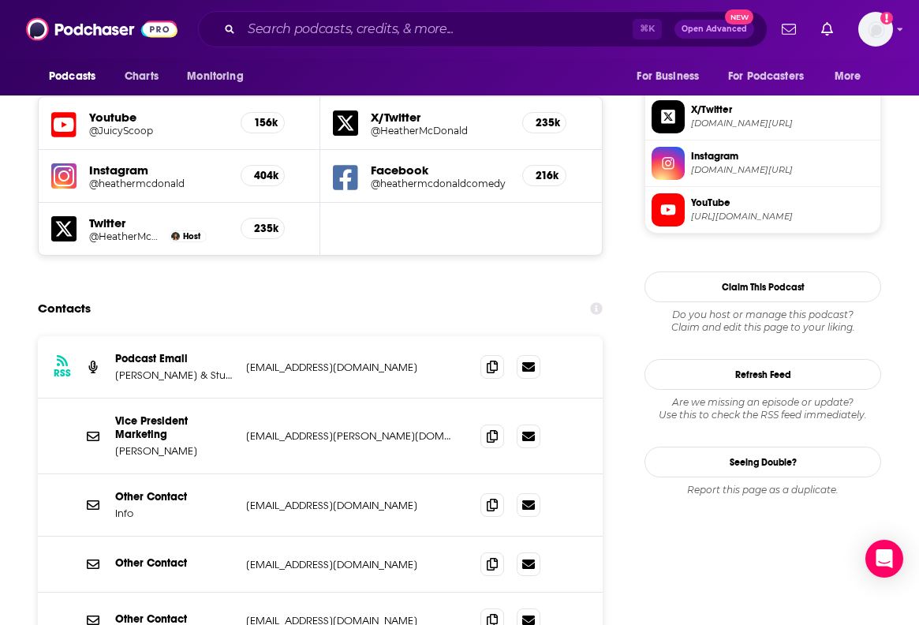
scroll to position [1387, 0]
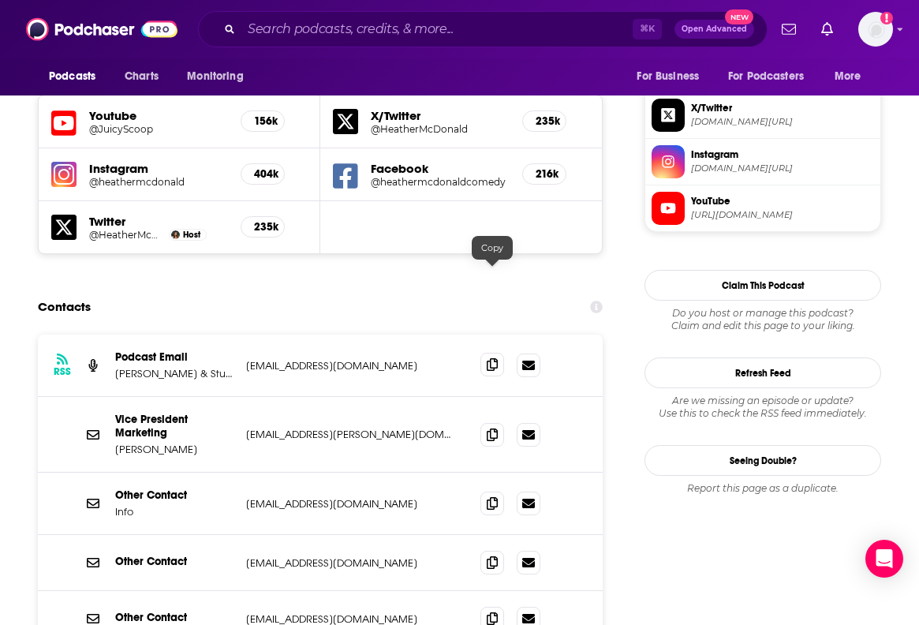
click at [495, 358] on icon at bounding box center [492, 364] width 11 height 13
click at [480, 27] on input "Search podcasts, credits, & more..." at bounding box center [436, 29] width 391 height 25
paste input "Hot Girl Energy Podcast"
type input "Hot Girl Energy Podcast"
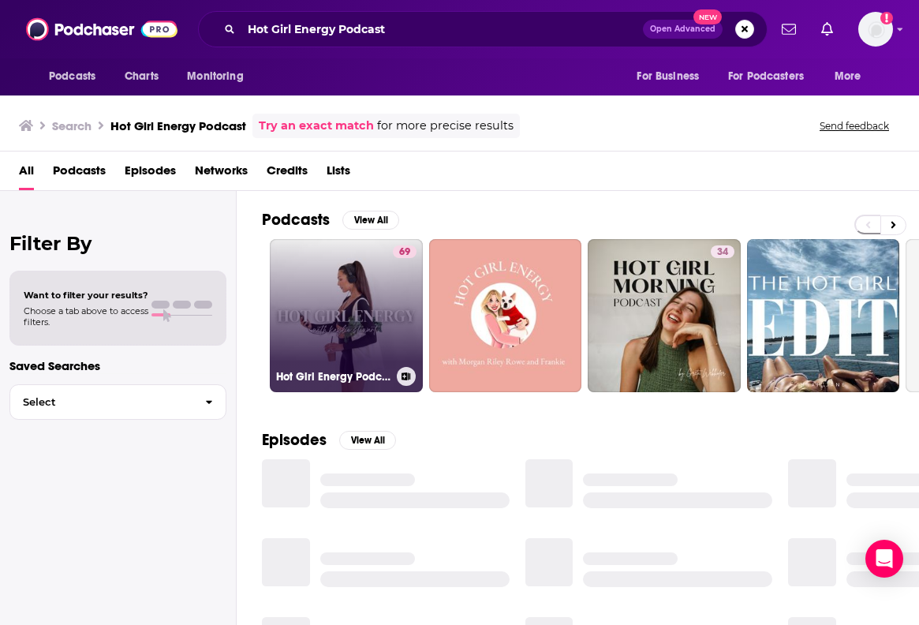
click at [344, 332] on link "69 Hot Girl Energy Podcast" at bounding box center [346, 315] width 153 height 153
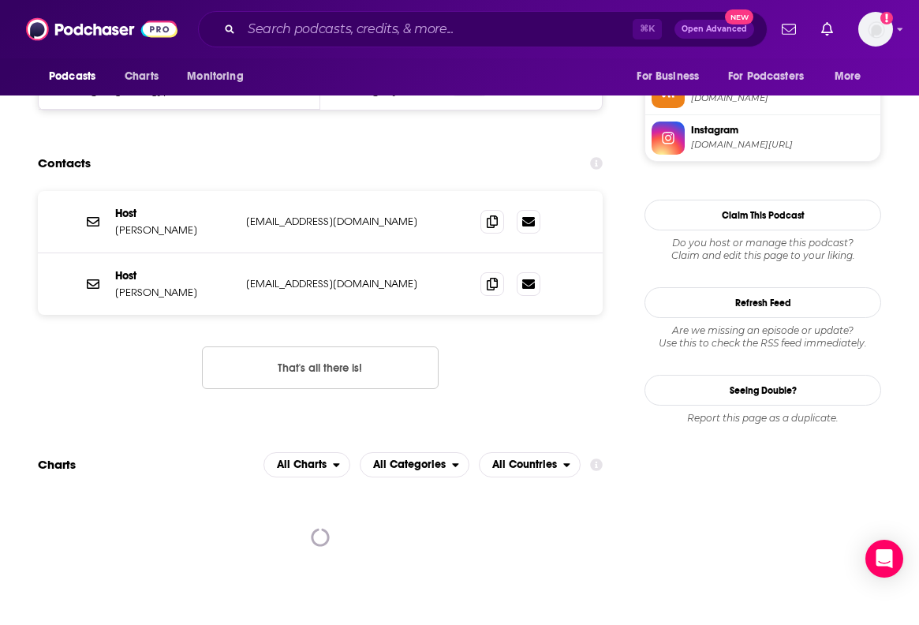
scroll to position [1469, 0]
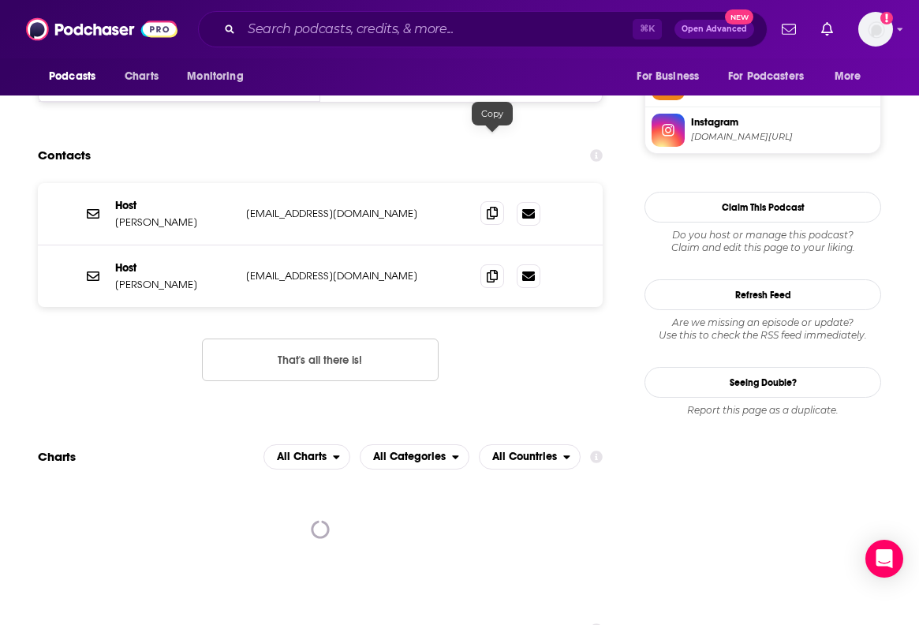
click at [488, 207] on icon at bounding box center [492, 213] width 11 height 13
click at [503, 263] on span at bounding box center [492, 275] width 24 height 24
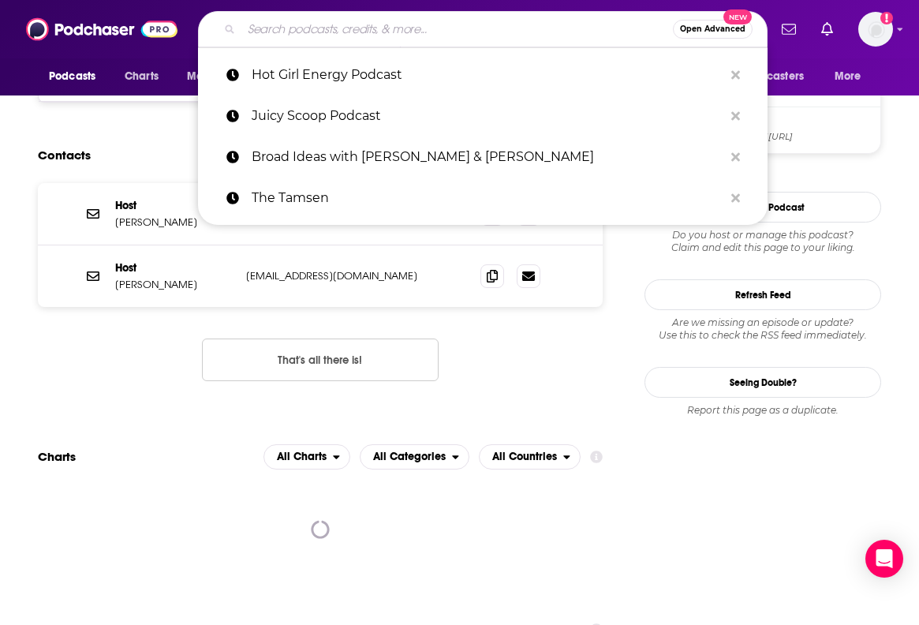
click at [420, 31] on input "Search podcasts, credits, & more..." at bounding box center [456, 29] width 431 height 25
paste input "Wellness Her Way"
type input "Wellness Her Way"
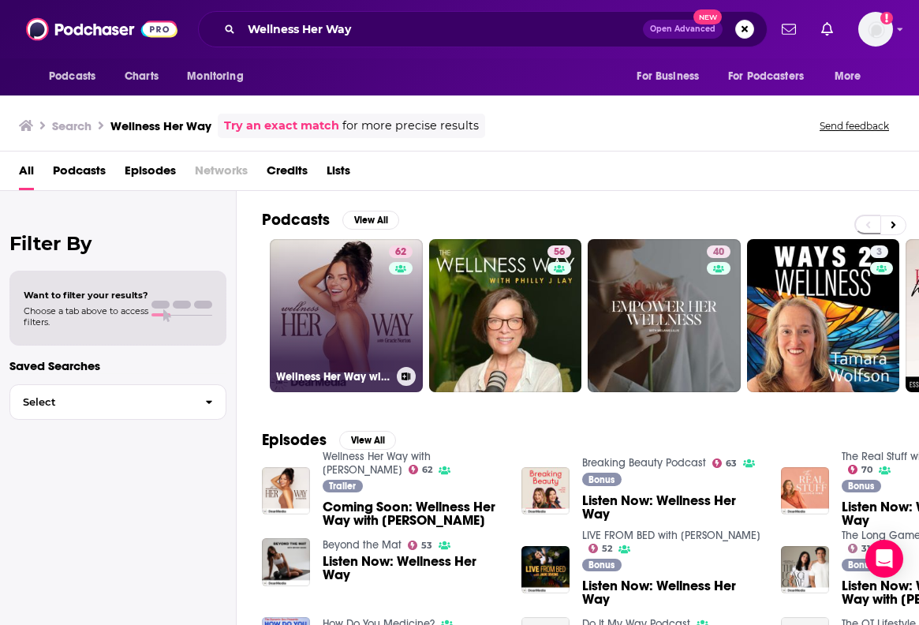
click at [344, 279] on link "62 Wellness Her Way with Gracie Norton" at bounding box center [346, 315] width 153 height 153
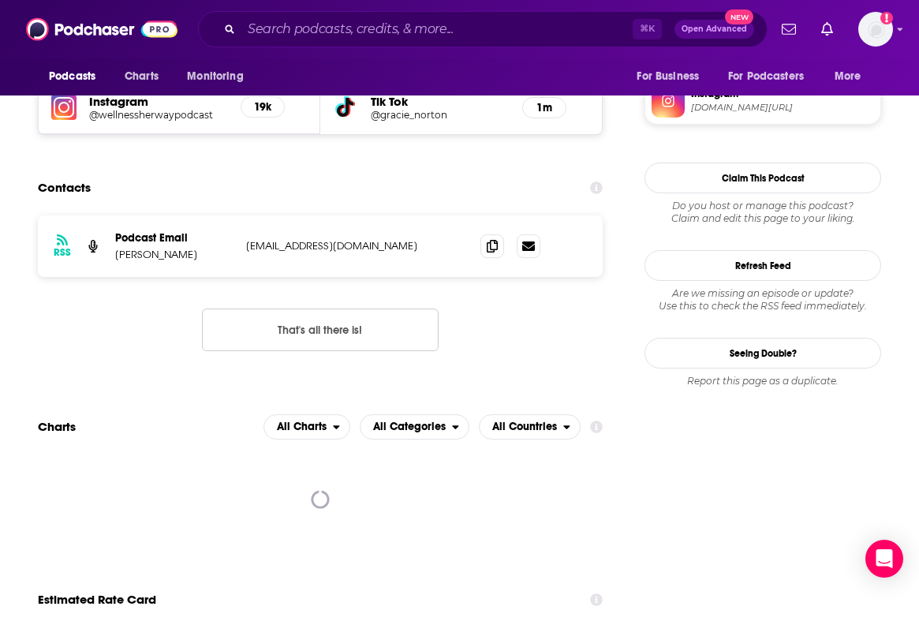
scroll to position [1013, 0]
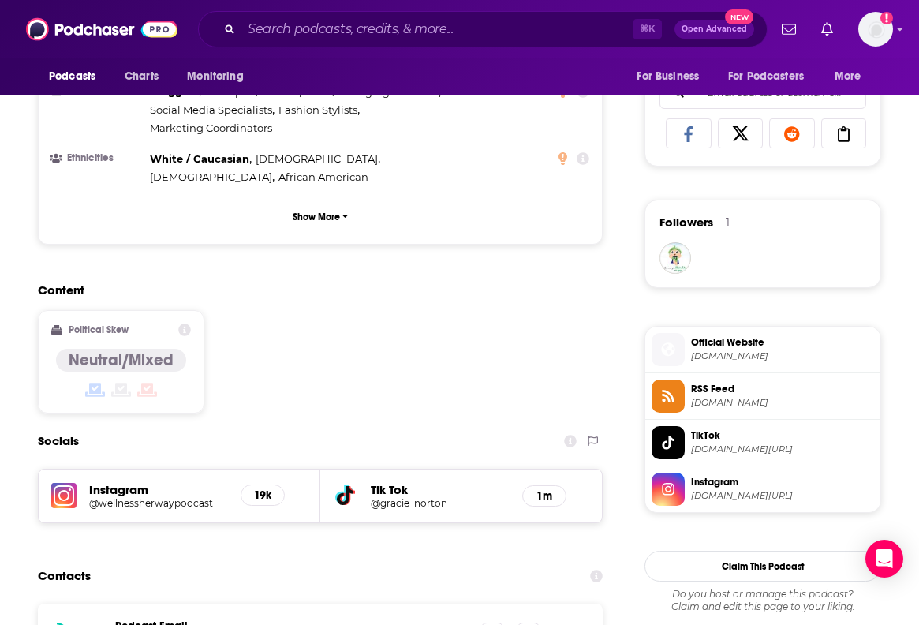
click at [168, 497] on h5 "@wellnessherwaypodcast" at bounding box center [158, 503] width 139 height 12
click at [458, 45] on div "⌘ K Open Advanced New" at bounding box center [482, 29] width 569 height 36
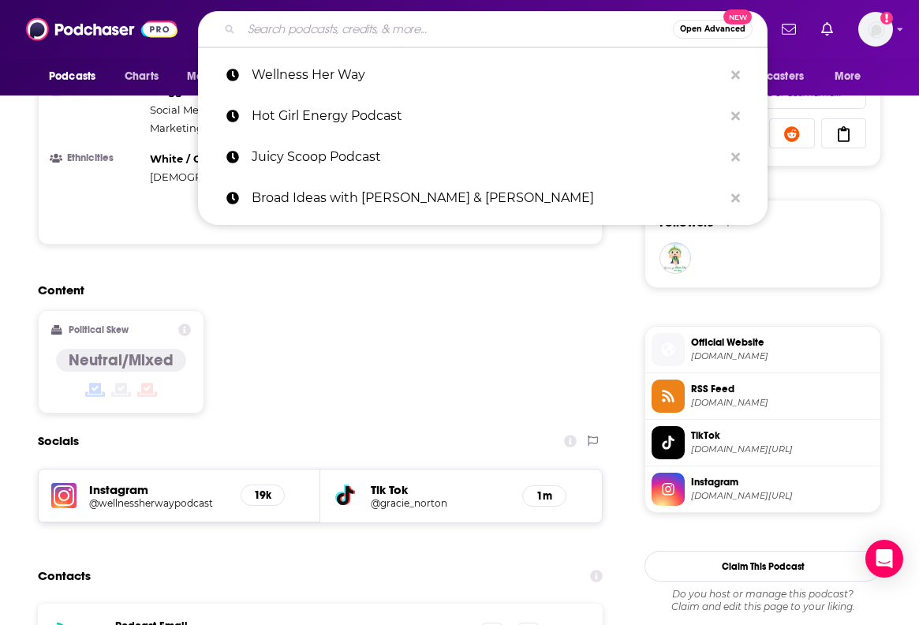
click at [456, 38] on input "Search podcasts, credits, & more..." at bounding box center [456, 29] width 431 height 25
paste input "Absolutely Not"
type input "Absolutely Not"
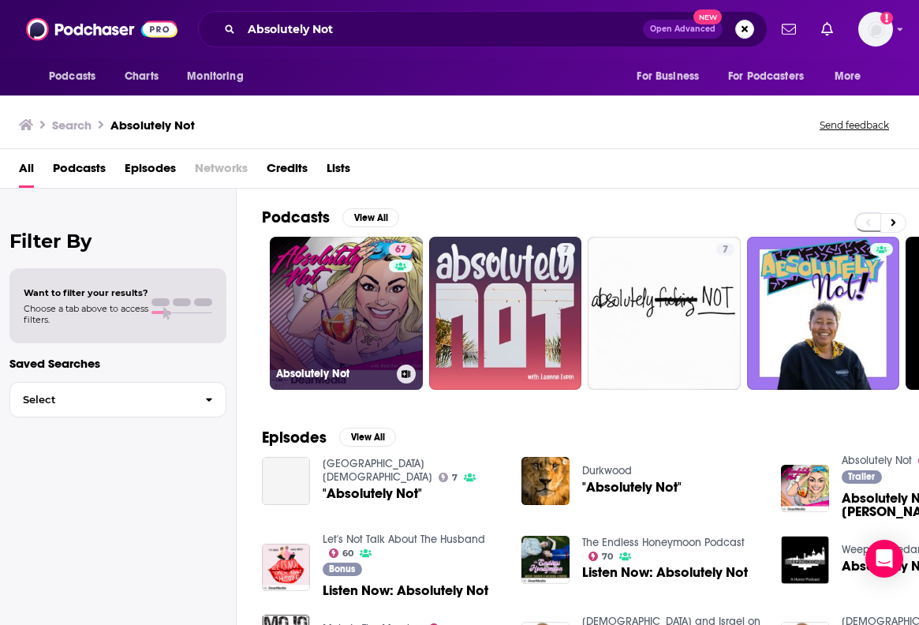
click at [307, 298] on link "67 Absolutely Not" at bounding box center [346, 313] width 153 height 153
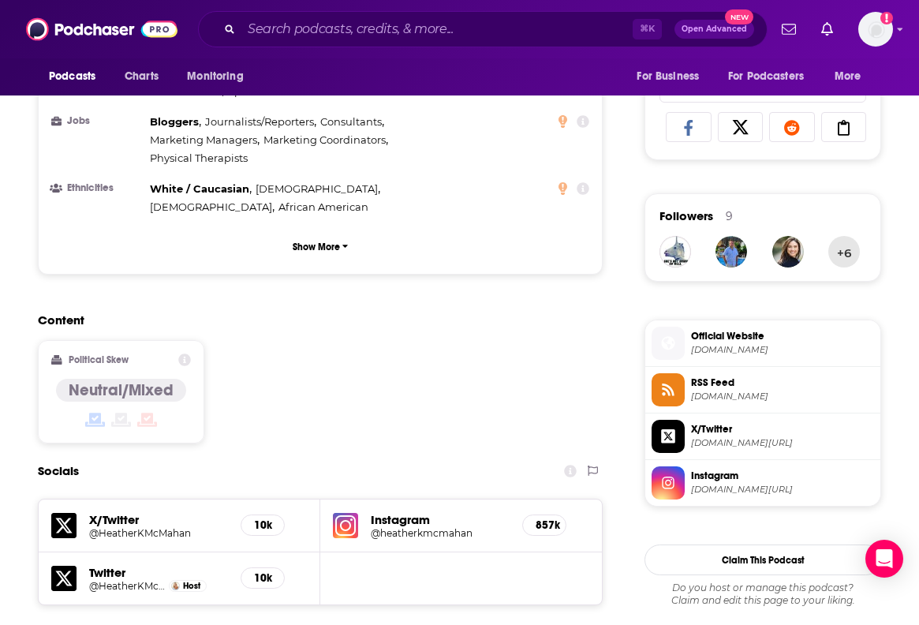
scroll to position [1238, 0]
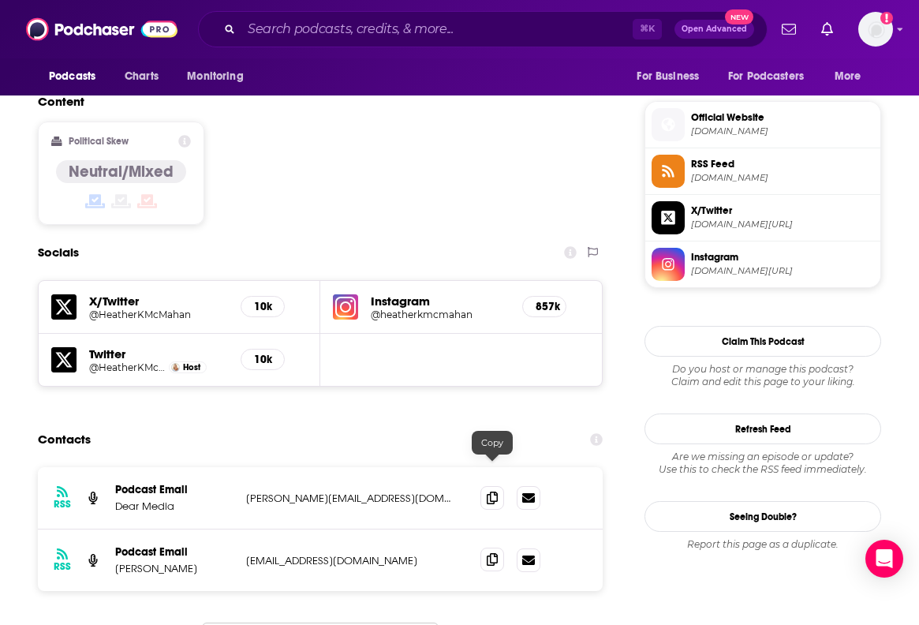
click at [488, 553] on icon at bounding box center [492, 559] width 11 height 13
click at [393, 39] on input "Search podcasts, credits, & more..." at bounding box center [436, 29] width 391 height 25
click at [325, 26] on input "Search podcasts, credits, & more..." at bounding box center [436, 29] width 391 height 25
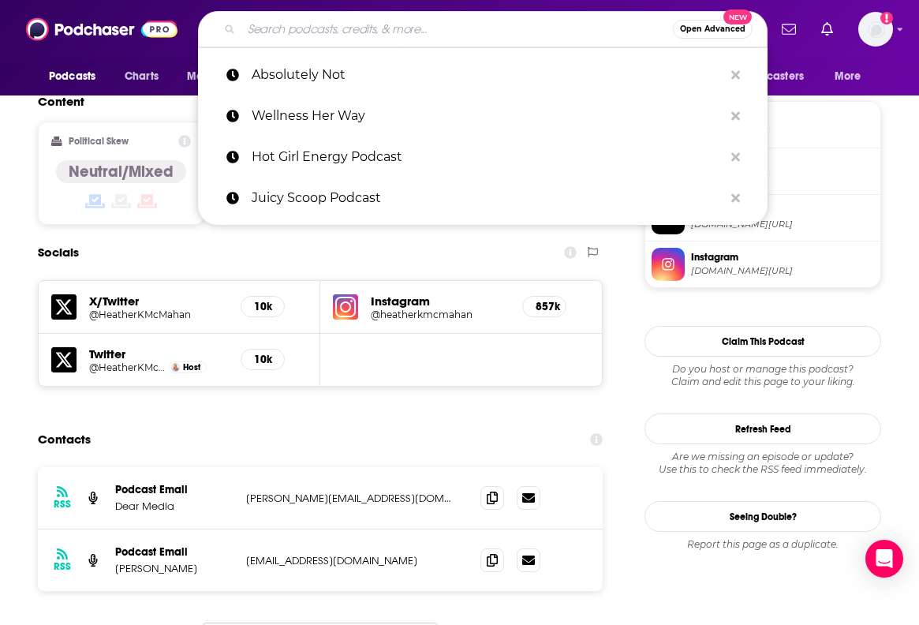
click at [285, 30] on input "Search podcasts, credits, & more..." at bounding box center [456, 29] width 431 height 25
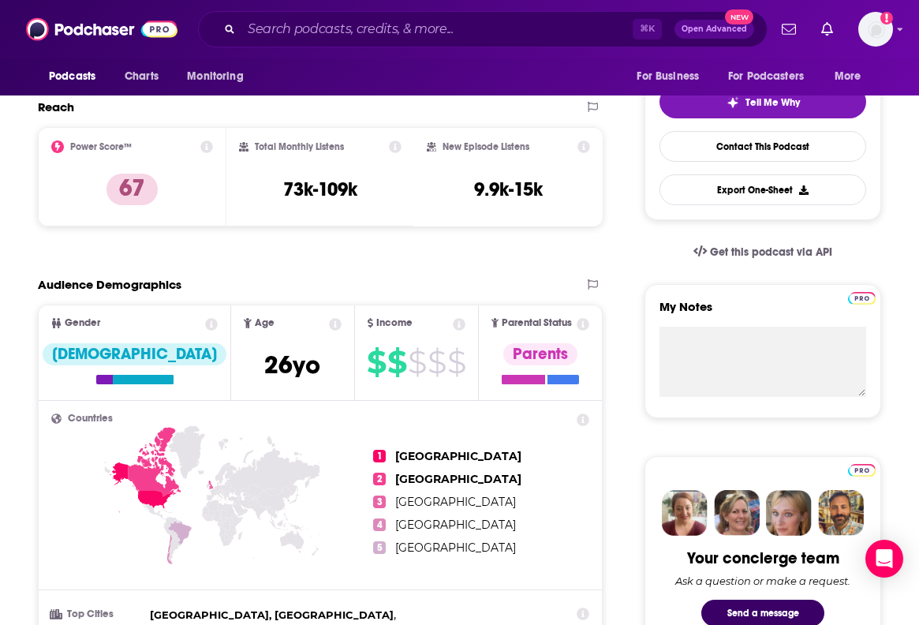
scroll to position [149, 0]
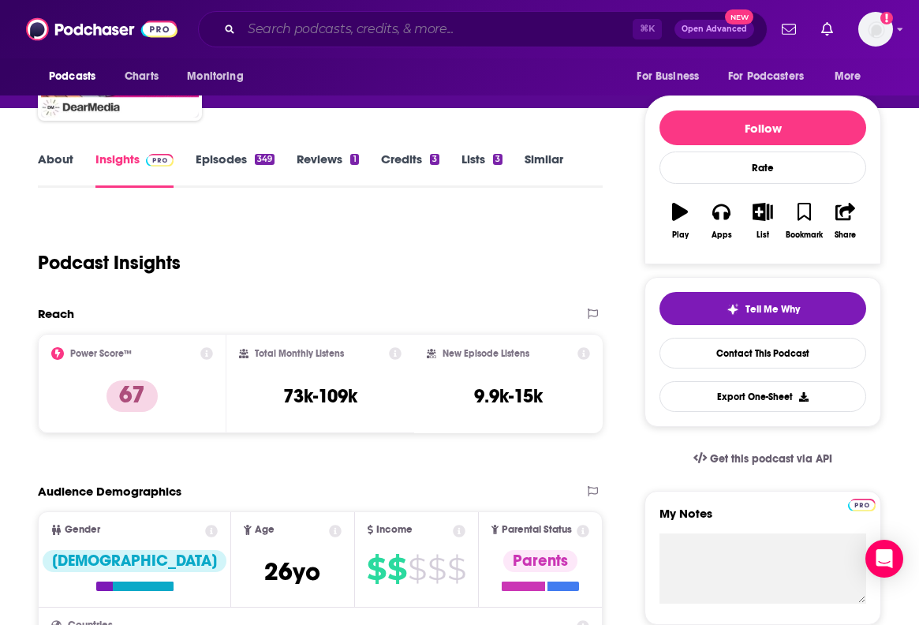
click at [302, 41] on input "Search podcasts, credits, & more..." at bounding box center [436, 29] width 391 height 25
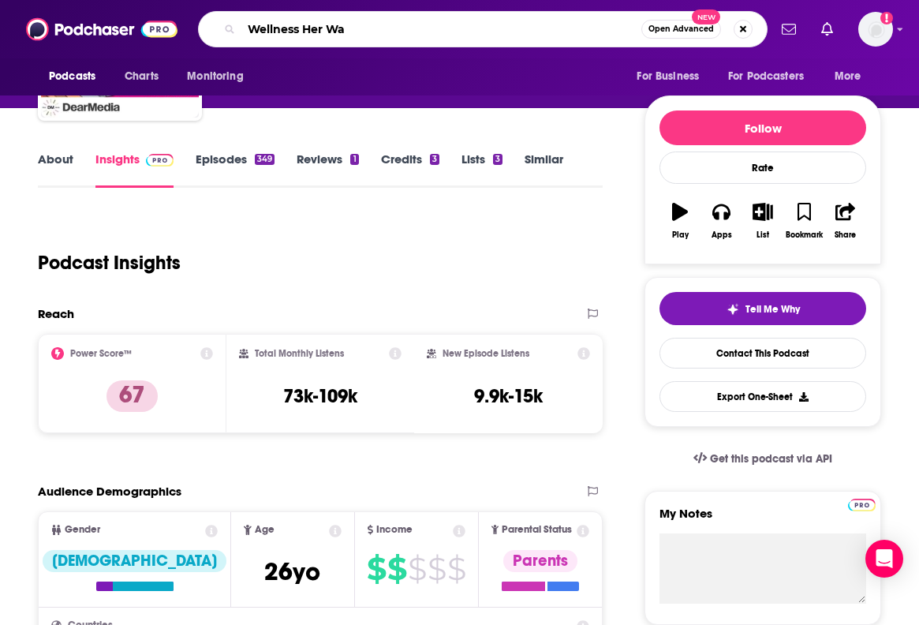
type input "Wellness Her Way"
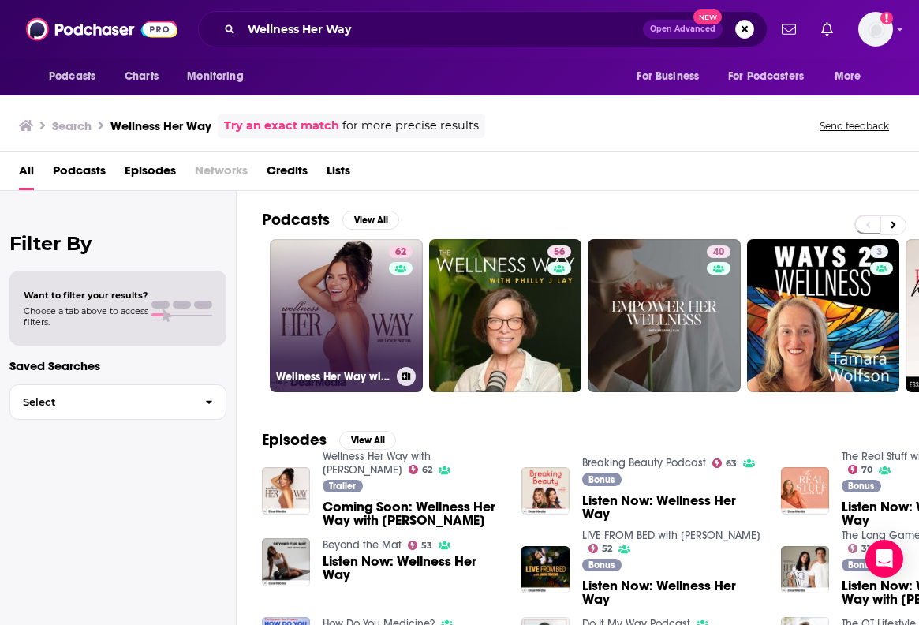
click at [312, 259] on link "62 Wellness Her Way with Gracie Norton" at bounding box center [346, 315] width 153 height 153
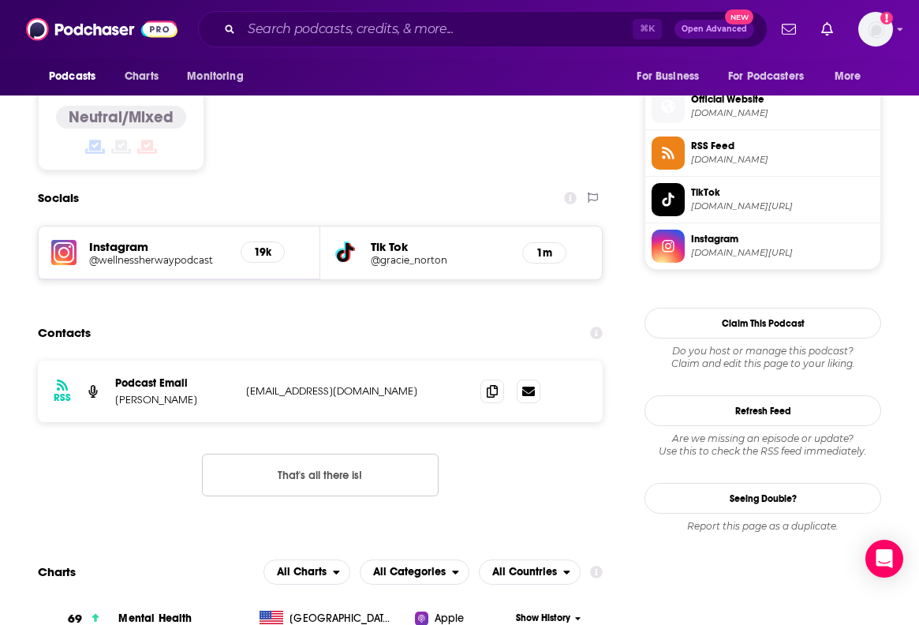
scroll to position [1263, 0]
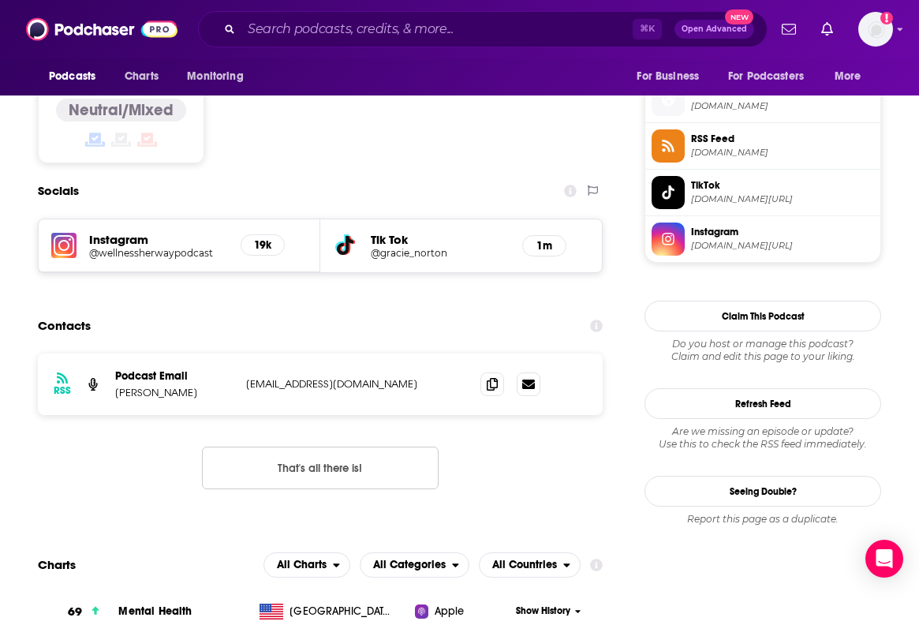
click at [441, 13] on div "⌘ K Open Advanced New" at bounding box center [482, 29] width 569 height 36
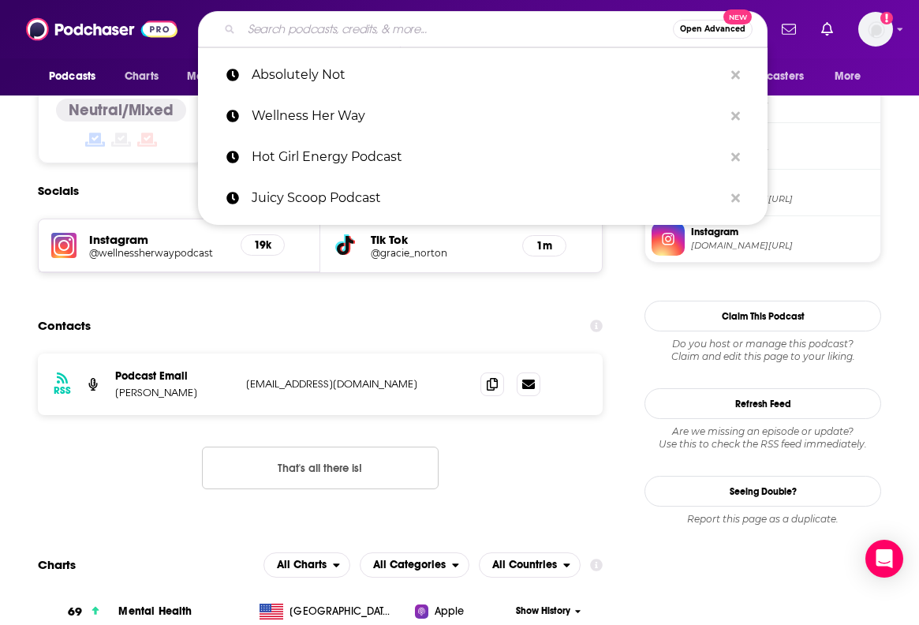
click at [441, 21] on input "Search podcasts, credits, & more..." at bounding box center [456, 29] width 431 height 25
paste input "Come Together"
type input "Come Together"
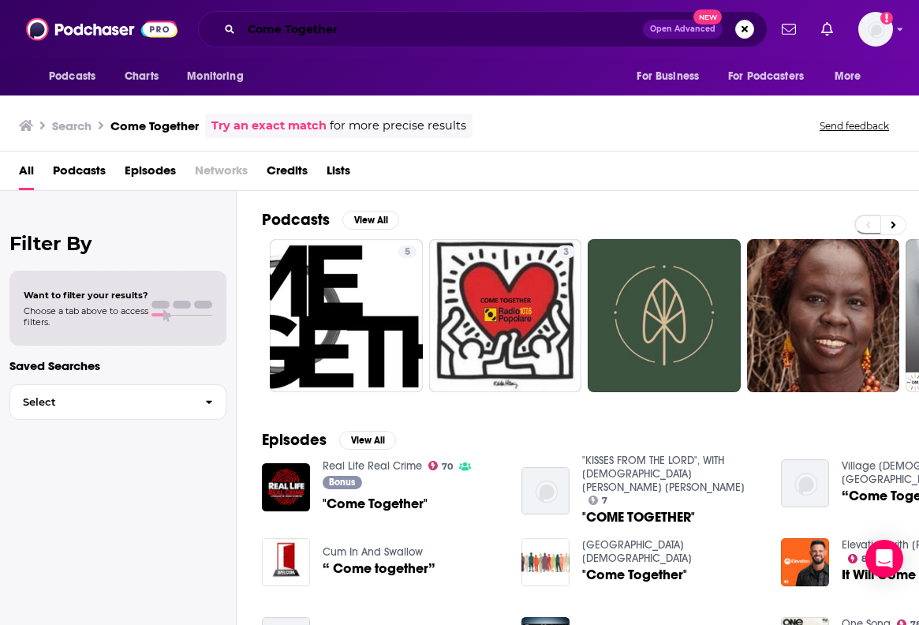
click at [442, 29] on input "Come Together" at bounding box center [441, 29] width 401 height 25
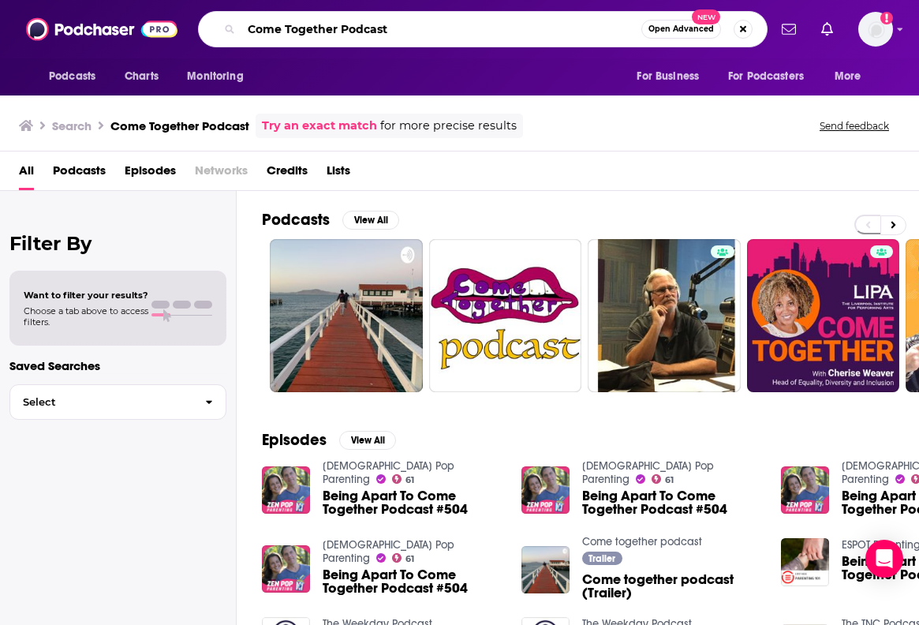
click at [350, 30] on input "Come Together Podcast" at bounding box center [441, 29] width 400 height 25
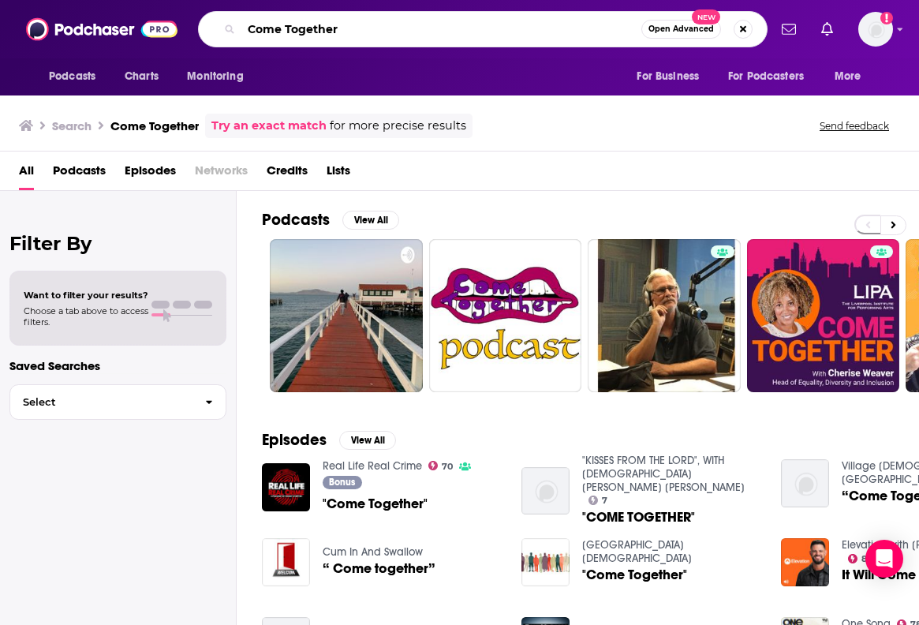
click at [348, 28] on input "Come Together" at bounding box center [441, 29] width 400 height 25
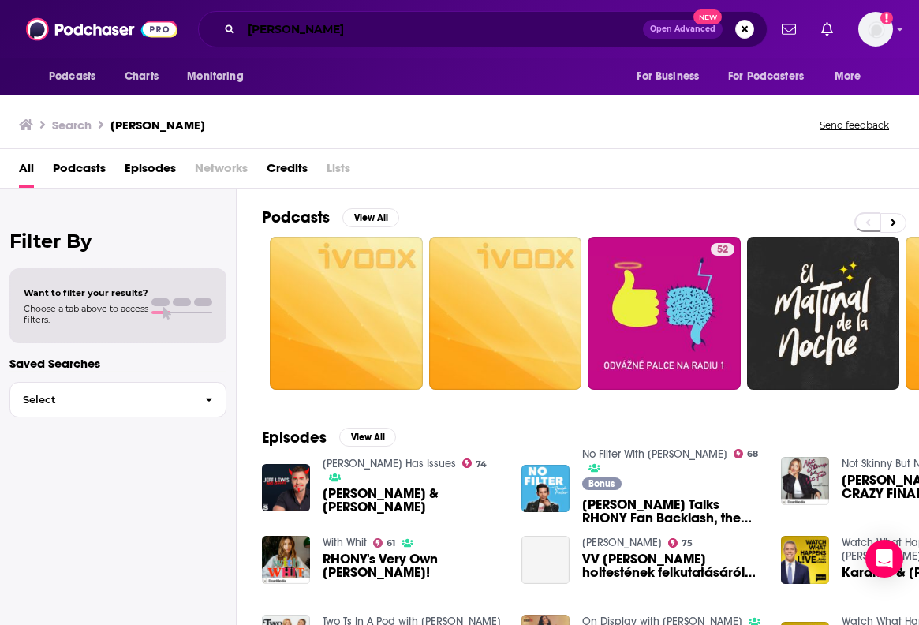
click at [416, 32] on input "Lichy" at bounding box center [441, 29] width 401 height 25
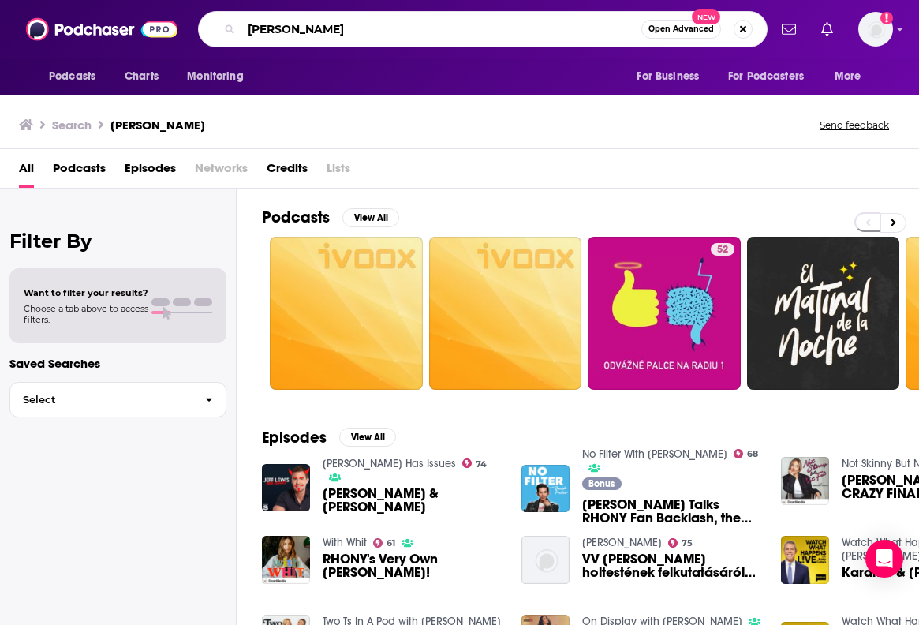
click at [416, 32] on input "Lichy" at bounding box center [441, 29] width 400 height 25
type input "Erin Lichy"
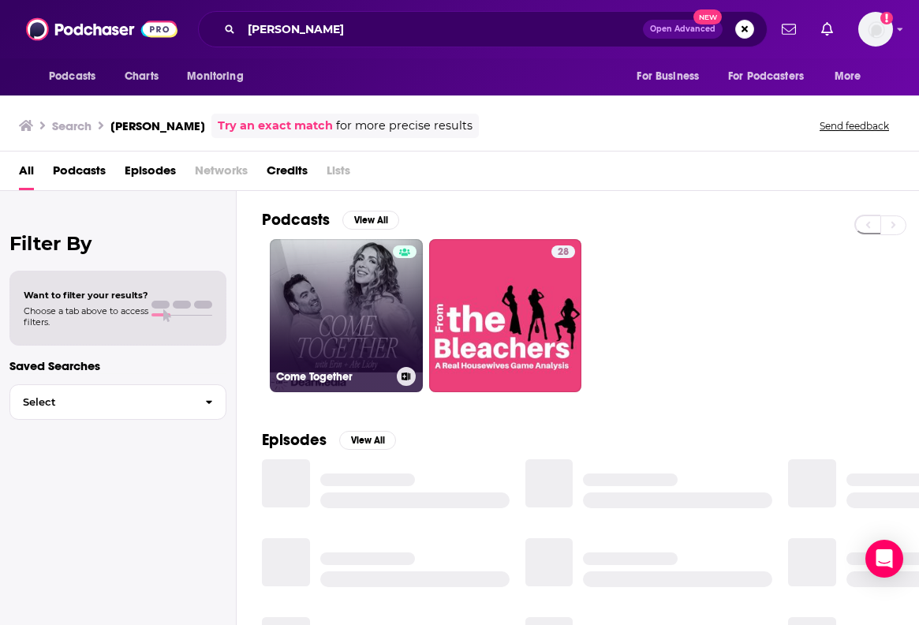
click at [357, 284] on link "Come Together" at bounding box center [346, 315] width 153 height 153
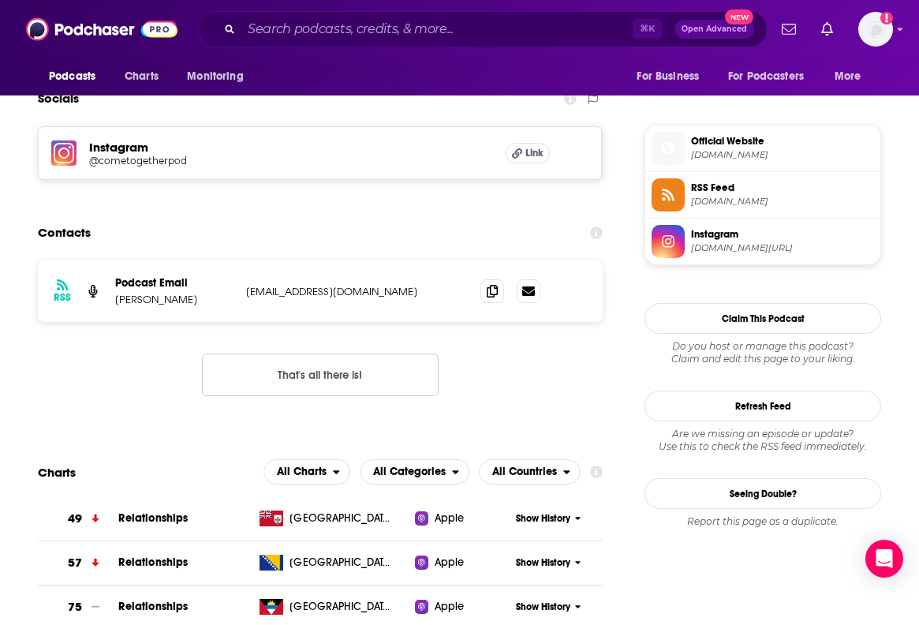
scroll to position [1099, 0]
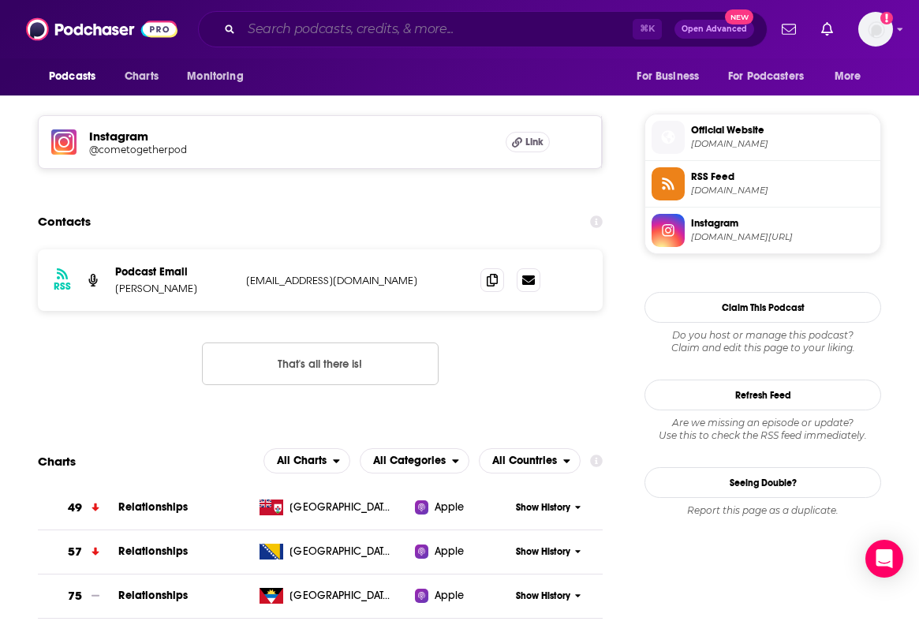
click at [417, 27] on input "Search podcasts, credits, & more..." at bounding box center [436, 29] width 391 height 25
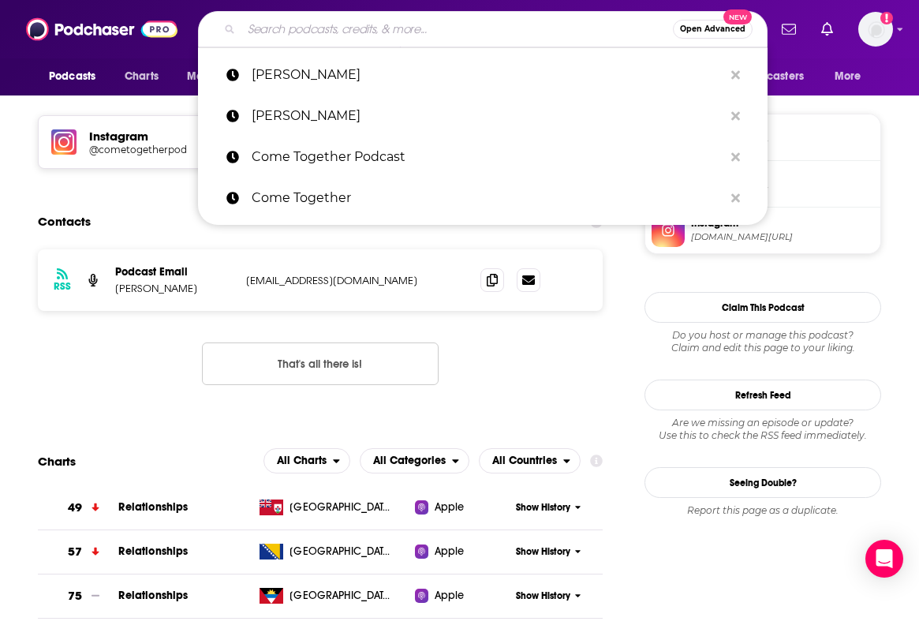
paste input "The Thais Gibson Podcast"
type input "The Thais Gibson Podcast"
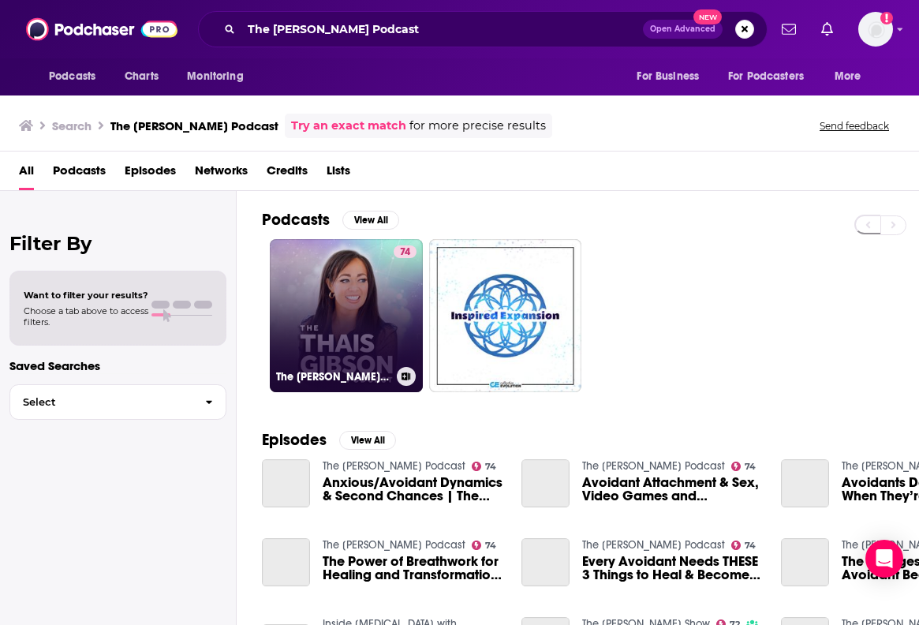
click at [317, 291] on link "74 The Thais Gibson Podcast" at bounding box center [346, 315] width 153 height 153
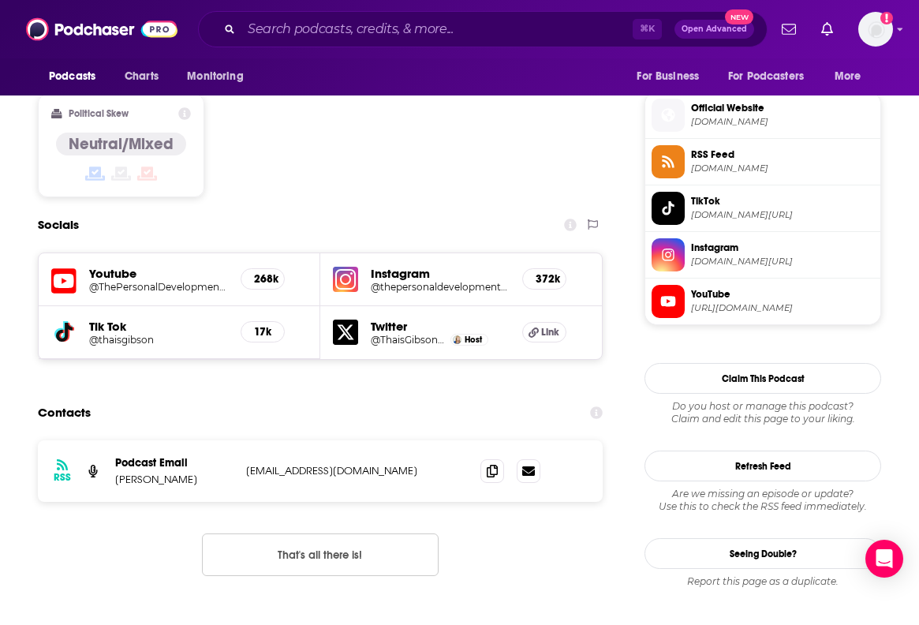
scroll to position [1267, 0]
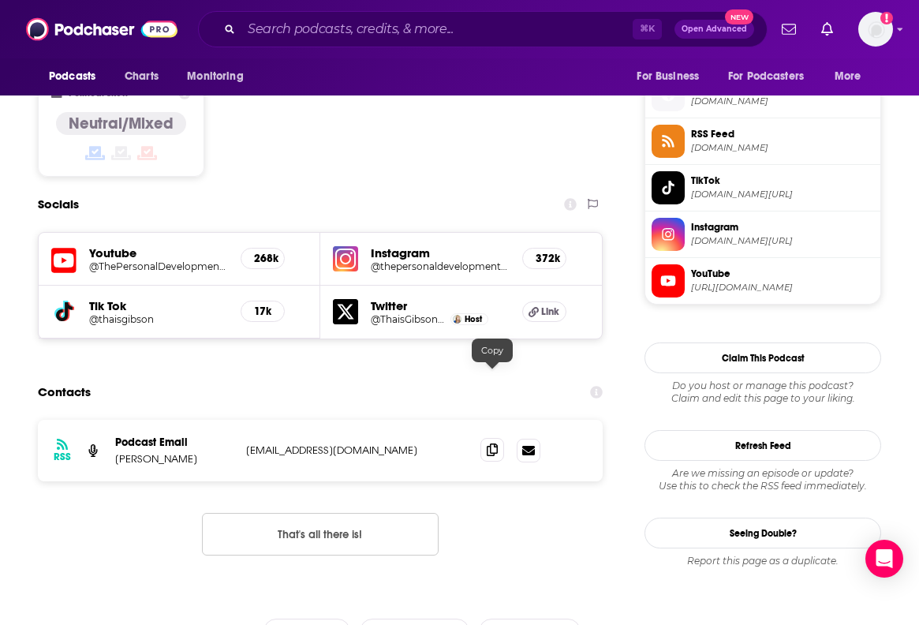
click at [494, 443] on icon at bounding box center [492, 449] width 11 height 13
